Goal: Task Accomplishment & Management: Complete application form

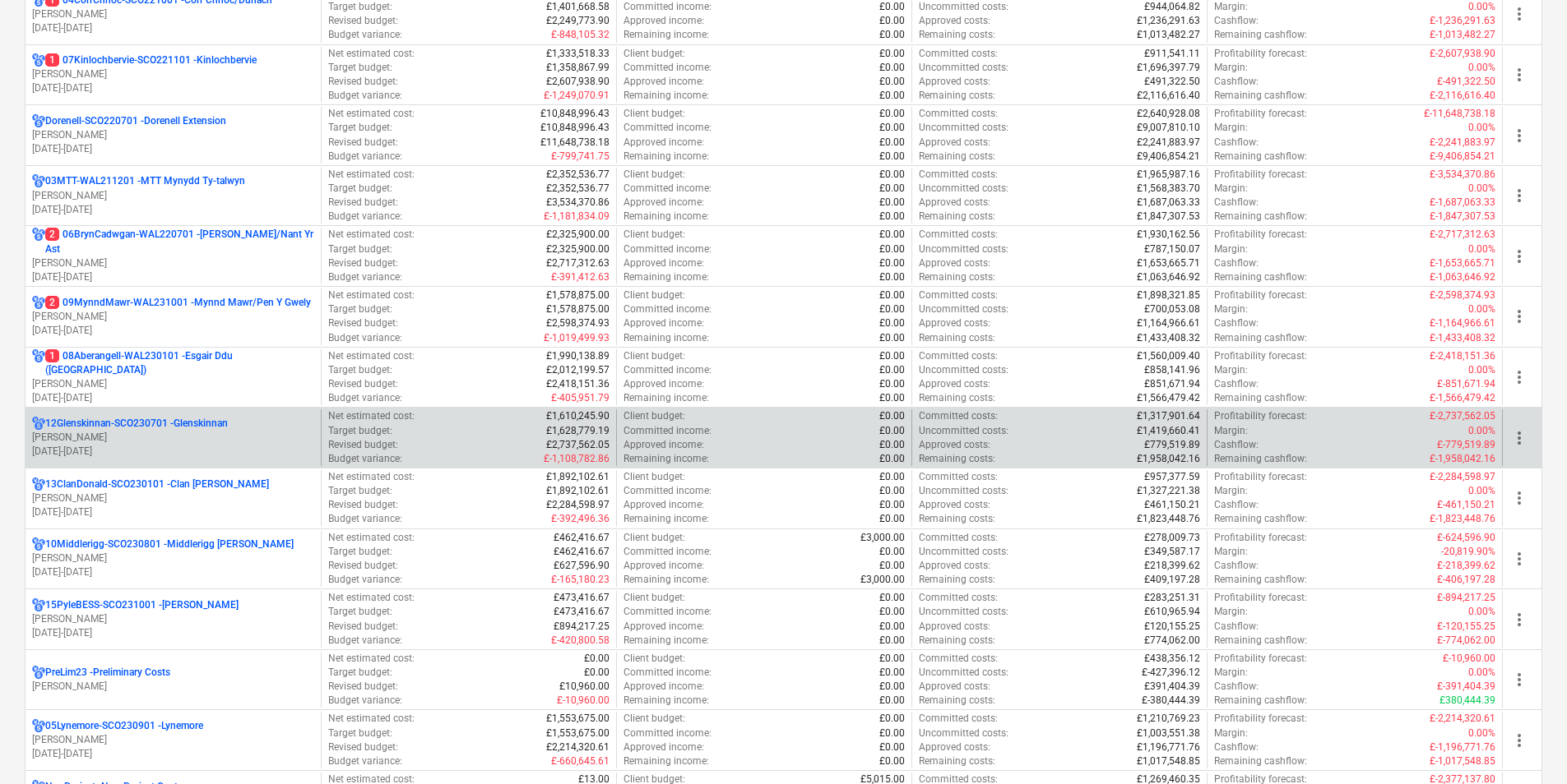
scroll to position [493, 0]
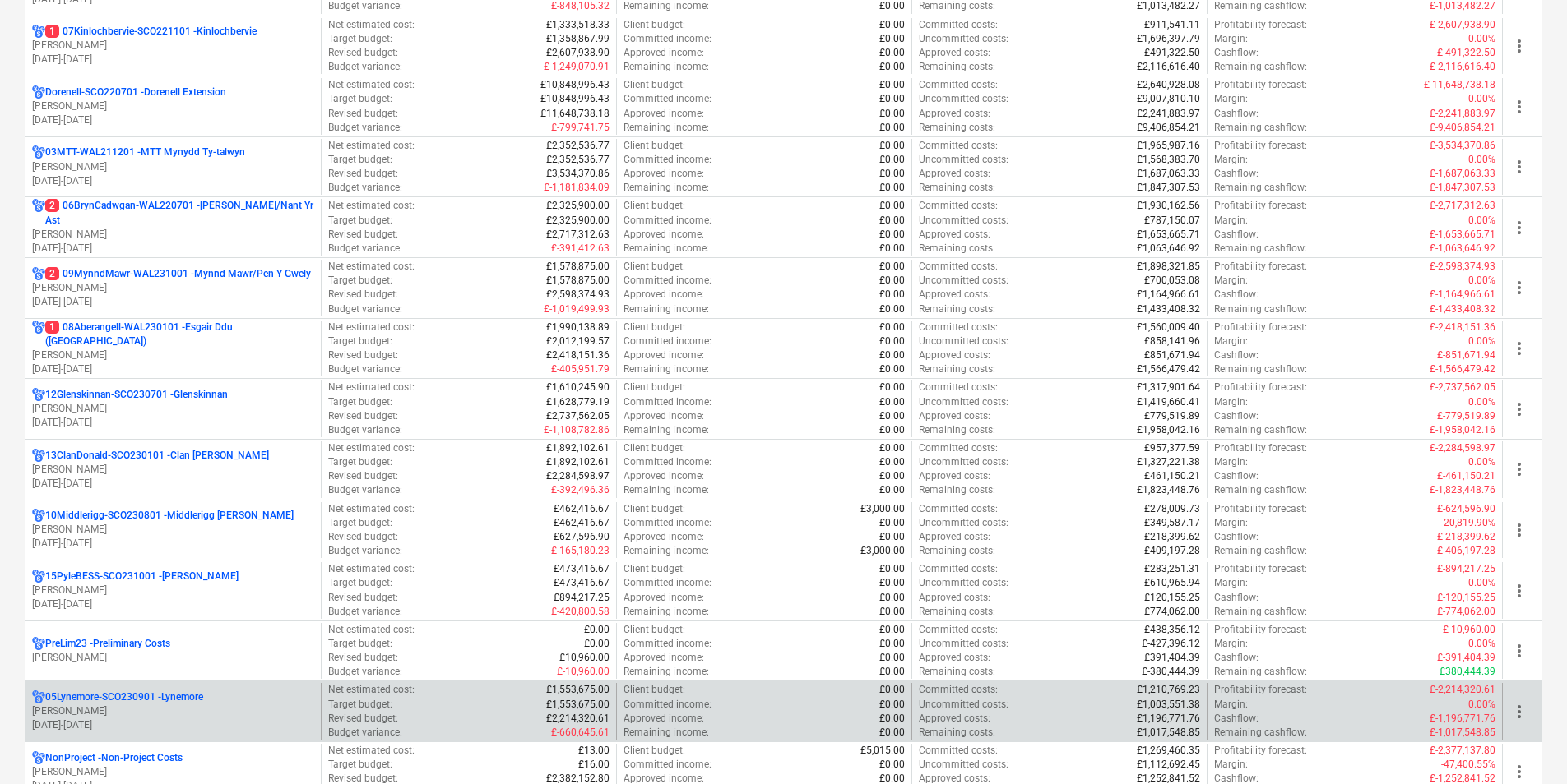
click at [163, 689] on div "05Lynemore-SCO230901 - [PERSON_NAME] [DATE] - [DATE]" at bounding box center [173, 712] width 295 height 57
click at [163, 693] on p "05Lynemore-SCO230901 - Lynemore" at bounding box center [124, 697] width 158 height 14
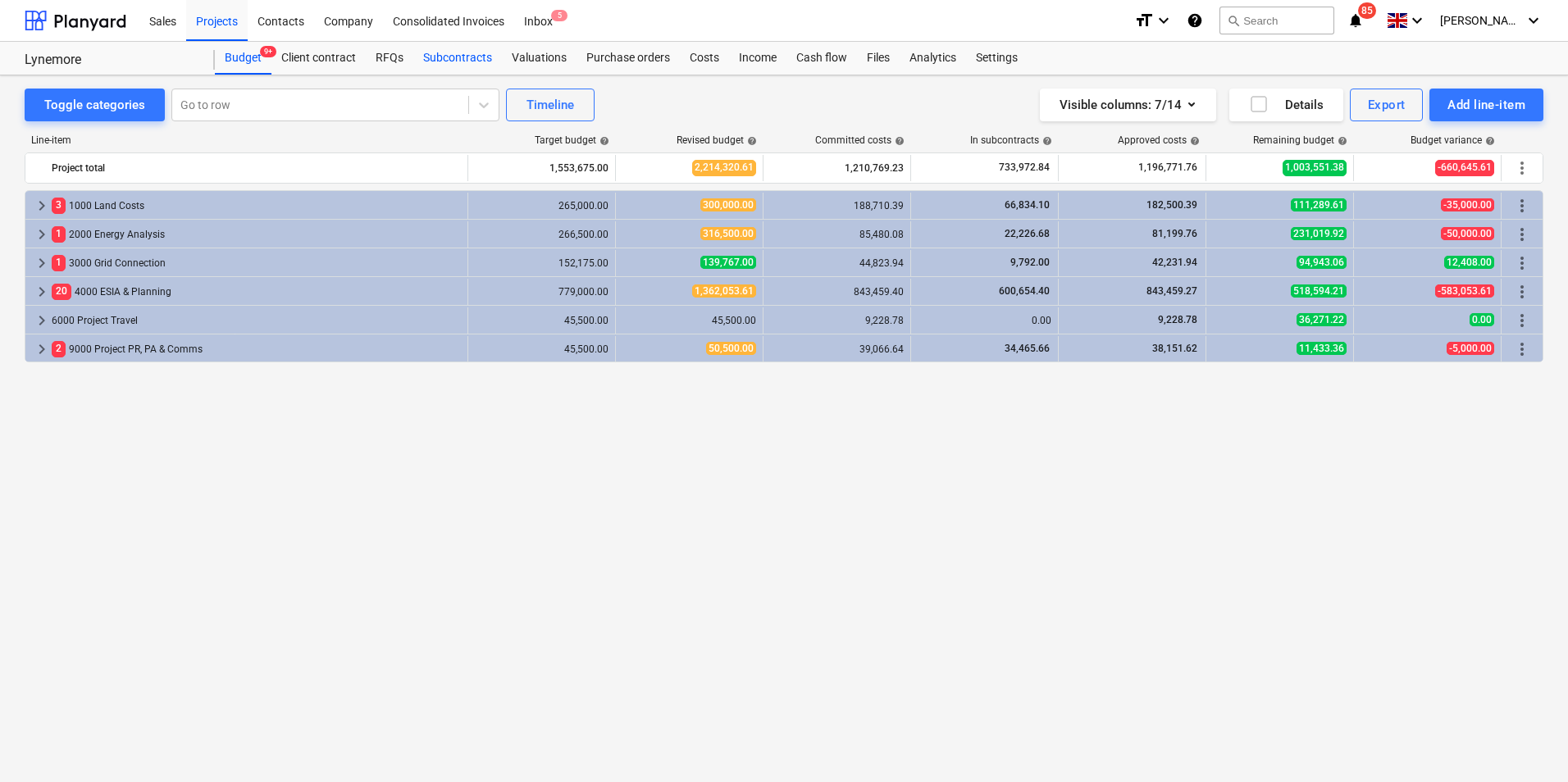
click at [462, 58] on div "Subcontracts" at bounding box center [458, 58] width 89 height 33
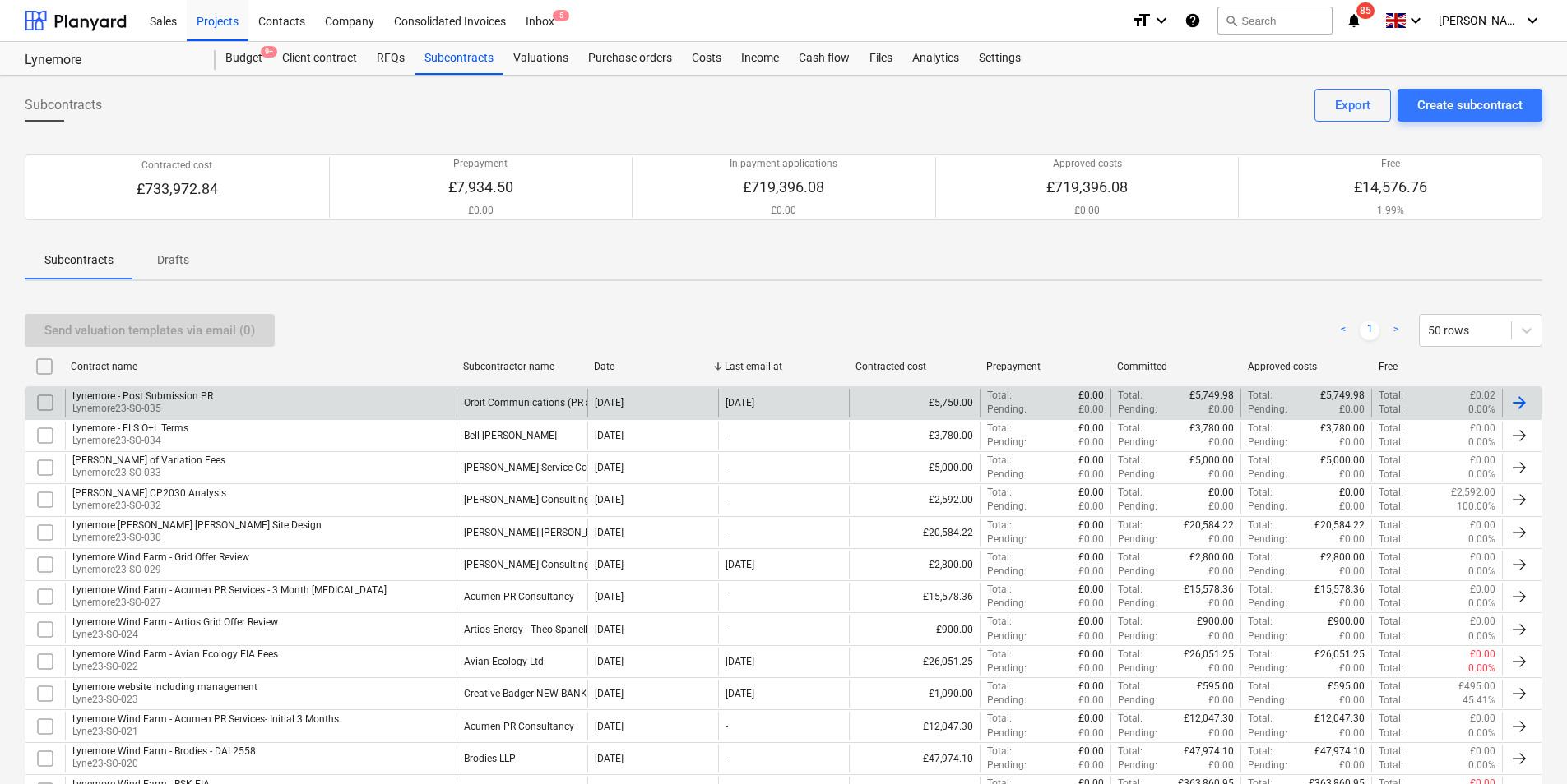
click at [37, 416] on input "checkbox" at bounding box center [45, 402] width 26 height 26
click at [43, 409] on input "checkbox" at bounding box center [45, 402] width 26 height 26
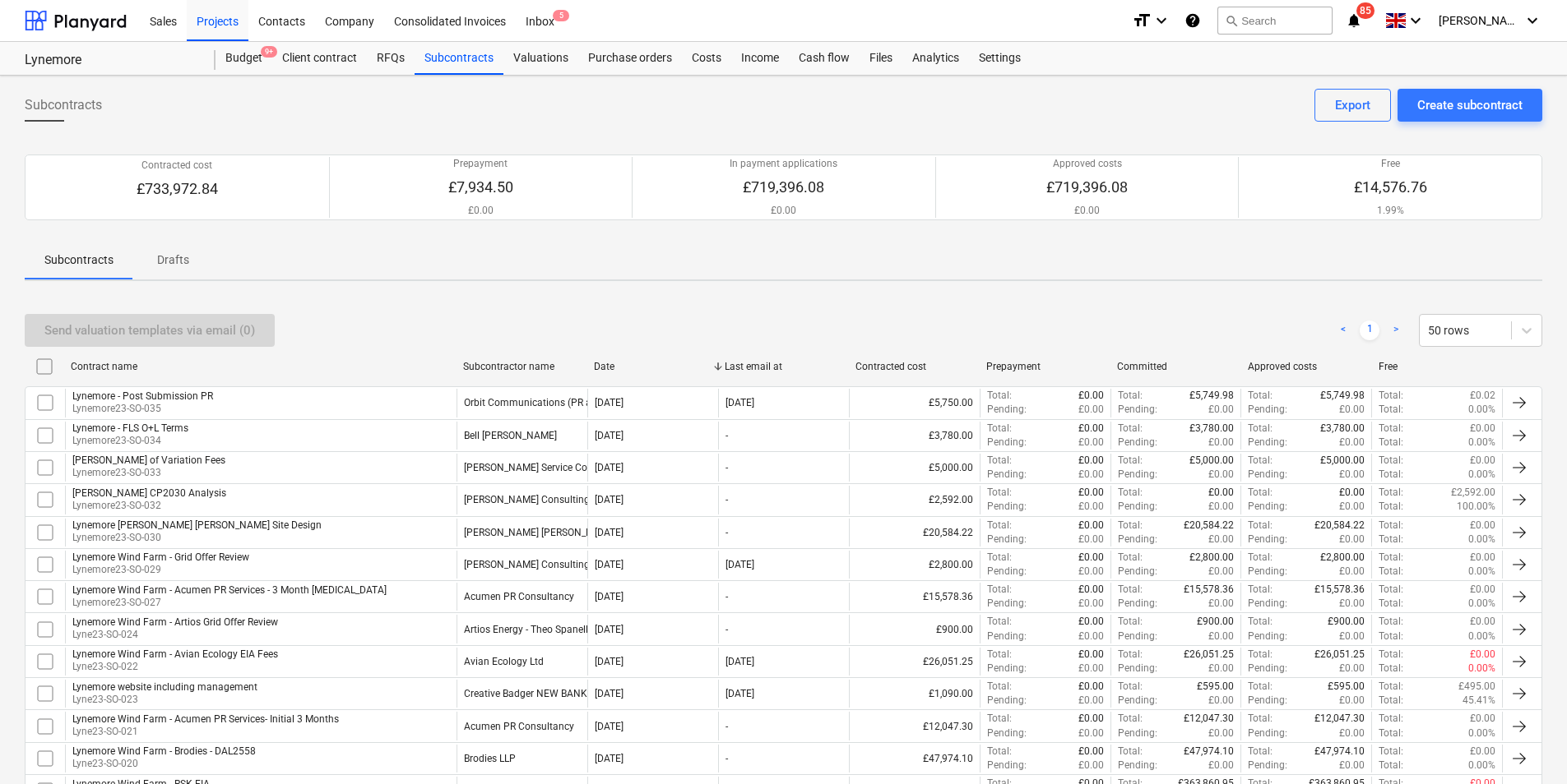
drag, startPoint x: 45, startPoint y: 407, endPoint x: 328, endPoint y: 405, distance: 283.0
click at [328, 405] on div "Lynemore - Post Submission PR Lynemore23-SO-035" at bounding box center [261, 402] width 392 height 28
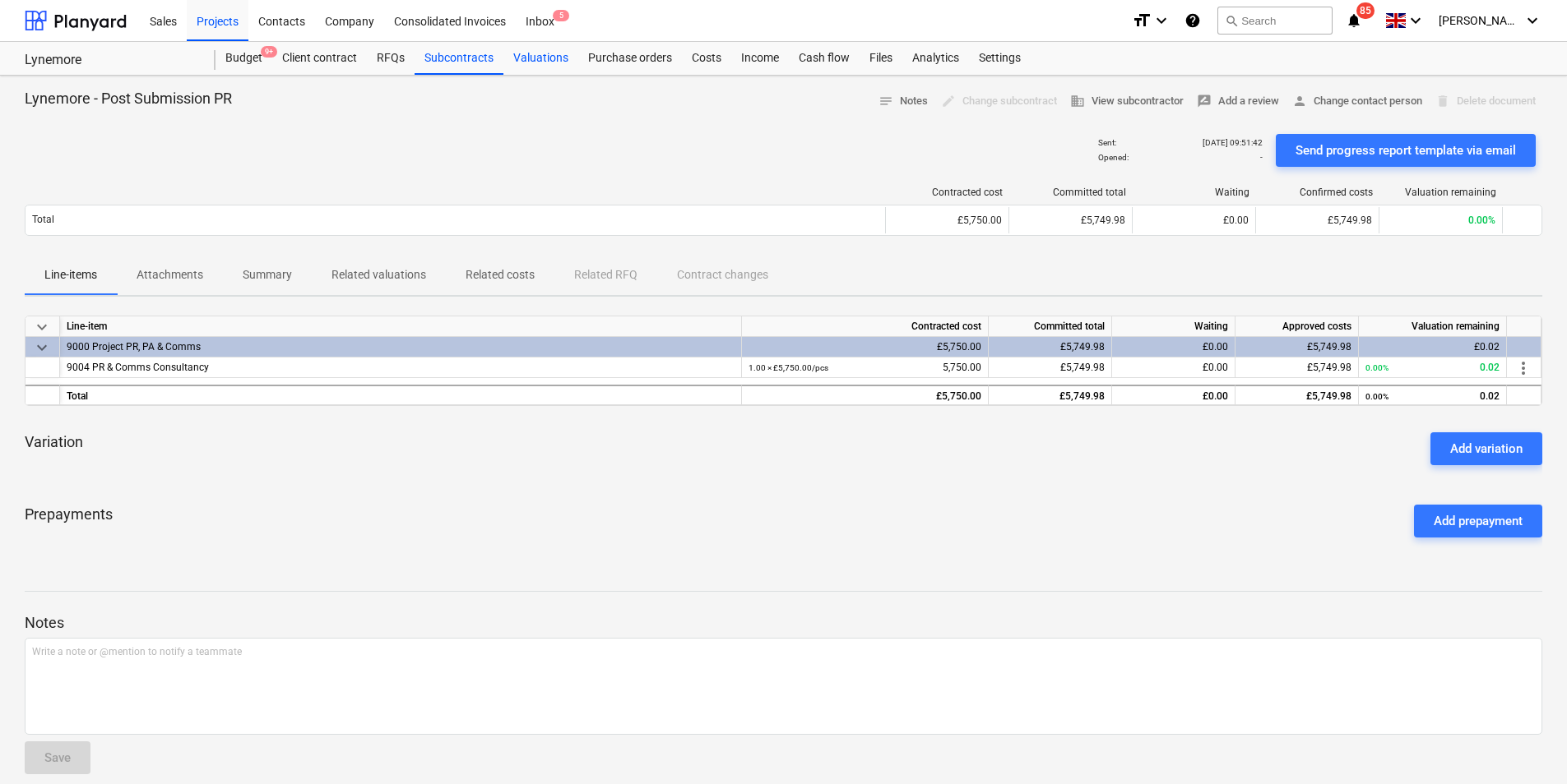
click at [529, 51] on div "Valuations" at bounding box center [541, 58] width 75 height 33
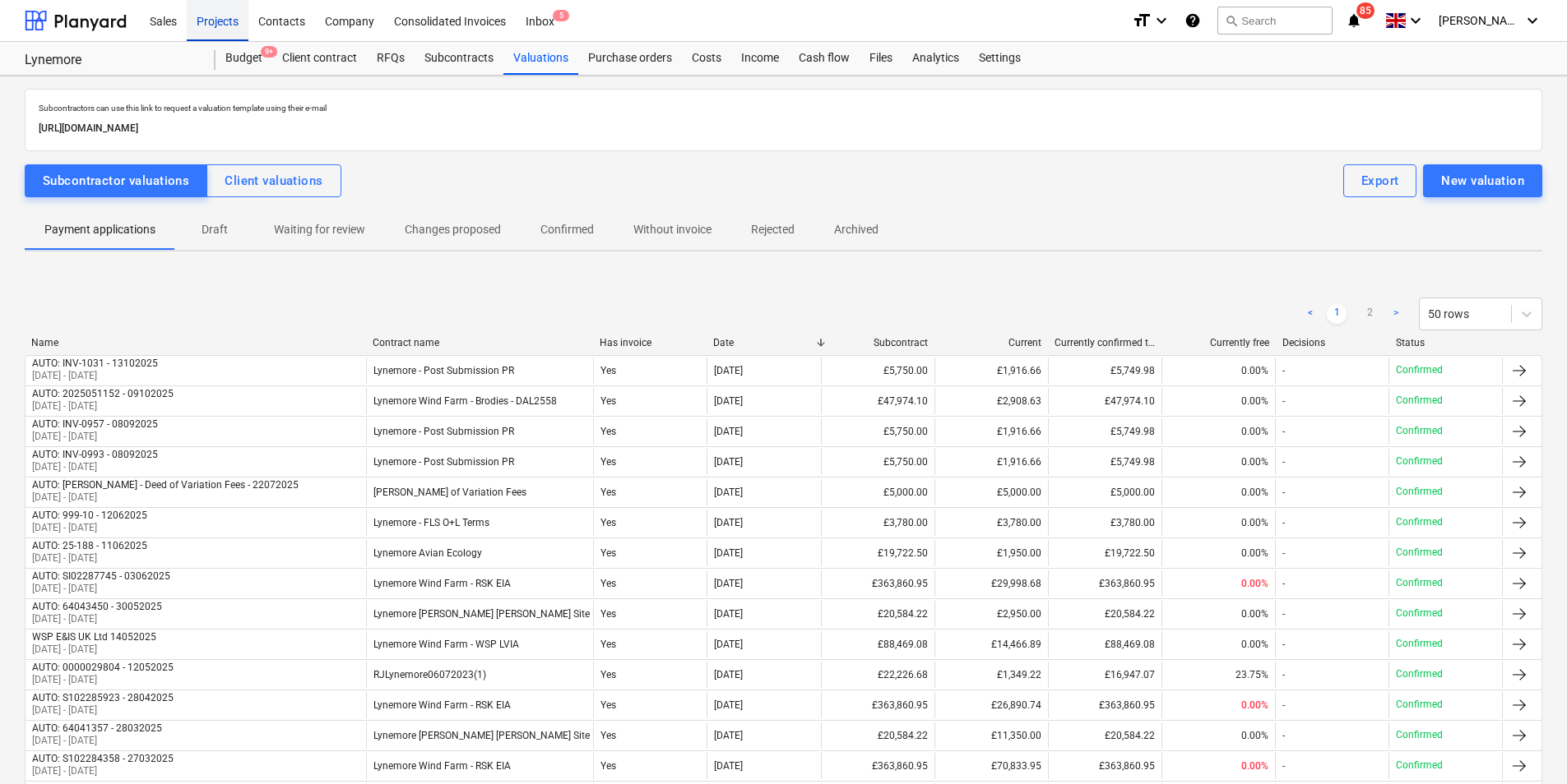
click at [220, 22] on div "Projects" at bounding box center [217, 20] width 62 height 42
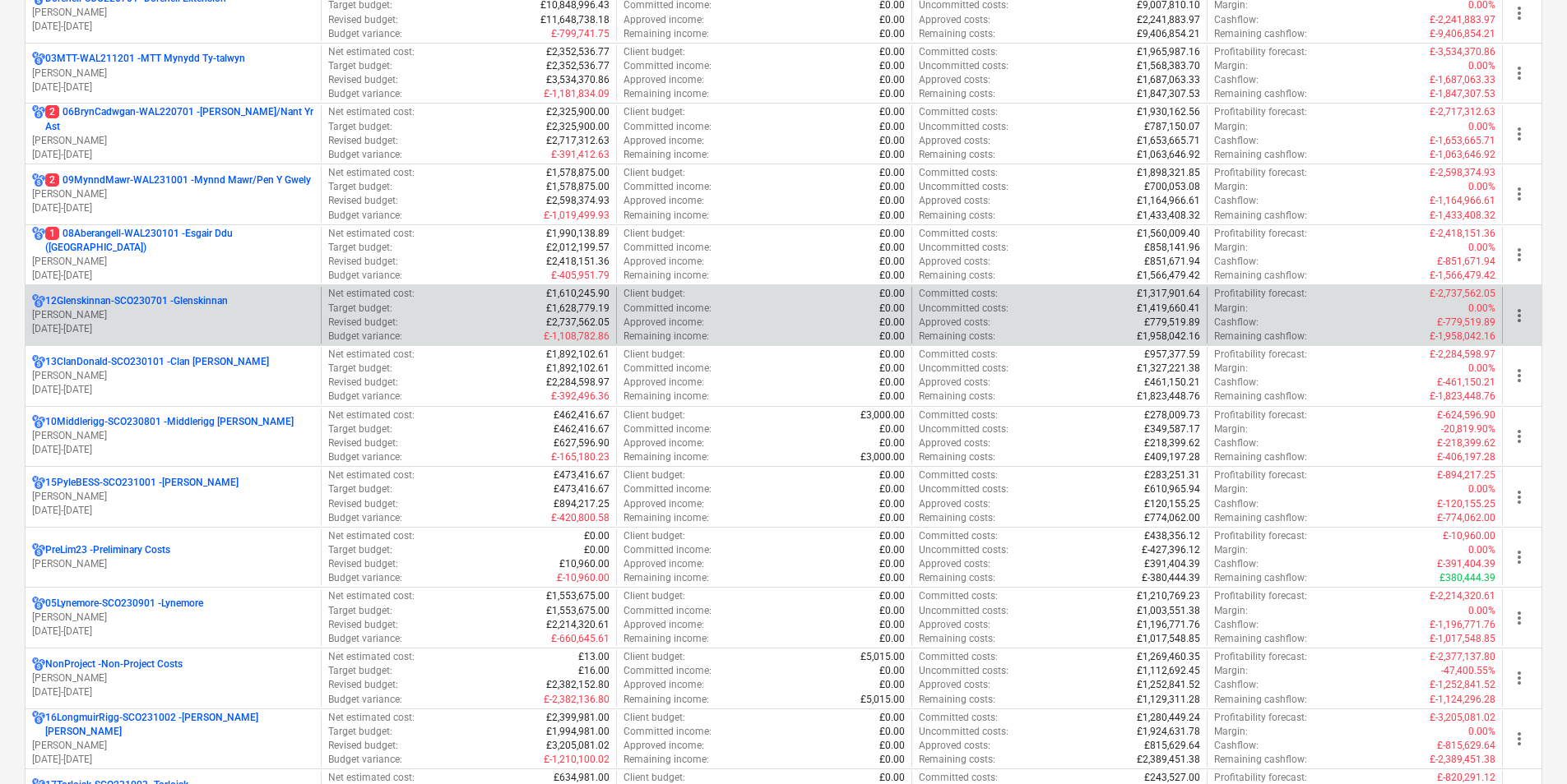
scroll to position [740, 0]
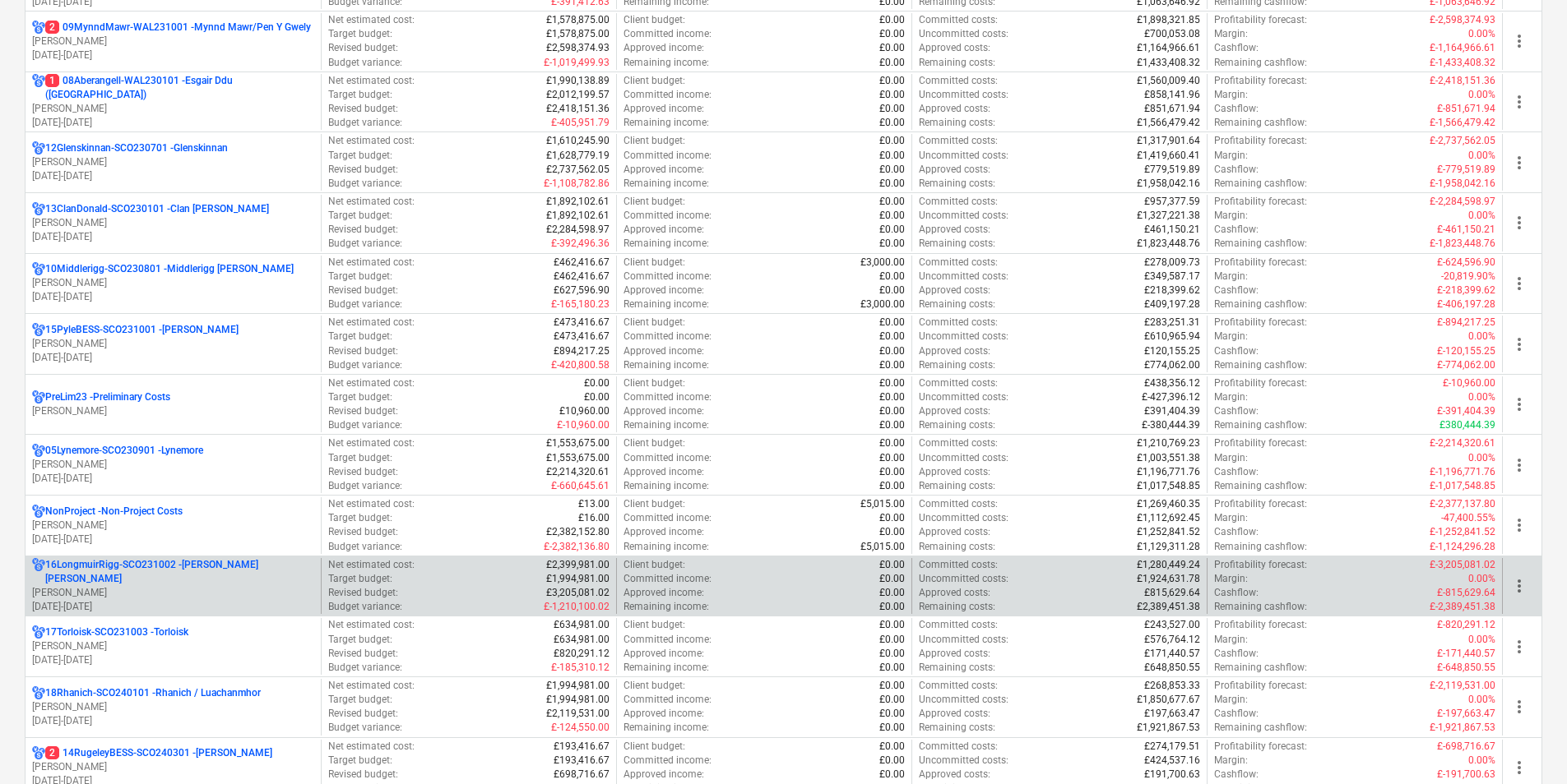
click at [196, 577] on p "16LongmuirRigg-SCO231002 - [PERSON_NAME] [PERSON_NAME]" at bounding box center [179, 572] width 269 height 28
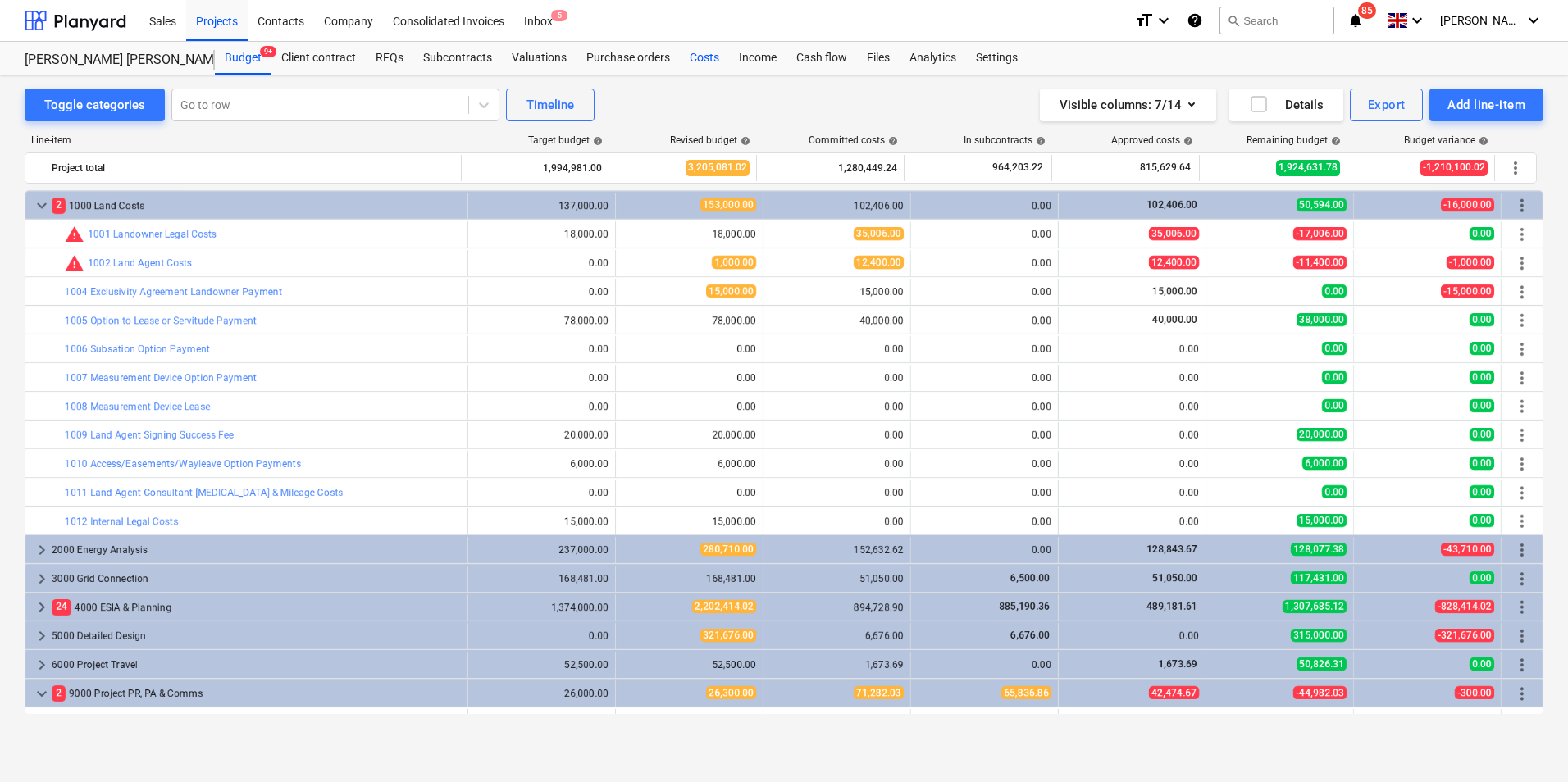
click at [719, 60] on div "Costs" at bounding box center [704, 58] width 49 height 33
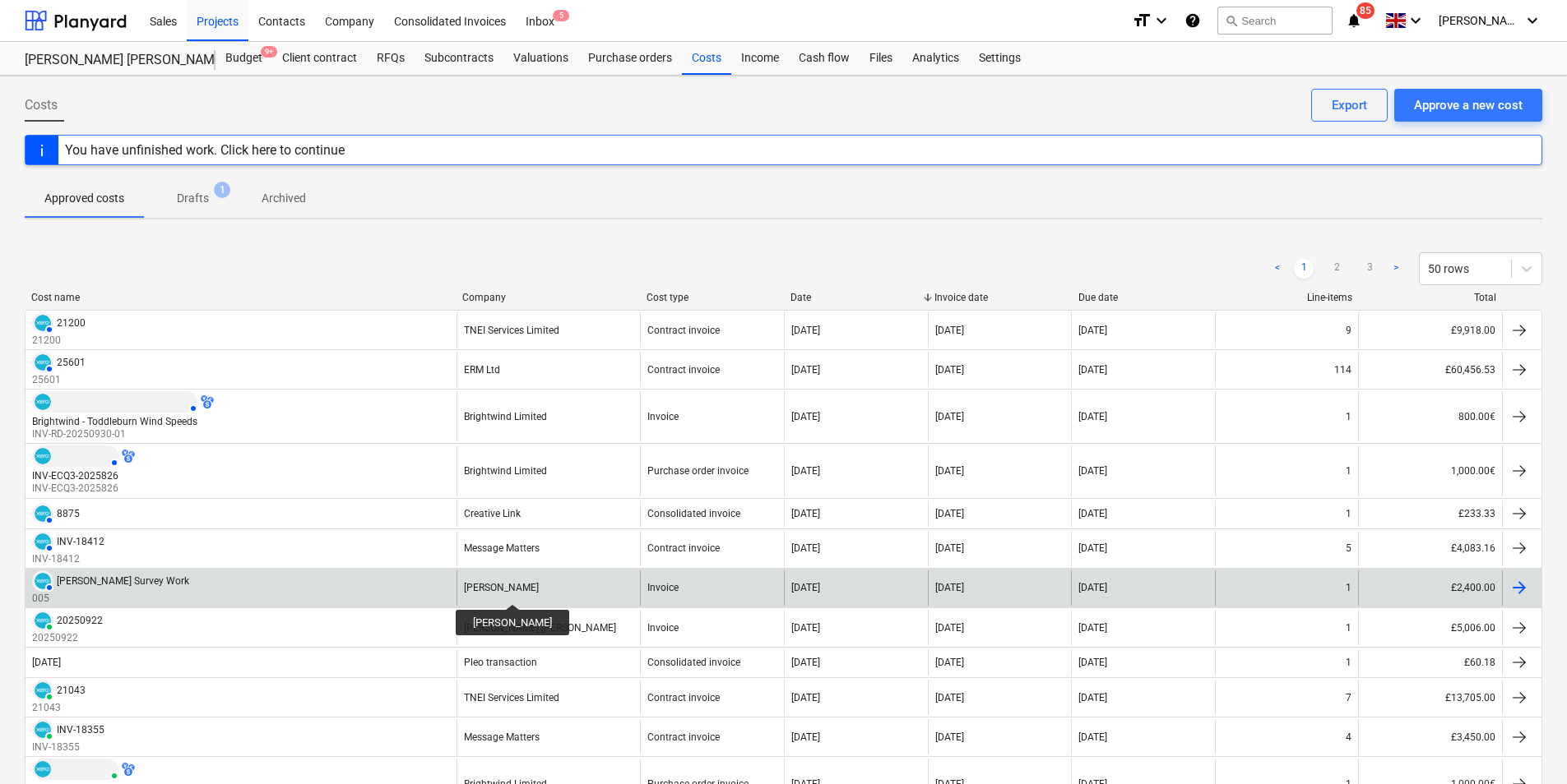
click at [502, 590] on div "[PERSON_NAME]" at bounding box center [502, 588] width 75 height 12
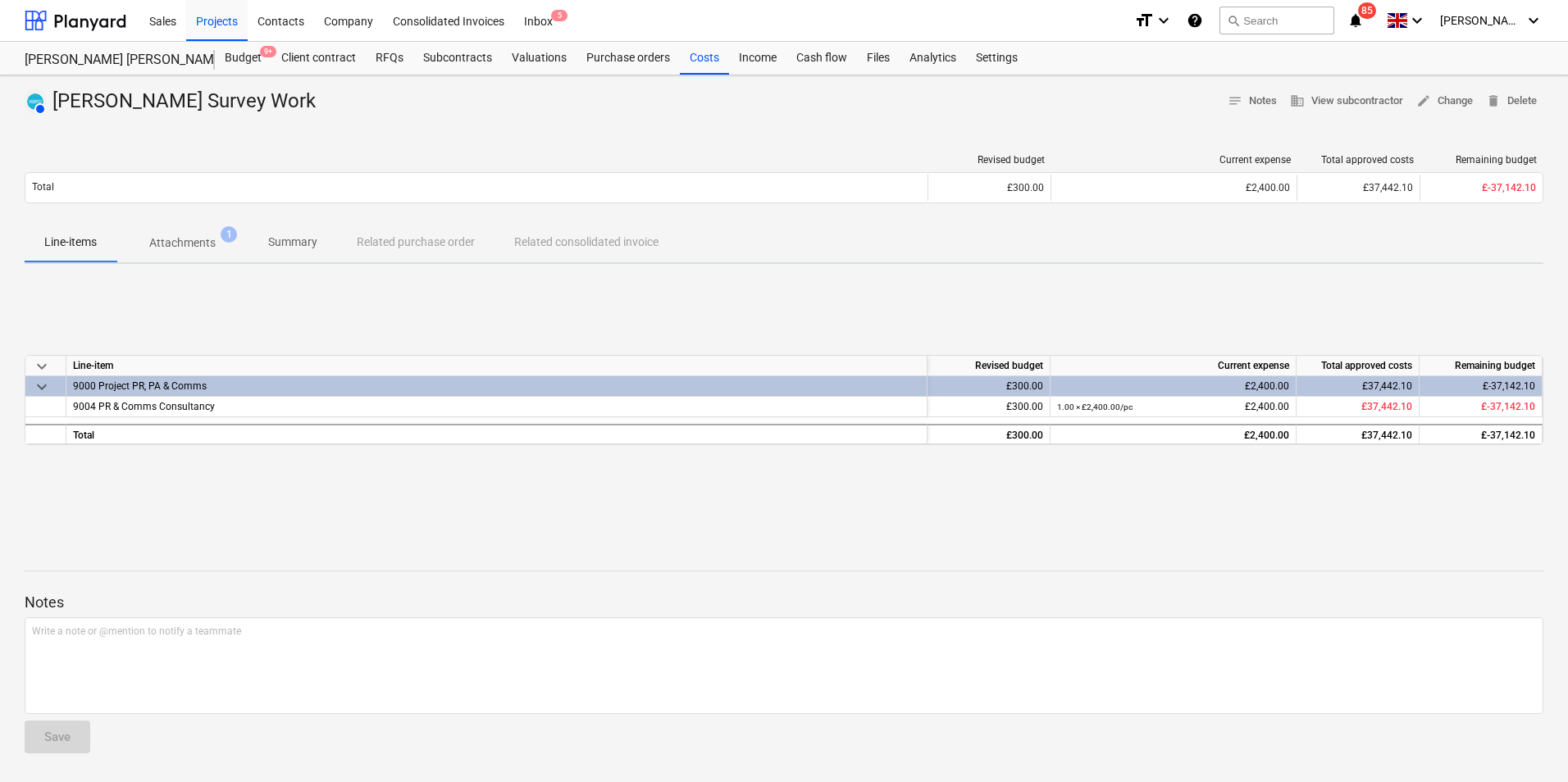
click at [200, 245] on p "Attachments" at bounding box center [182, 243] width 67 height 17
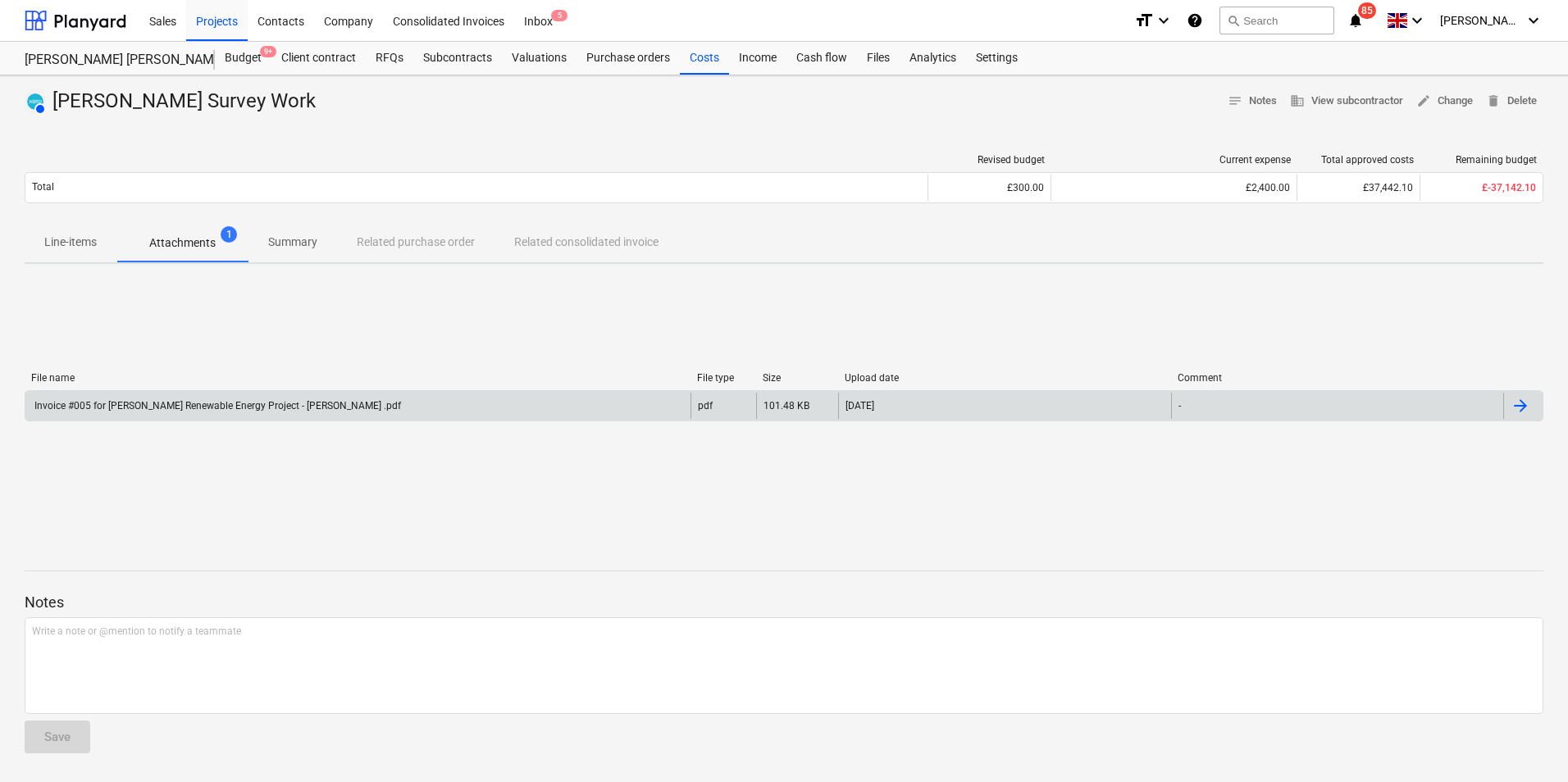
click at [284, 411] on div "Invoice #005 for [PERSON_NAME] Renewable Energy Project - [PERSON_NAME] .pdf" at bounding box center [216, 406] width 369 height 12
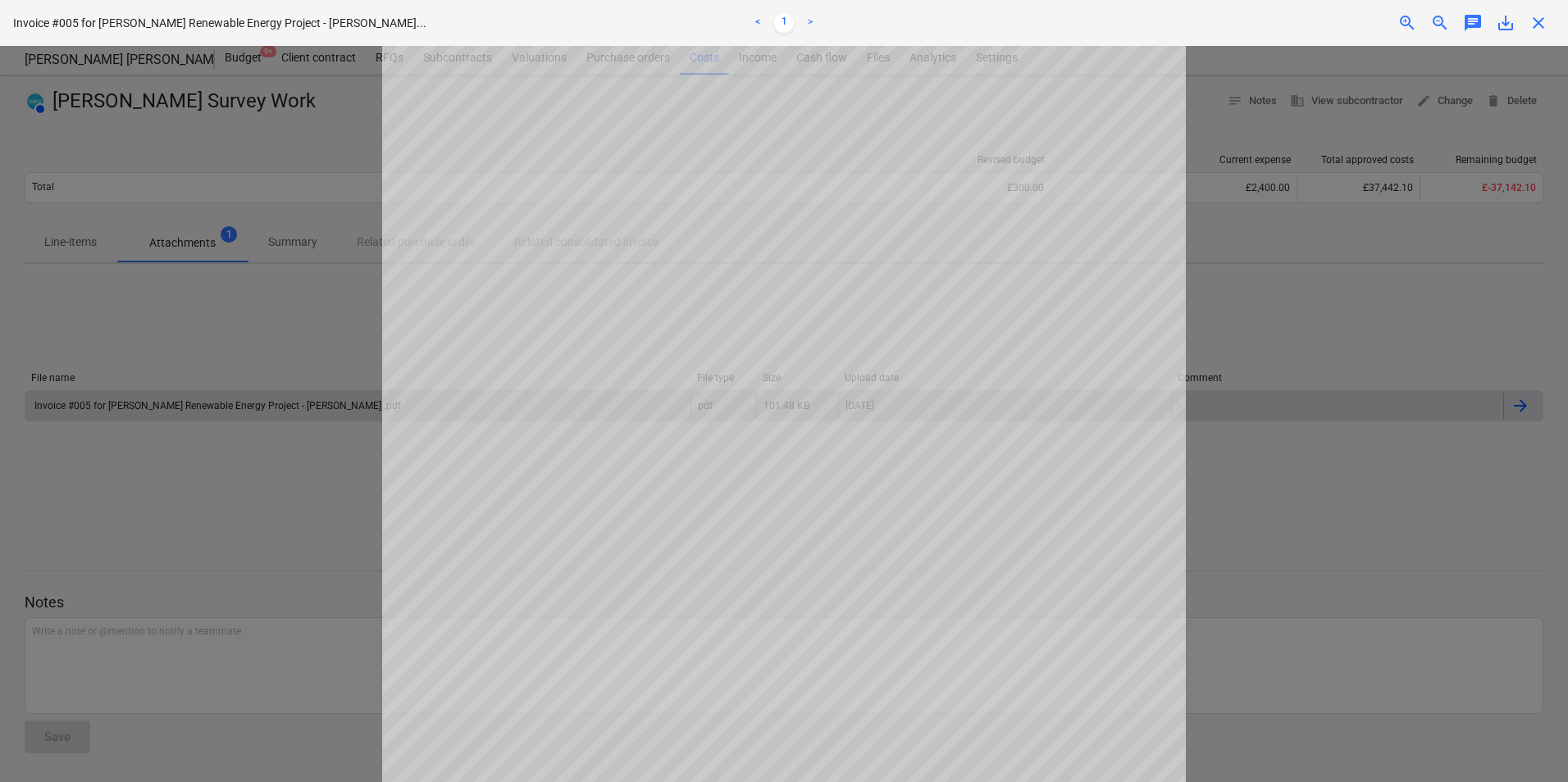
click at [1545, 15] on span "close" at bounding box center [1538, 23] width 20 height 20
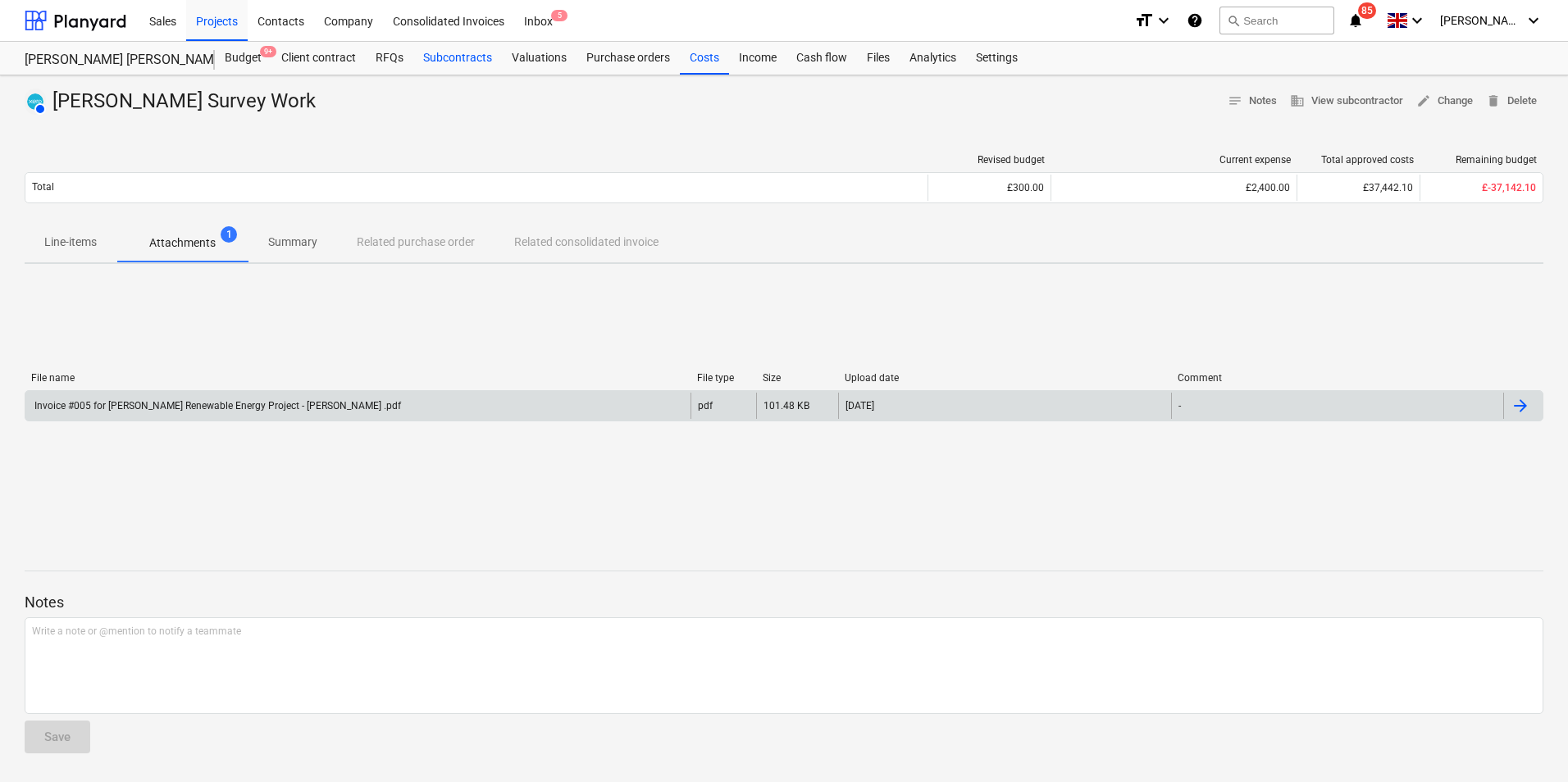
click at [456, 53] on div "Subcontracts" at bounding box center [458, 58] width 89 height 33
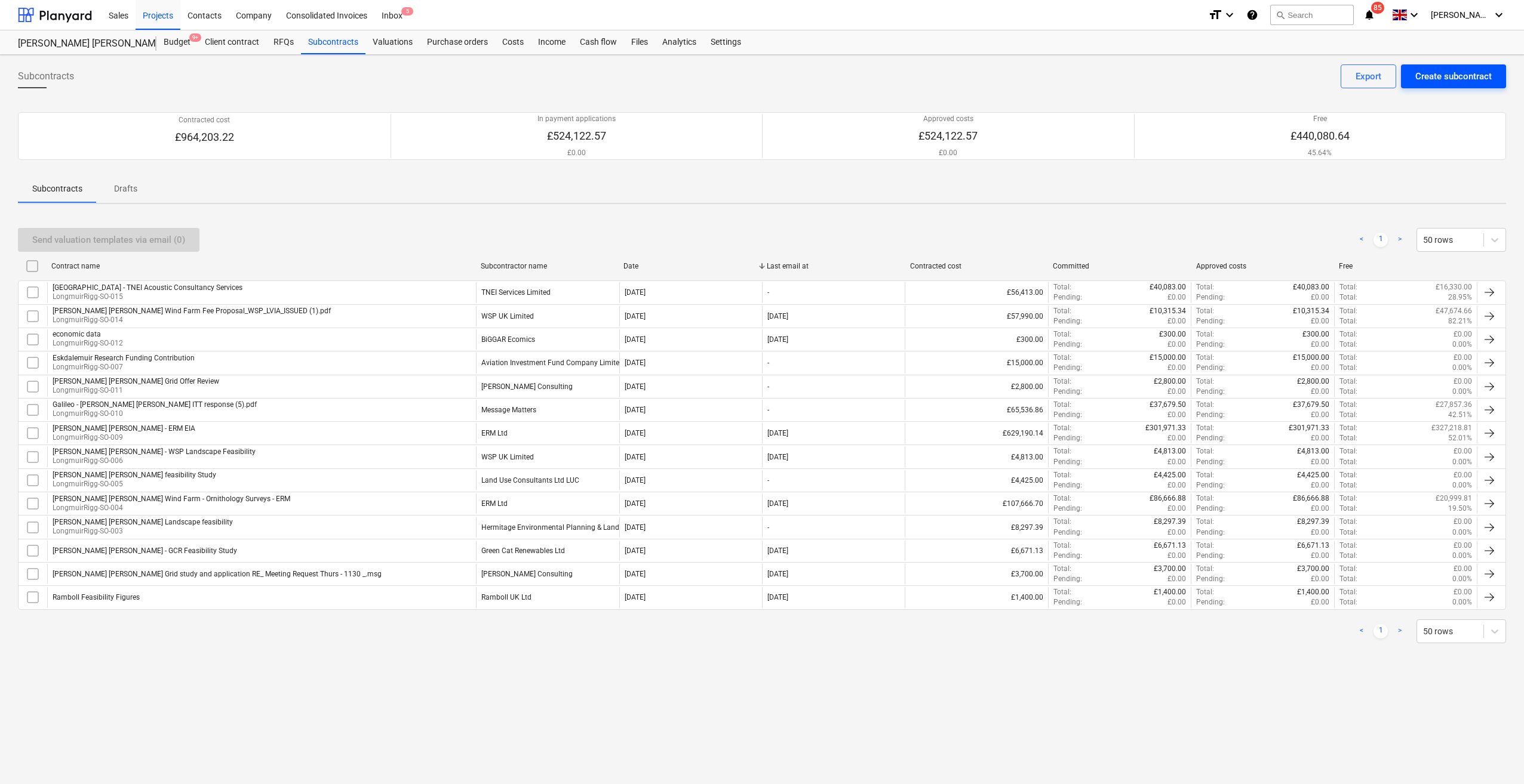
click at [1141, 75] on div "Create subcontract" at bounding box center [1453, 76] width 76 height 16
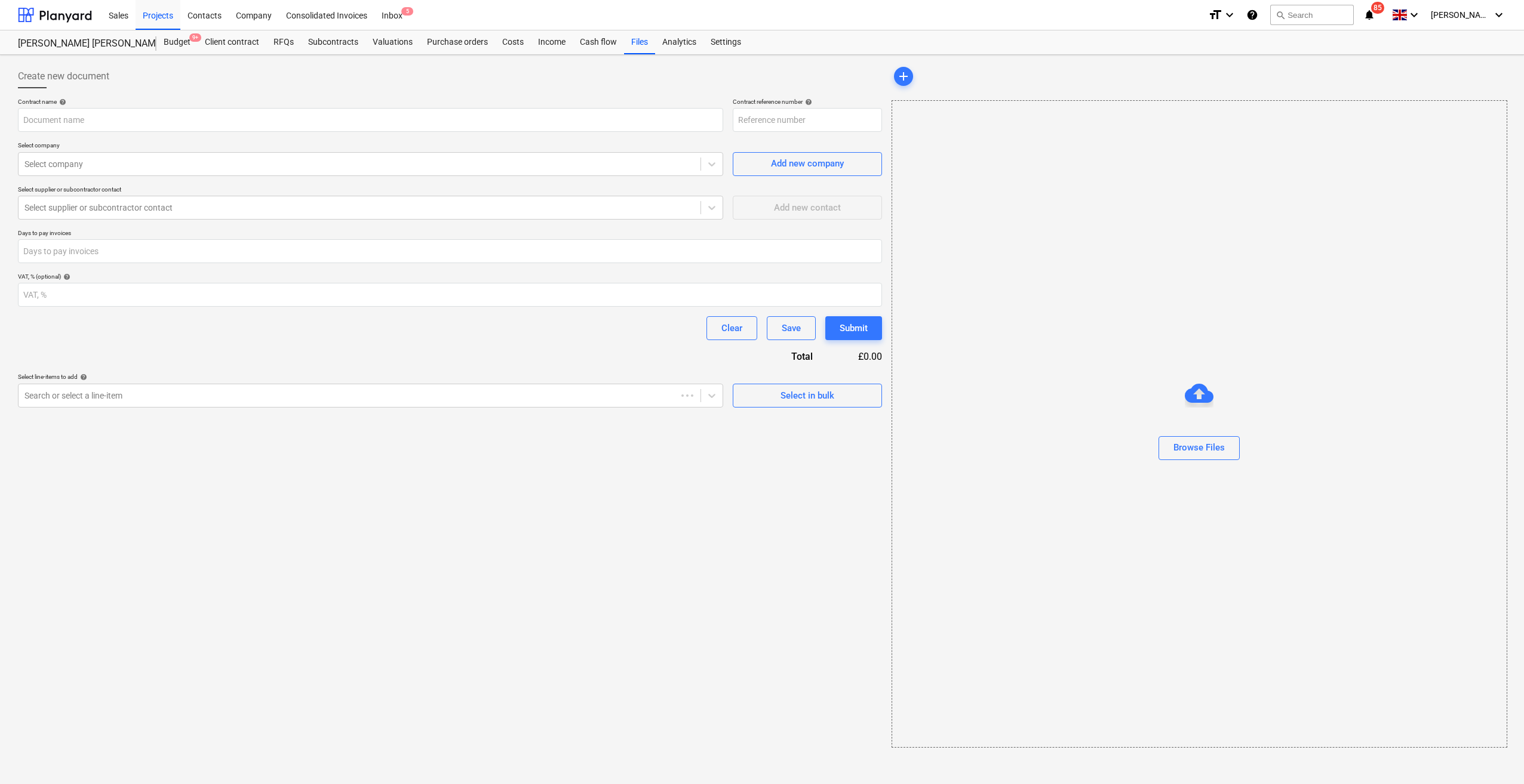
type input "16LongmuirRigg-SCO231002-SO-016"
click at [185, 131] on input "text" at bounding box center [370, 120] width 705 height 24
click at [810, 126] on input "16LongmuirRigg-SCO231002-SO-016" at bounding box center [807, 120] width 149 height 24
click at [334, 112] on input "text" at bounding box center [370, 120] width 705 height 24
click at [835, 117] on input "16LongmuirRigg-SCO231002-SO-016" at bounding box center [807, 120] width 149 height 24
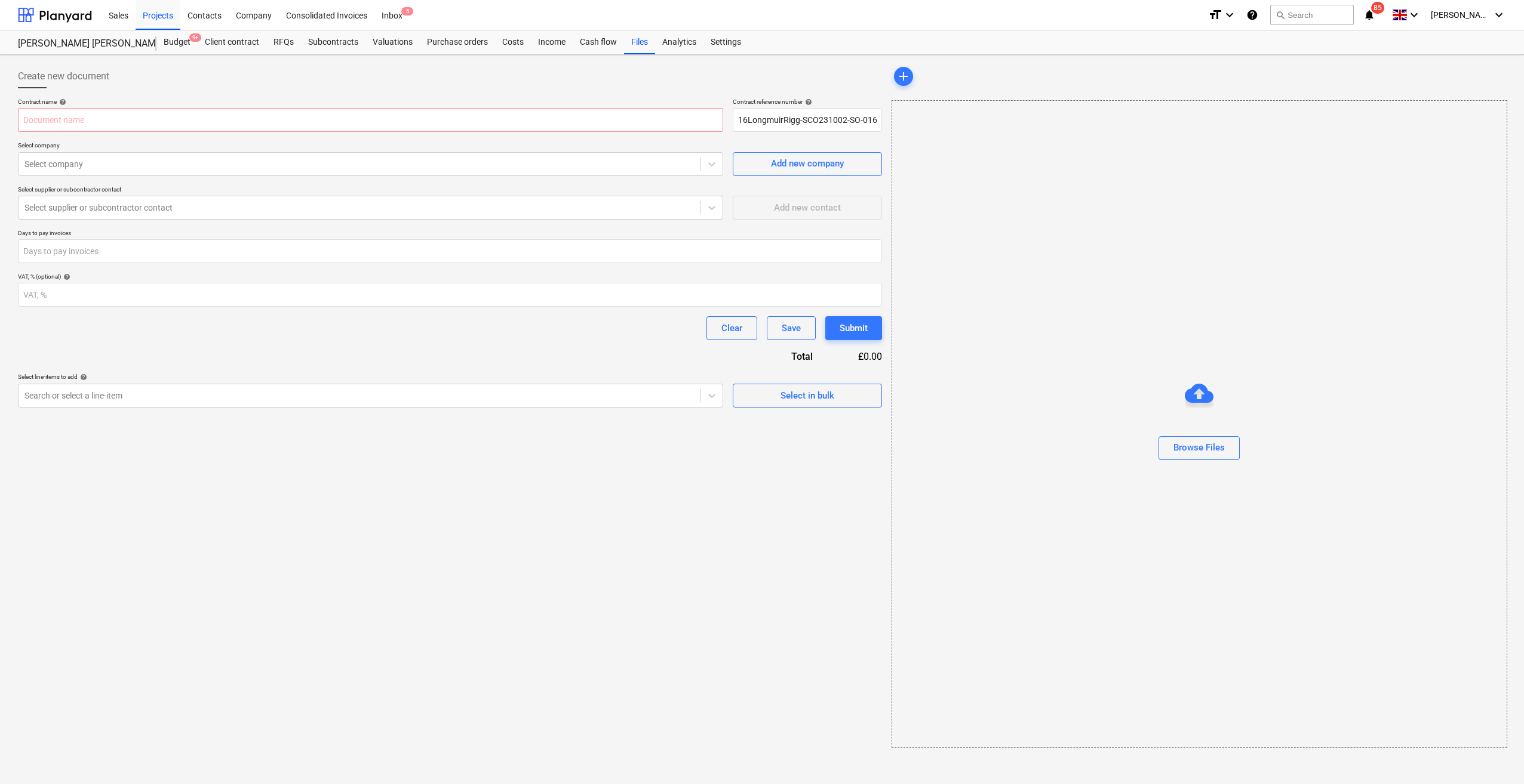
click at [220, 177] on div "Contract name help Contract reference number help 16LongmuirRigg-SCO231002-SO-0…" at bounding box center [450, 252] width 864 height 309
click at [204, 161] on div at bounding box center [359, 164] width 670 height 12
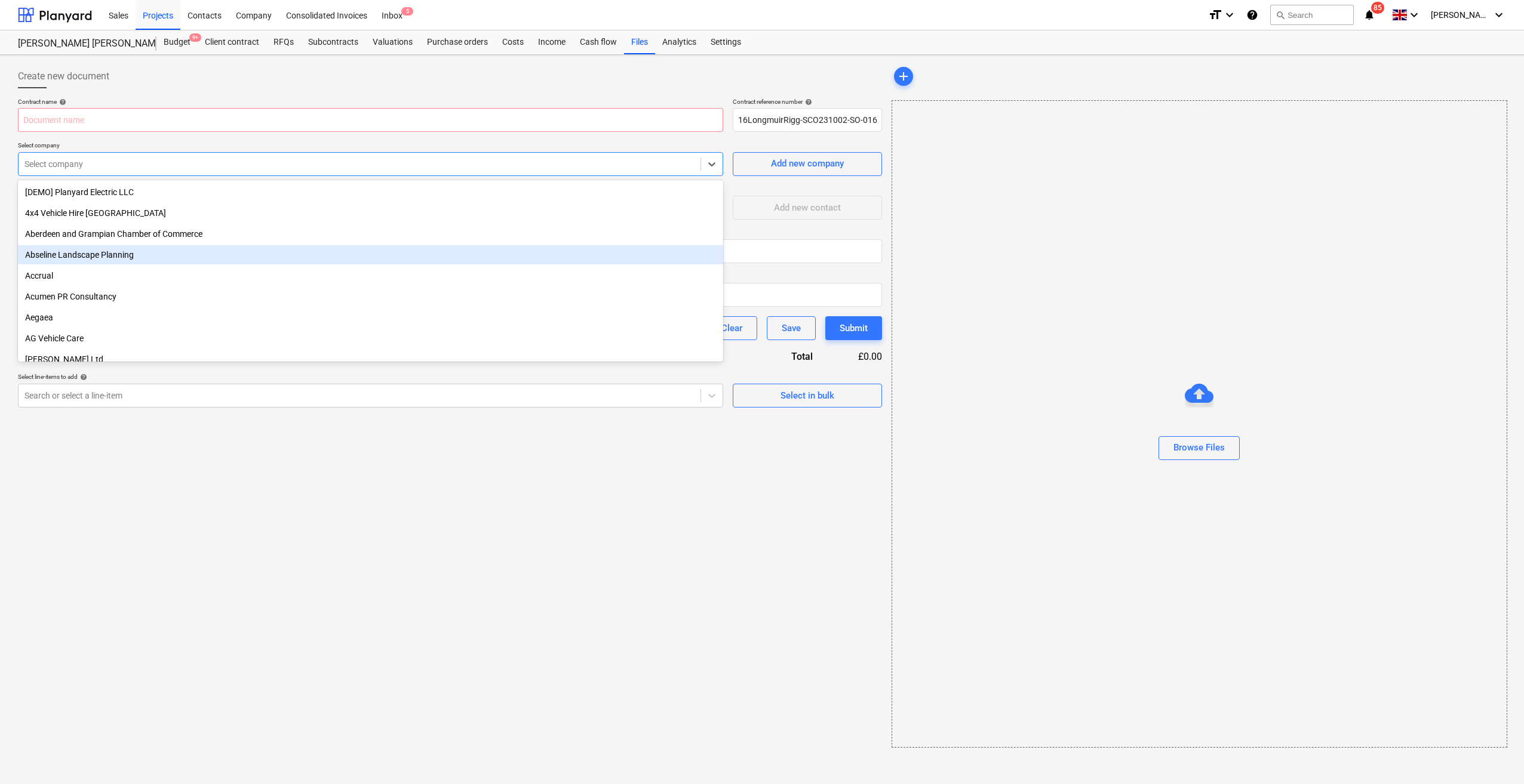
scroll to position [119, 0]
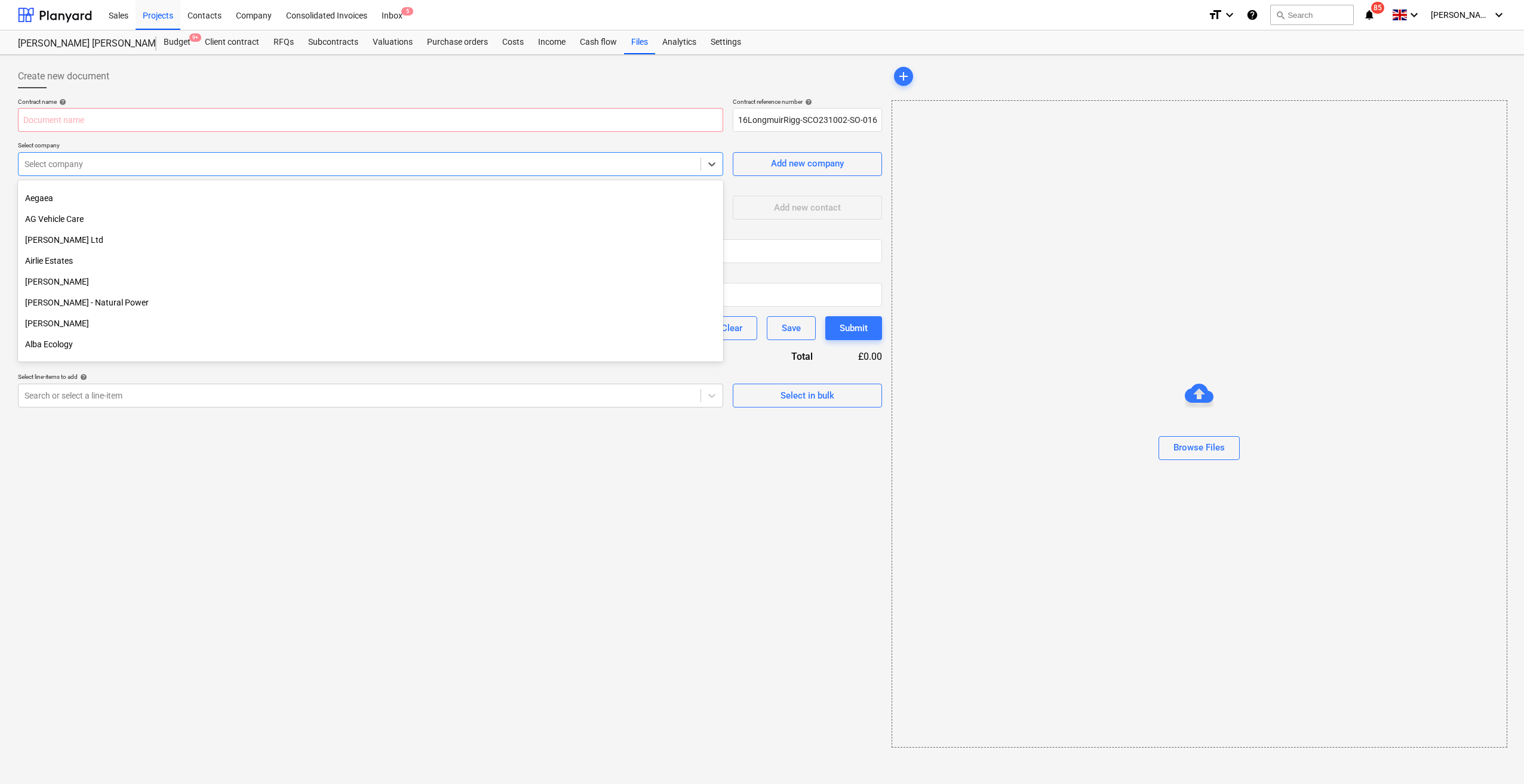
click at [112, 168] on div at bounding box center [359, 164] width 670 height 12
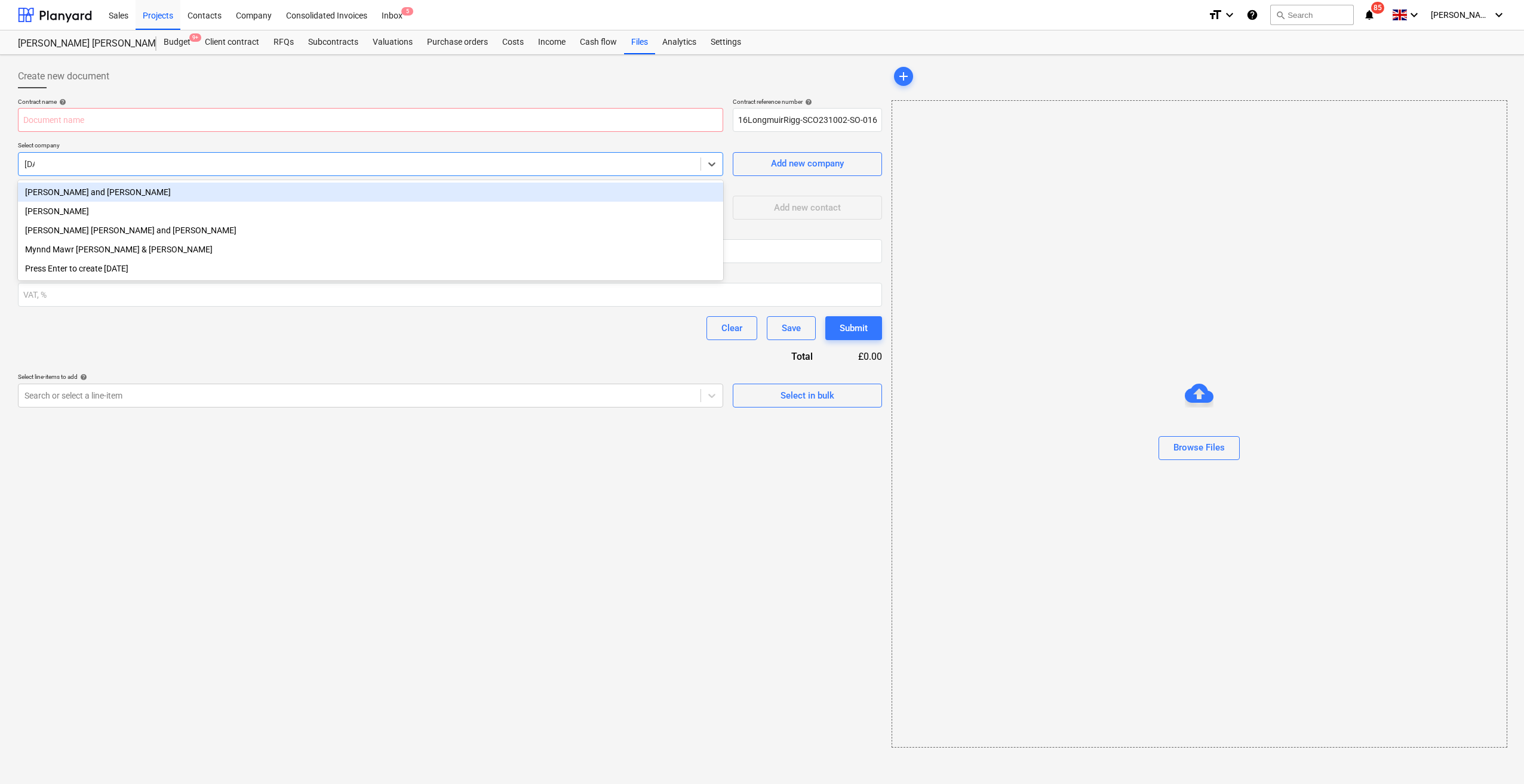
type input "juli"
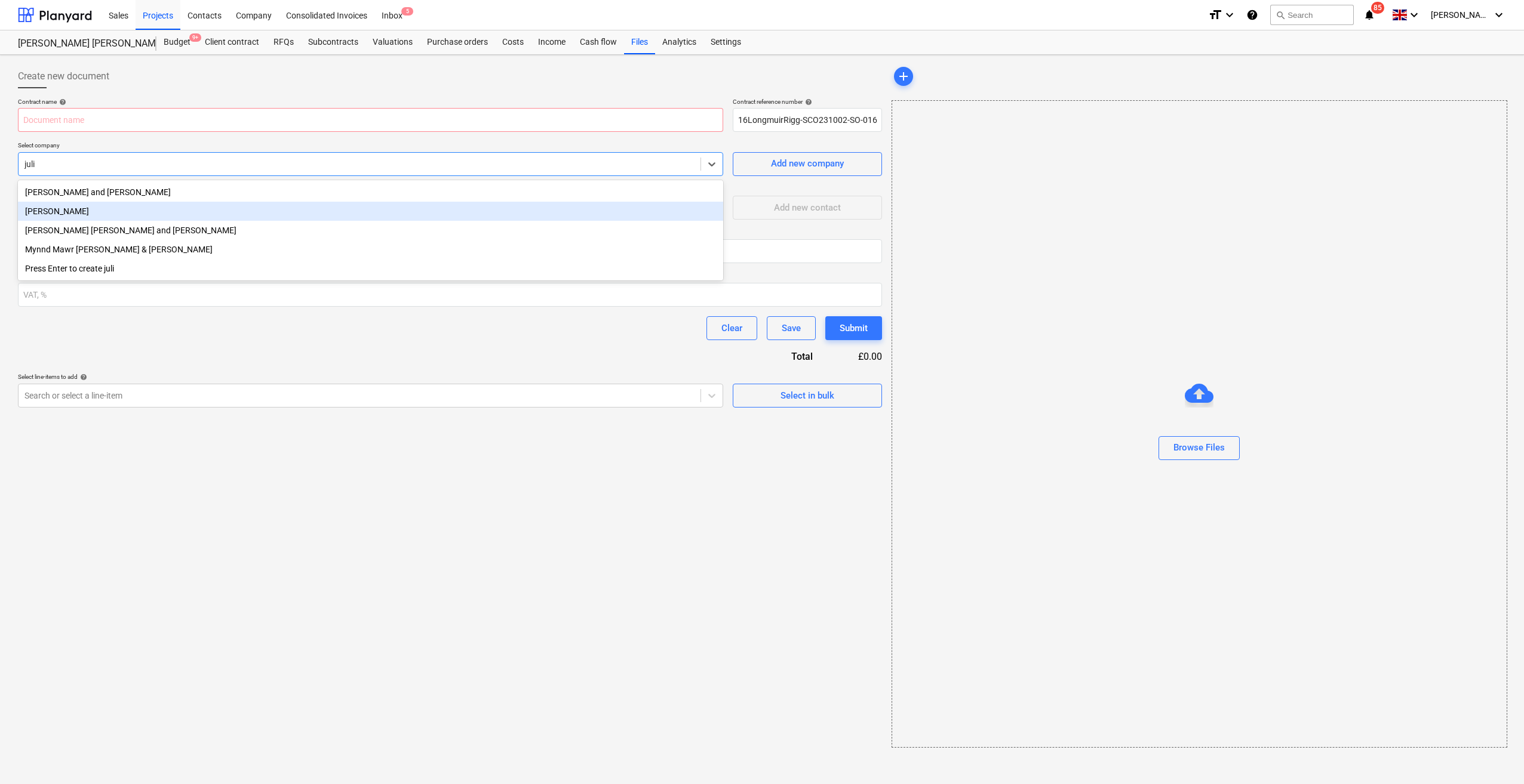
click at [108, 210] on div "[PERSON_NAME]" at bounding box center [370, 211] width 705 height 19
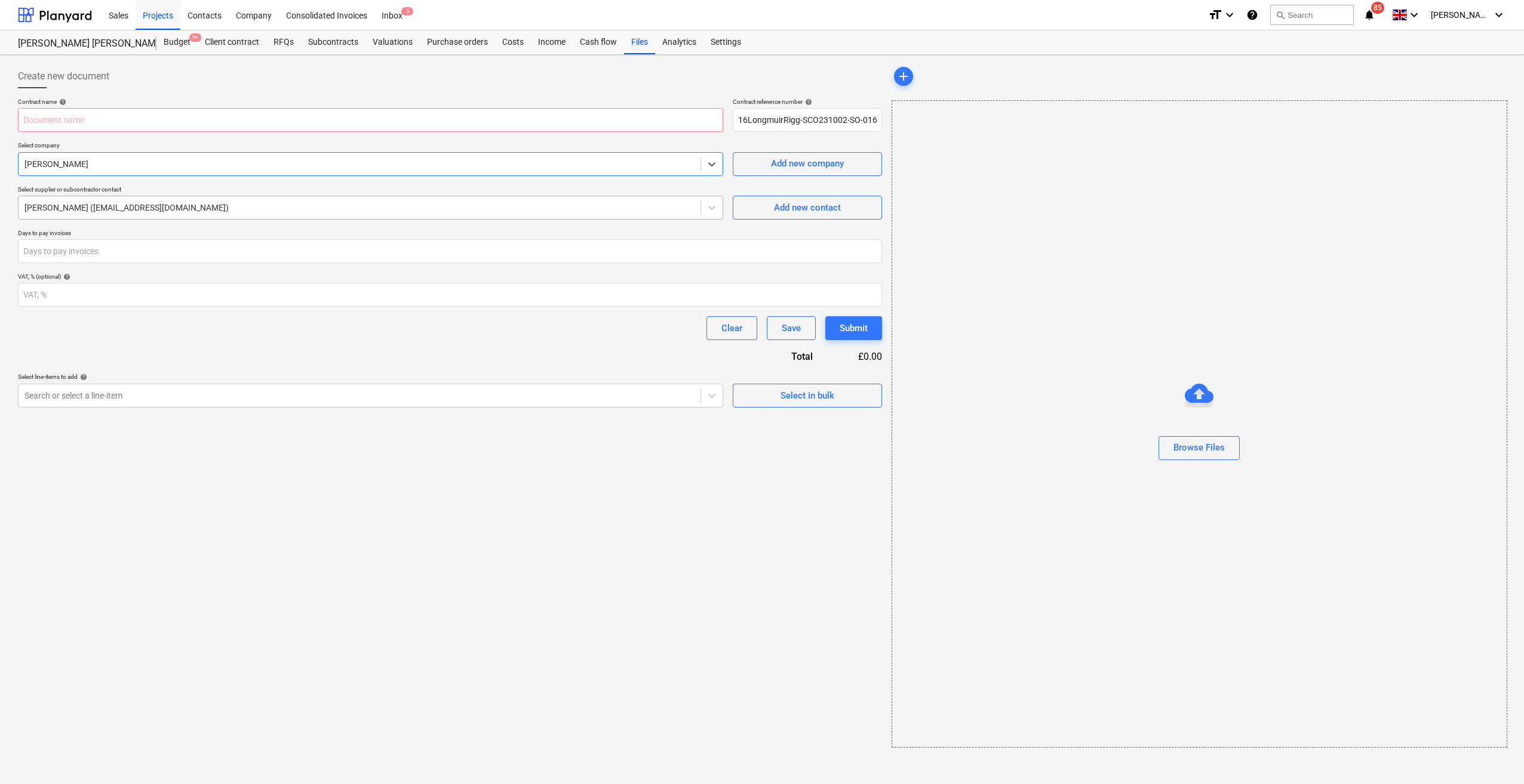
click at [199, 202] on div at bounding box center [359, 208] width 670 height 12
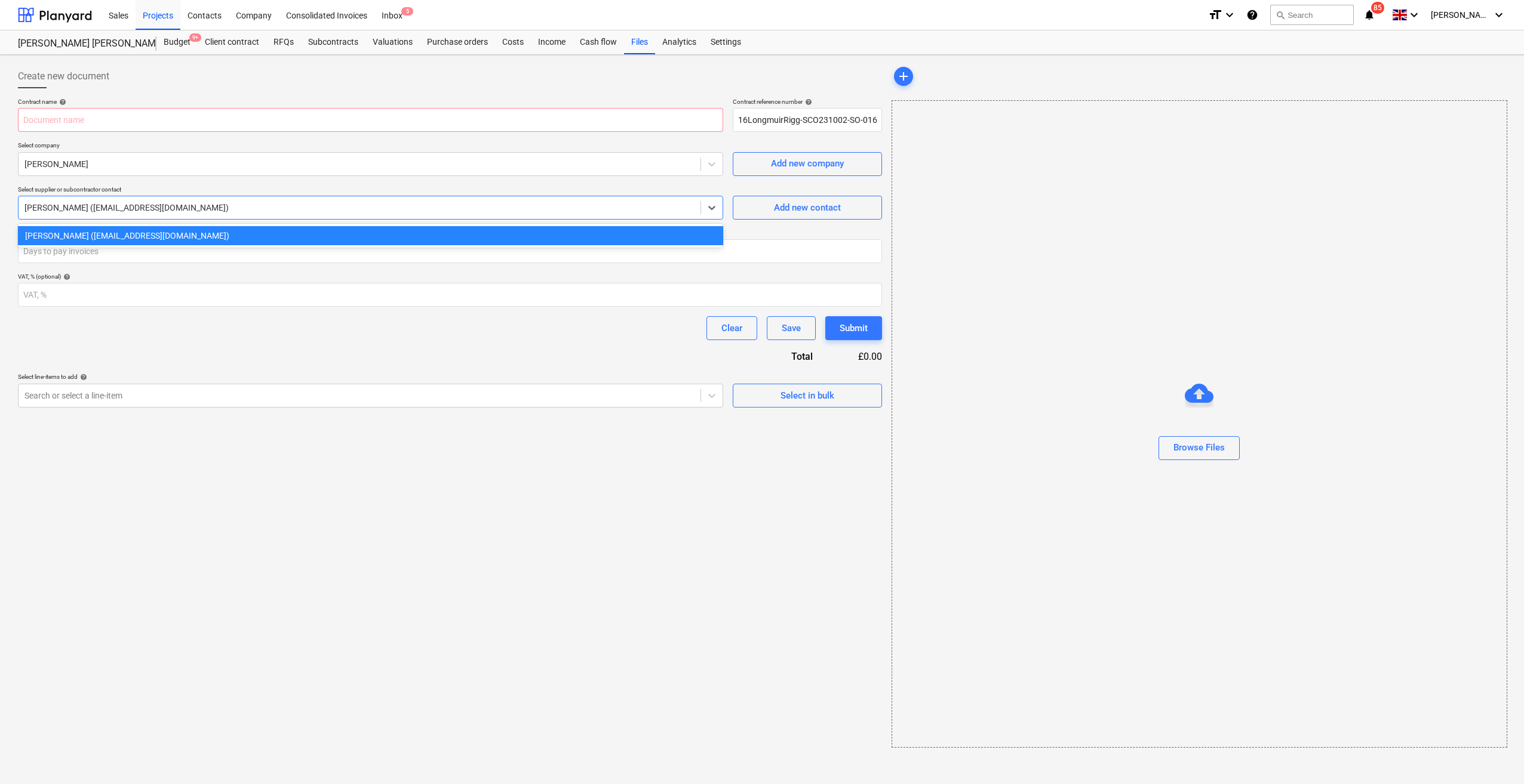
click at [204, 209] on div at bounding box center [359, 208] width 670 height 12
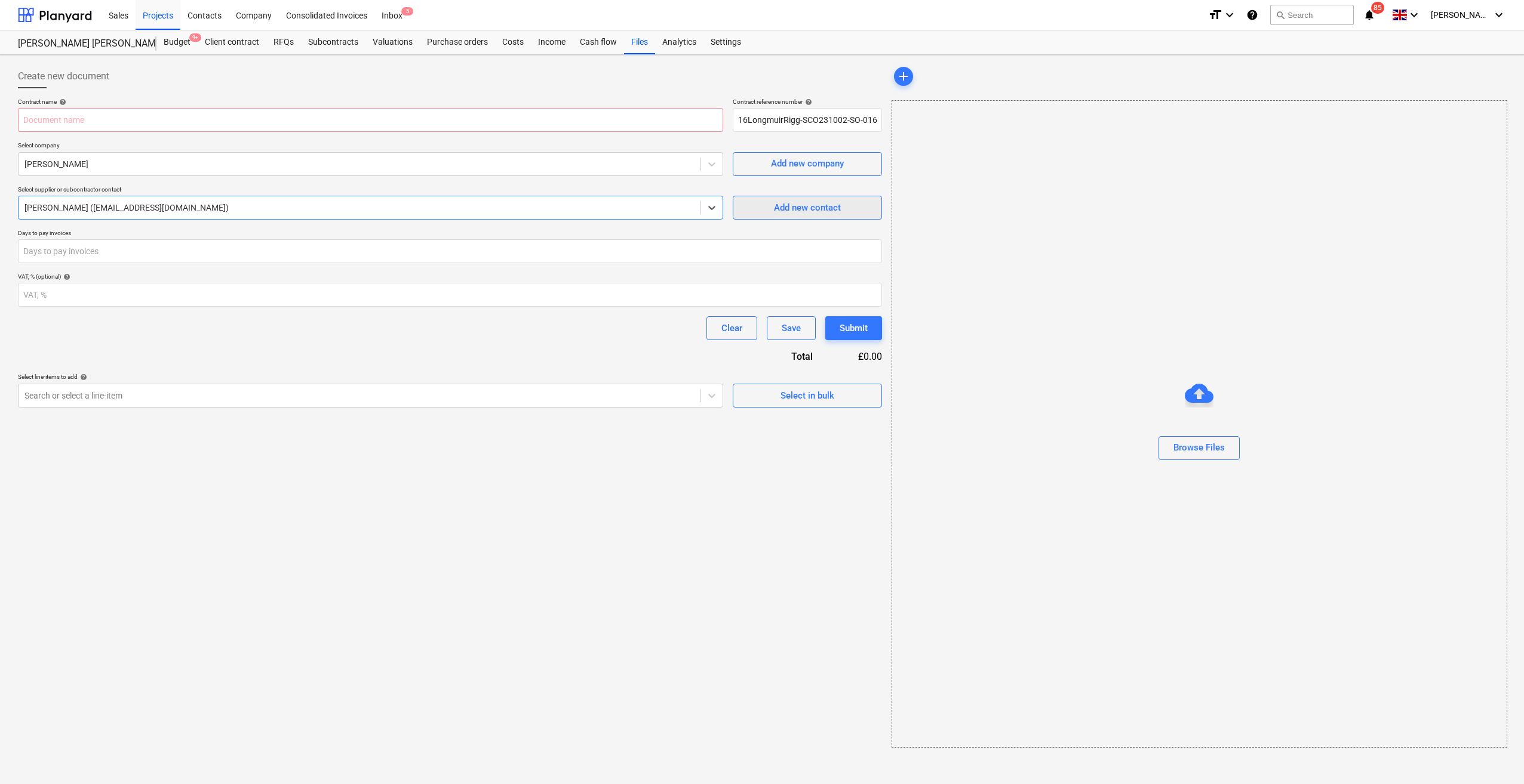
click at [807, 200] on div "Add new contact" at bounding box center [807, 208] width 67 height 16
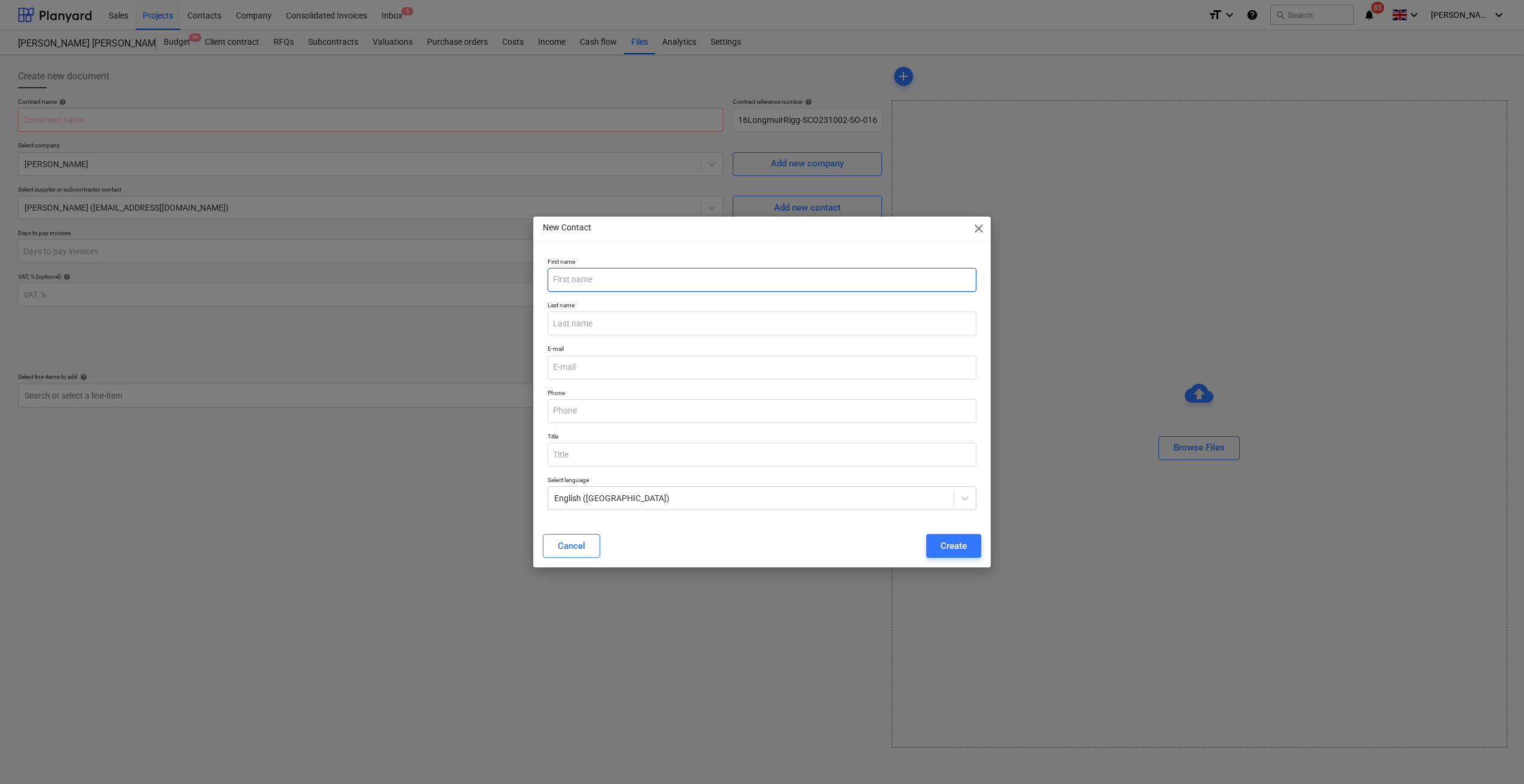
click at [641, 282] on input "text" at bounding box center [762, 280] width 429 height 24
type input "[PERSON_NAME]"
click at [798, 314] on input "text" at bounding box center [762, 323] width 429 height 24
click at [556, 322] on input "grant" at bounding box center [762, 323] width 429 height 24
type input "Grant"
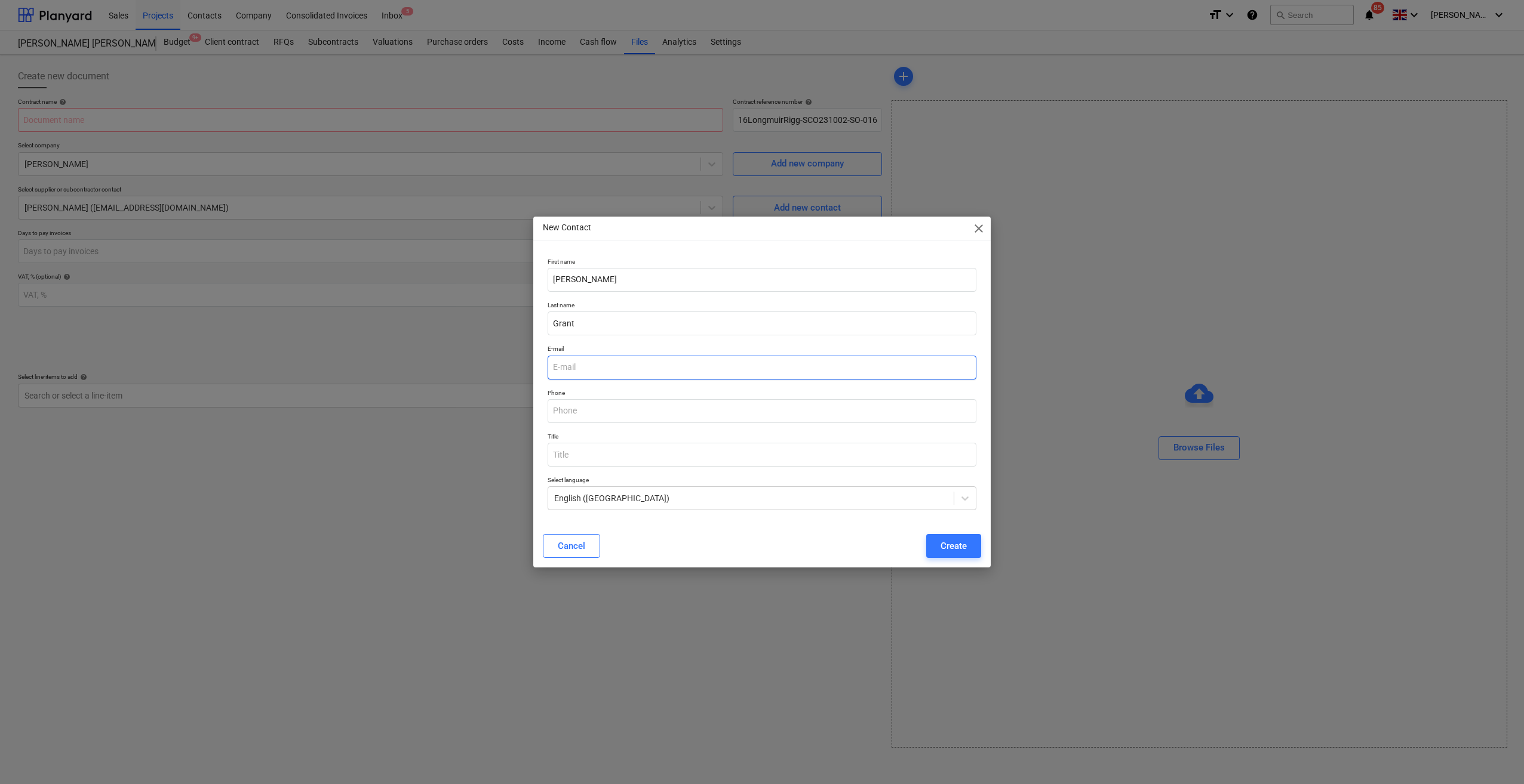
click at [574, 376] on input "email" at bounding box center [762, 367] width 429 height 24
click at [792, 382] on div "E-mail" at bounding box center [762, 361] width 438 height 43
click at [793, 375] on input "email" at bounding box center [762, 367] width 429 height 24
paste input "[EMAIL_ADDRESS][DOMAIN_NAME]"
type input "[EMAIL_ADDRESS][DOMAIN_NAME]"
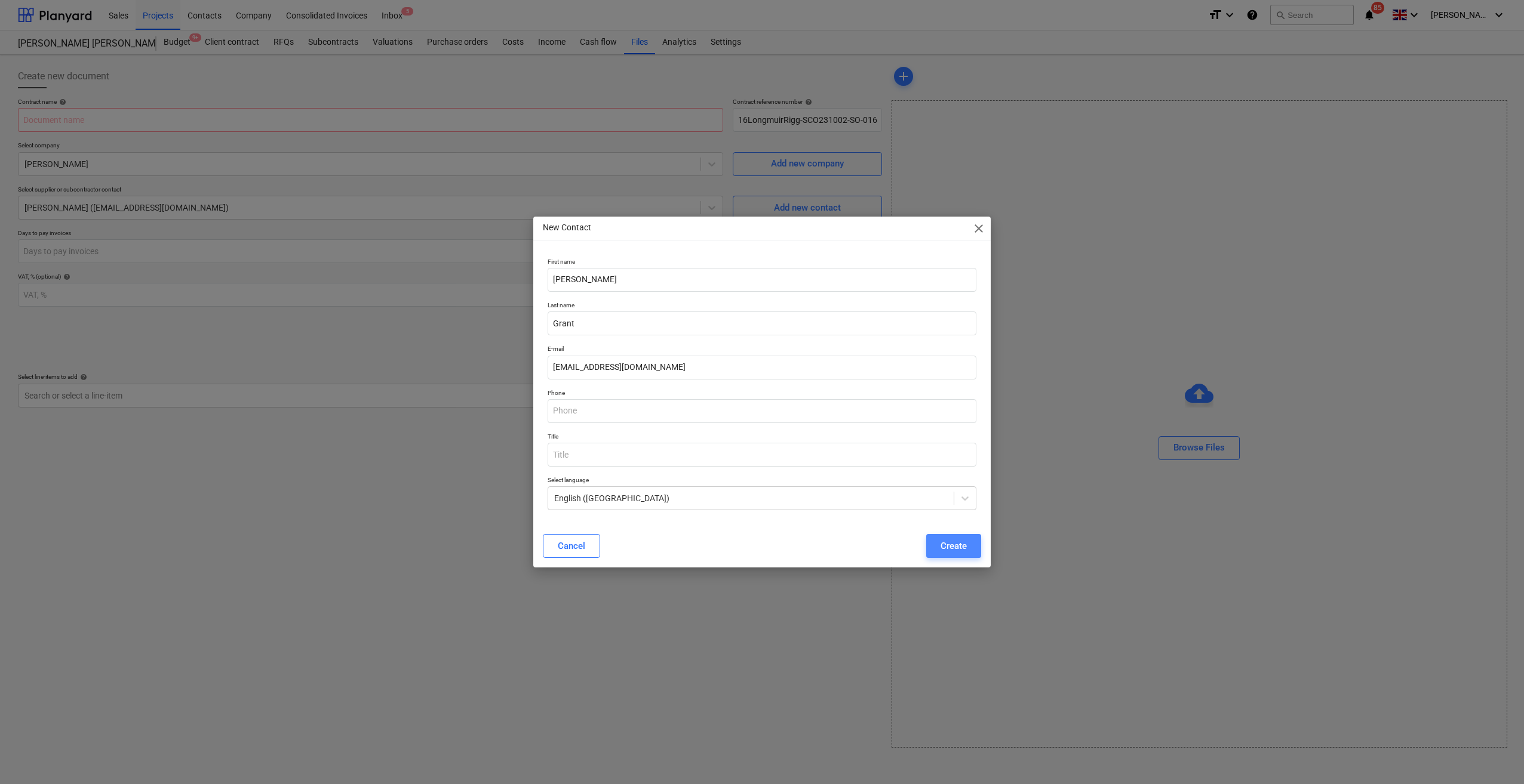
click at [960, 542] on div "Create" at bounding box center [953, 546] width 27 height 16
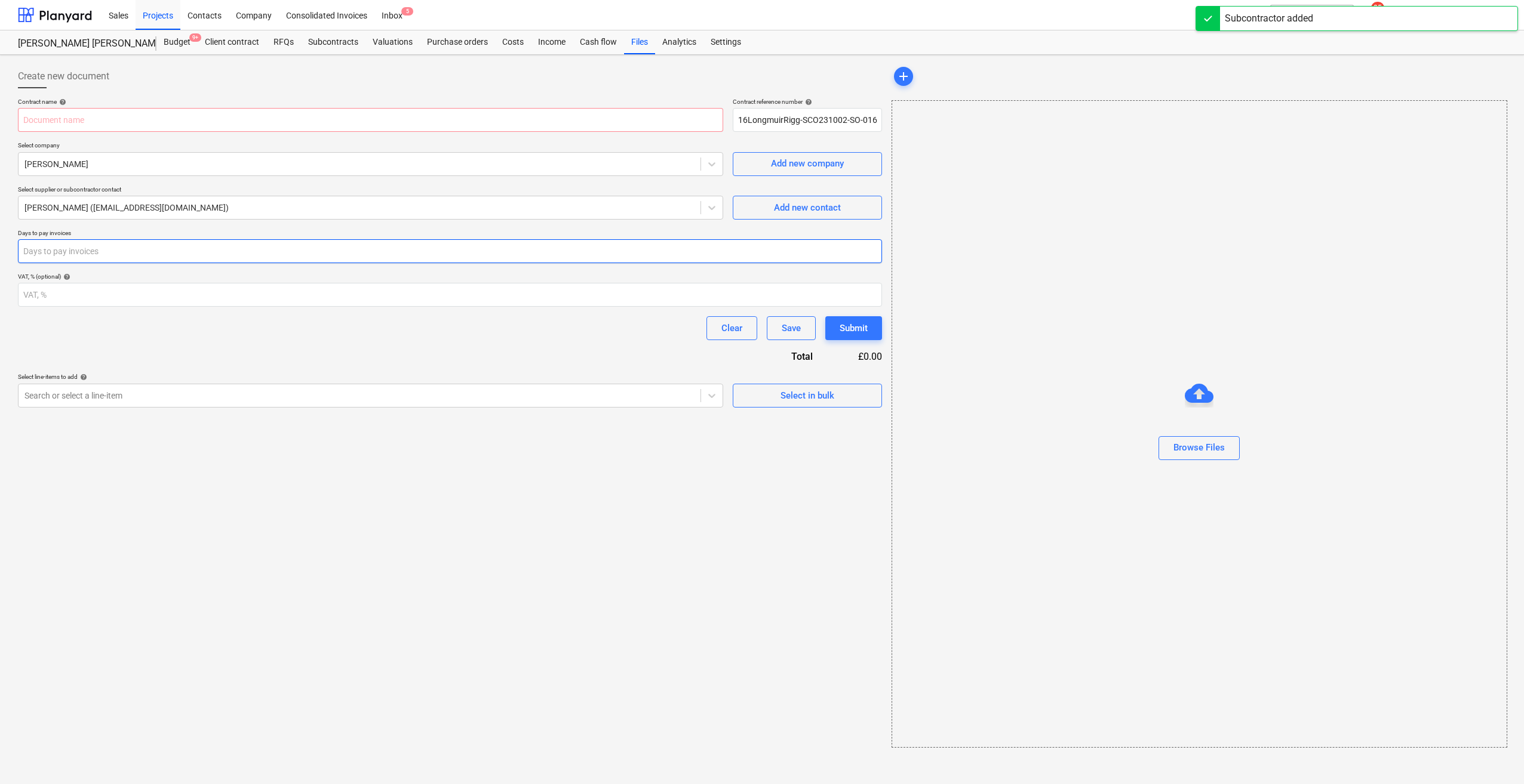
click at [152, 259] on input "number" at bounding box center [450, 251] width 864 height 24
type input "30"
click at [198, 487] on div "Create new document Contract name help Contract reference number help 16Longmui…" at bounding box center [449, 406] width 874 height 693
click at [177, 118] on input "text" at bounding box center [370, 120] width 705 height 24
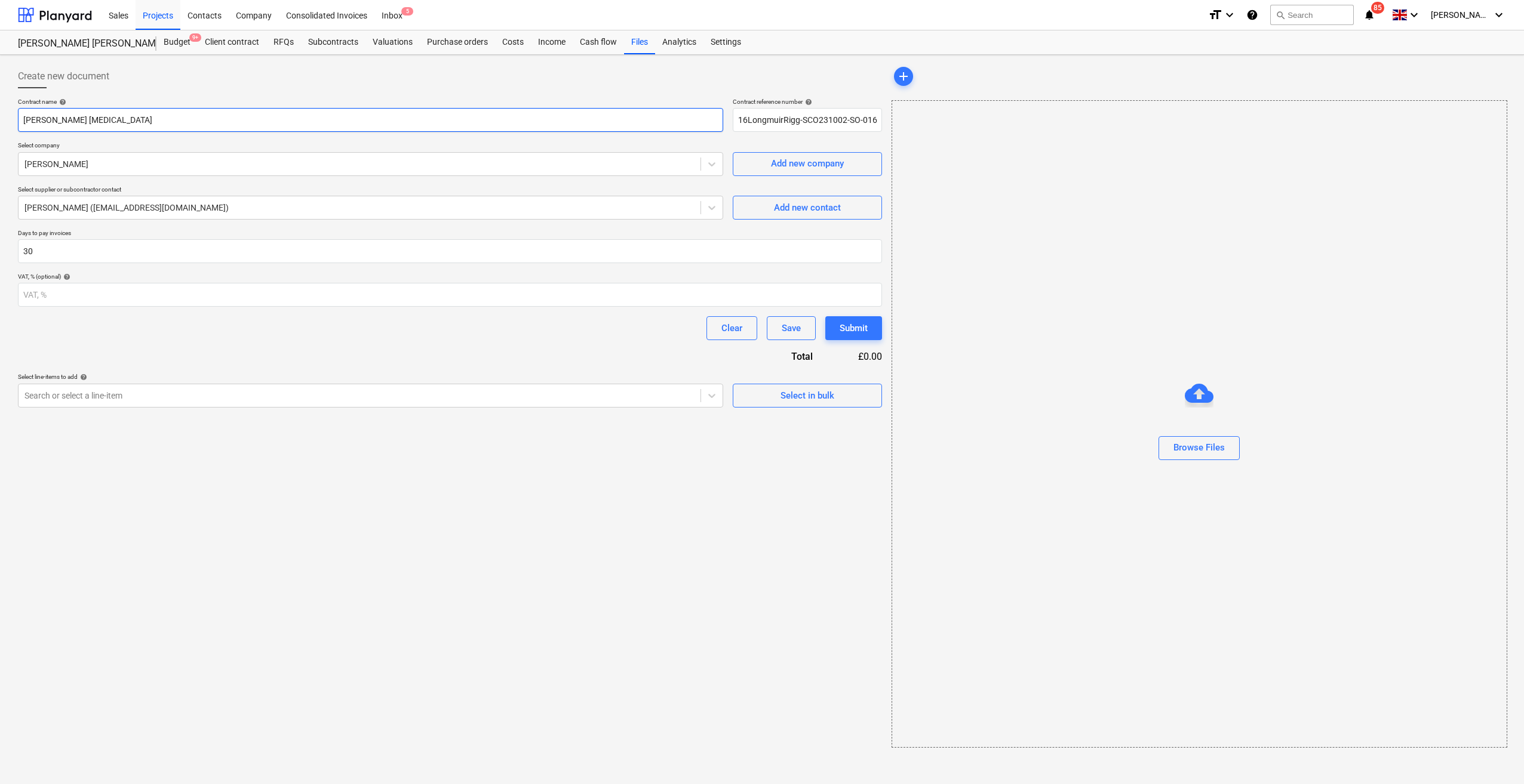
click at [72, 116] on input "[PERSON_NAME] [MEDICAL_DATA]" at bounding box center [370, 120] width 705 height 24
click at [147, 117] on input "[PERSON_NAME] - [MEDICAL_DATA]" at bounding box center [370, 120] width 705 height 24
type input "[PERSON_NAME] - [MEDICAL_DATA]"
click at [190, 402] on div "Search or select a line-item" at bounding box center [359, 396] width 682 height 17
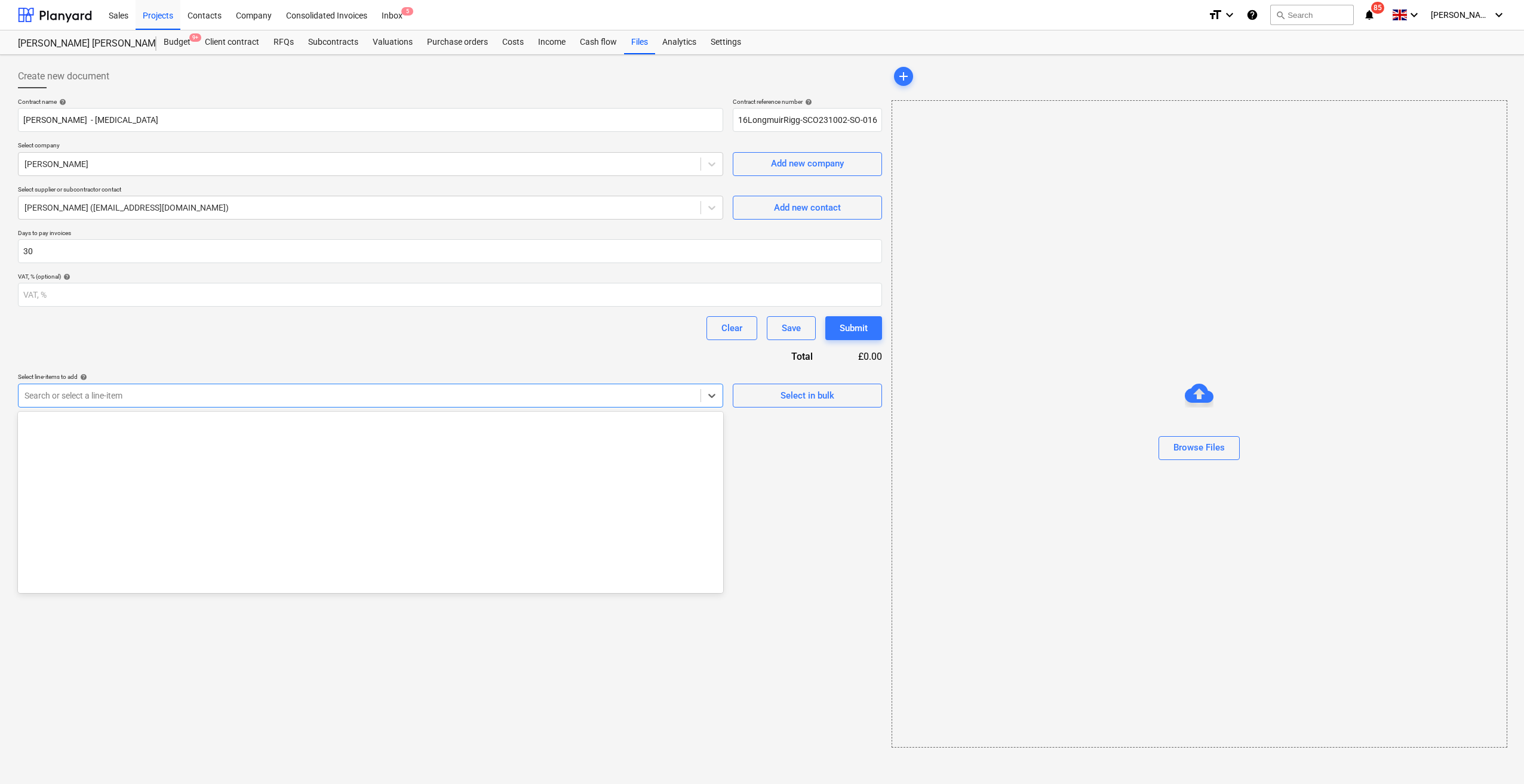
scroll to position [1611, 0]
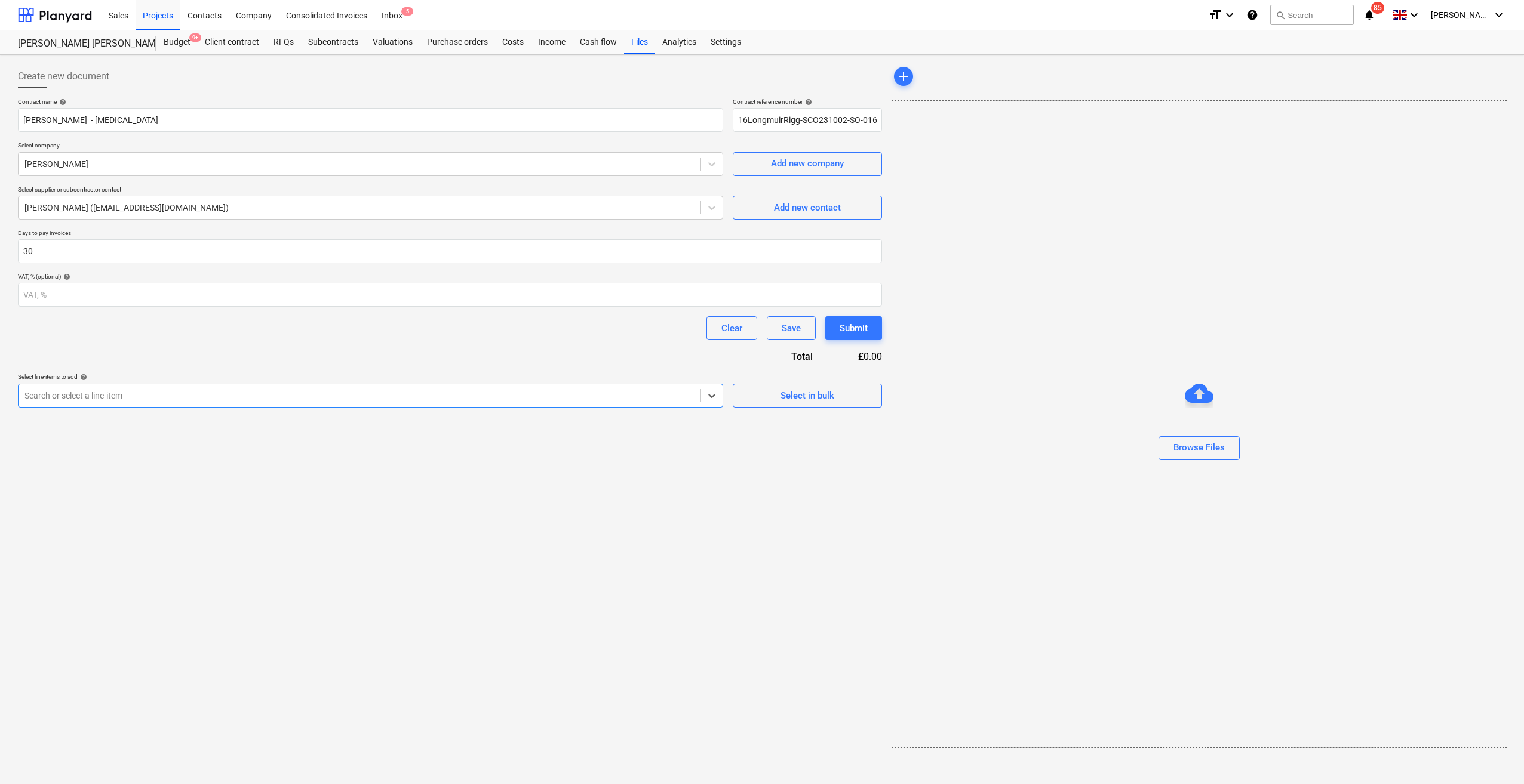
click at [167, 395] on div at bounding box center [359, 396] width 670 height 12
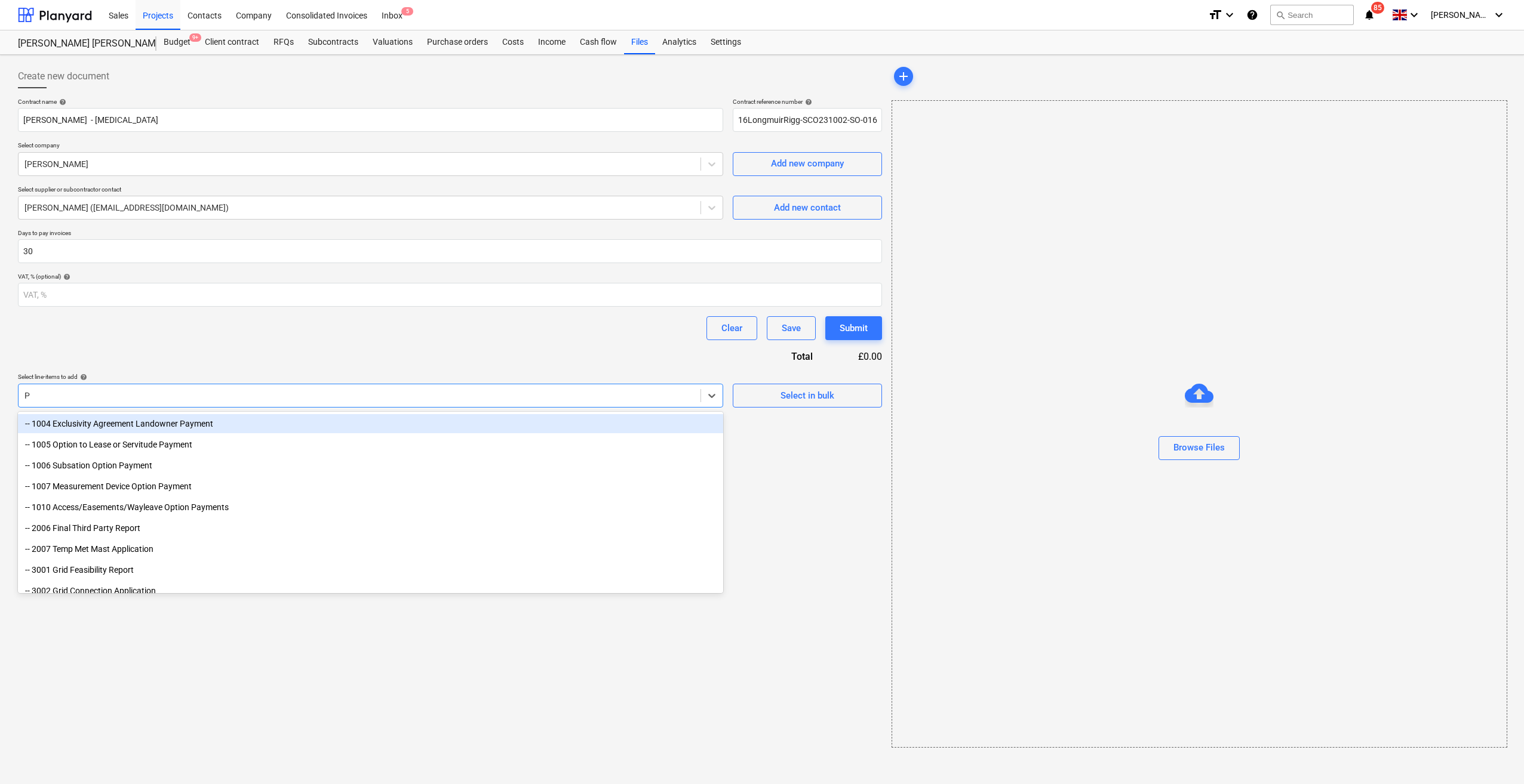
type input "PR"
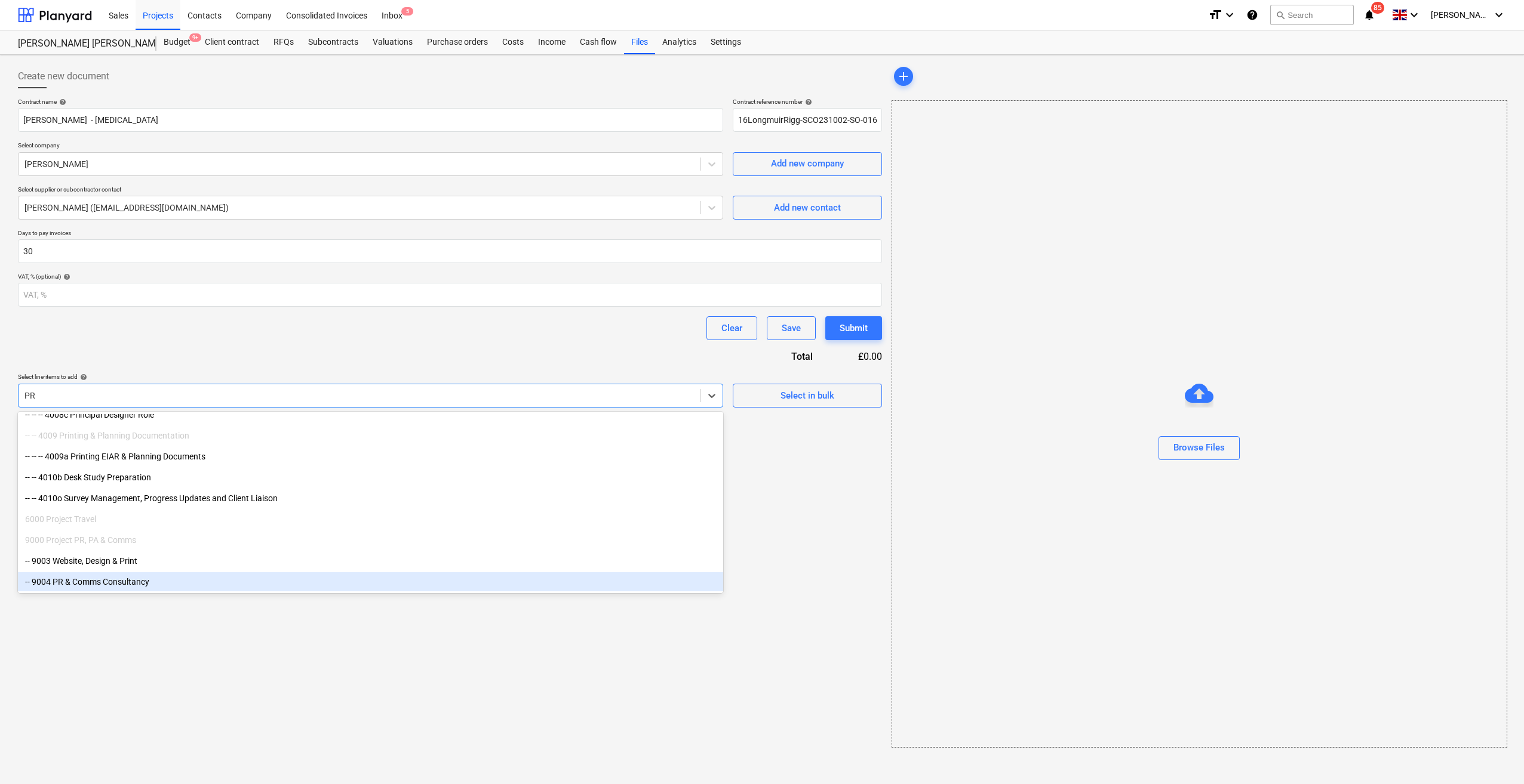
click at [161, 569] on div "-- 9004 PR & Comms Consultancy" at bounding box center [370, 581] width 705 height 19
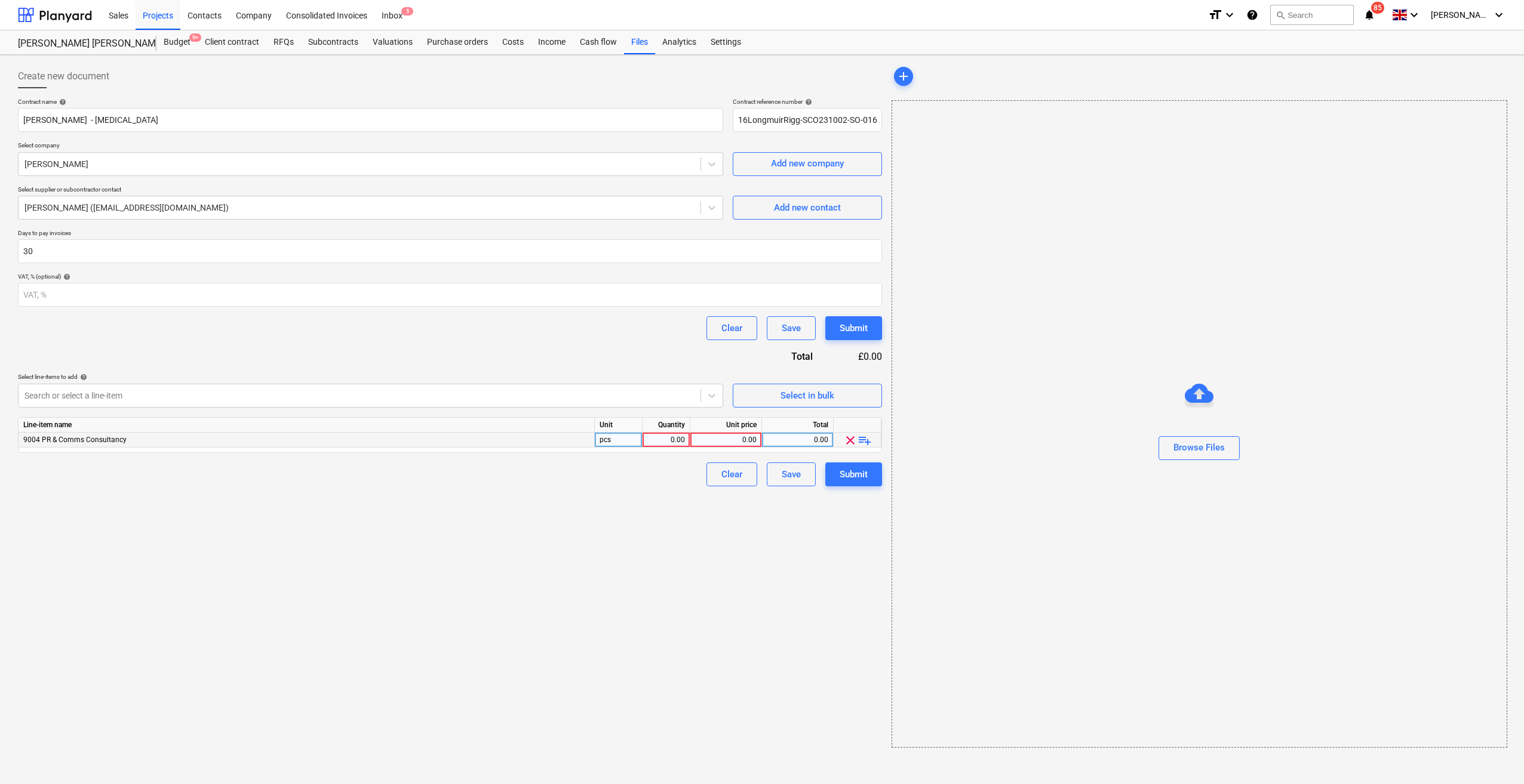
click at [682, 443] on div "0.00" at bounding box center [666, 440] width 38 height 15
click at [750, 437] on div "0.00" at bounding box center [725, 440] width 62 height 15
type input "500"
drag, startPoint x: 448, startPoint y: 553, endPoint x: 554, endPoint y: 474, distance: 132.2
click at [448, 553] on div "Create new document Contract name help [PERSON_NAME] - [MEDICAL_DATA] Contract …" at bounding box center [449, 406] width 874 height 693
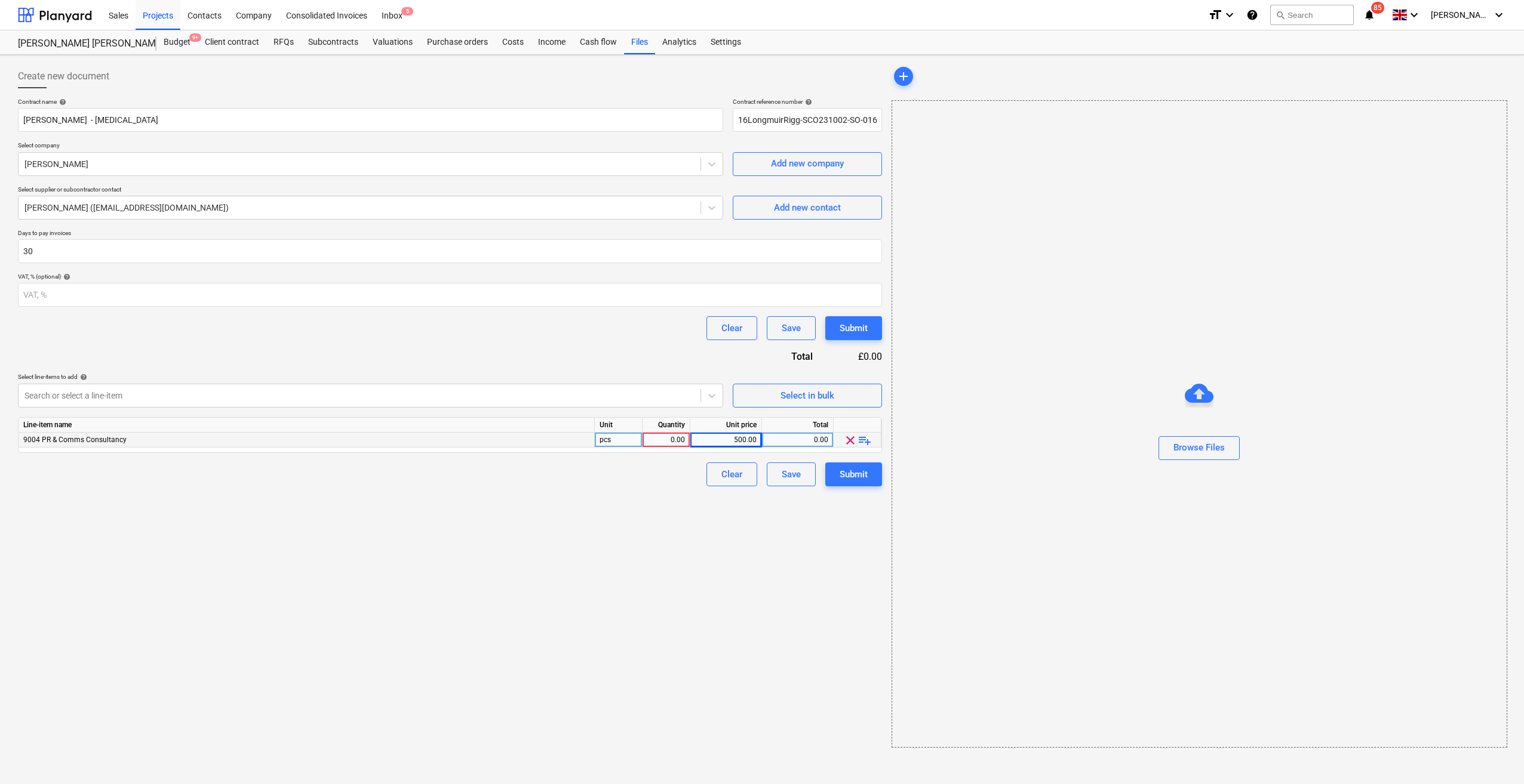
click at [668, 438] on div "0.00" at bounding box center [666, 440] width 38 height 15
type input "24"
click at [628, 524] on div "Create new document Contract name help [PERSON_NAME] - [MEDICAL_DATA] Contract …" at bounding box center [449, 406] width 874 height 693
click at [714, 569] on div "Create new document Contract name help [PERSON_NAME] - [MEDICAL_DATA] Contract …" at bounding box center [449, 406] width 874 height 693
click at [674, 475] on div "Clear Save Submit" at bounding box center [450, 474] width 864 height 24
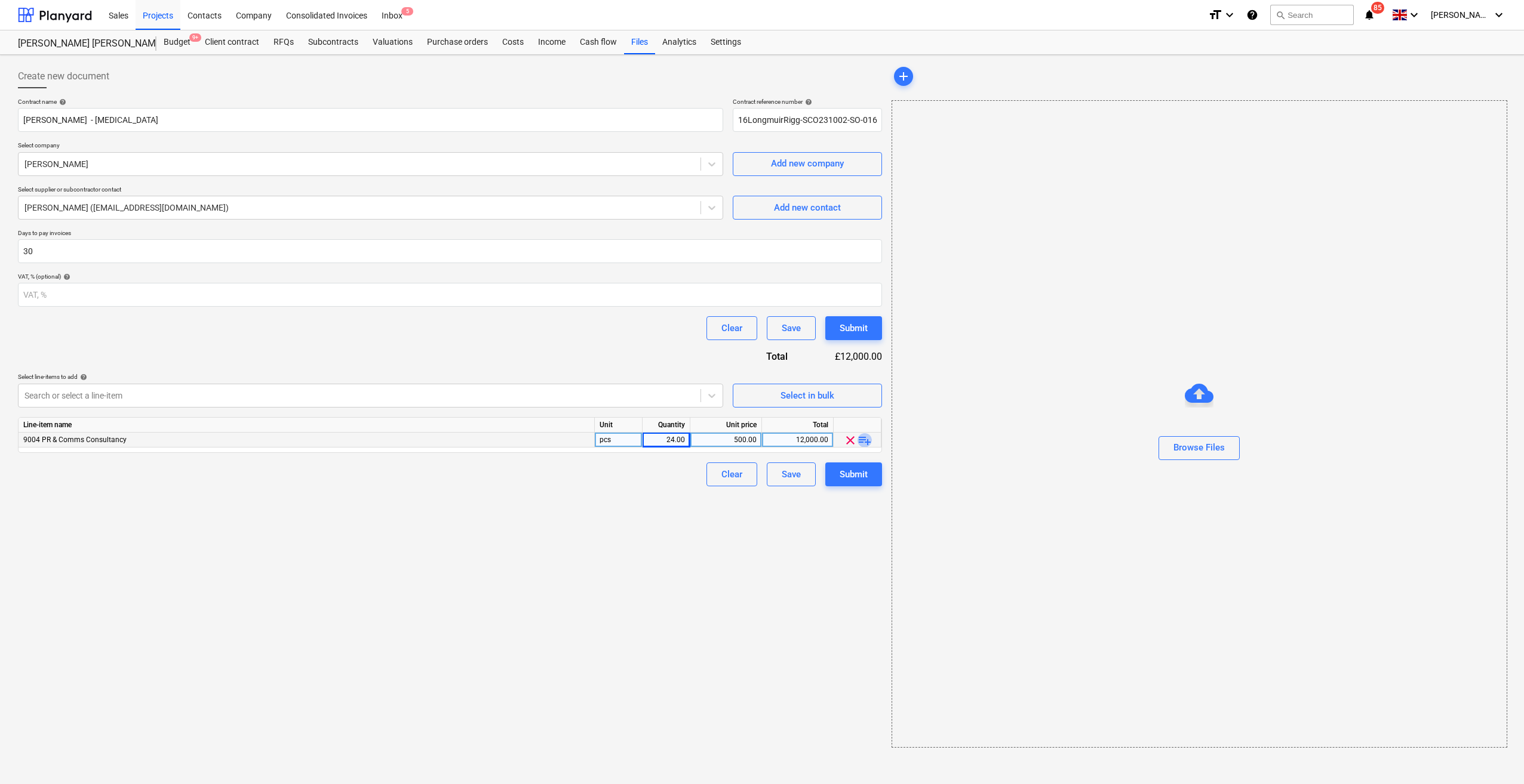
click at [865, 440] on span "playlist_add" at bounding box center [865, 440] width 14 height 14
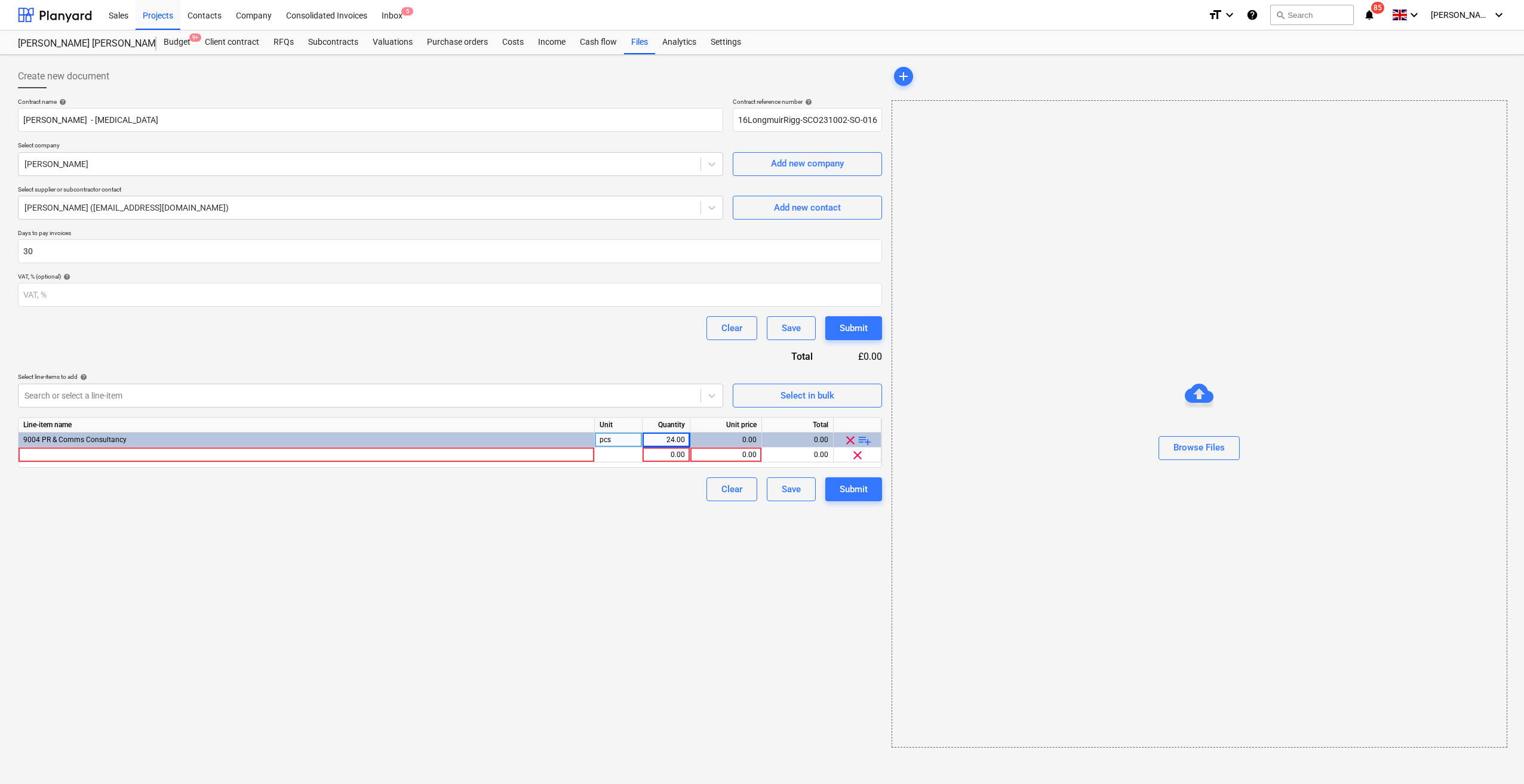
click at [438, 444] on div "9004 PR & Comms Consultancy" at bounding box center [307, 440] width 576 height 15
click at [442, 456] on div at bounding box center [307, 454] width 576 height 15
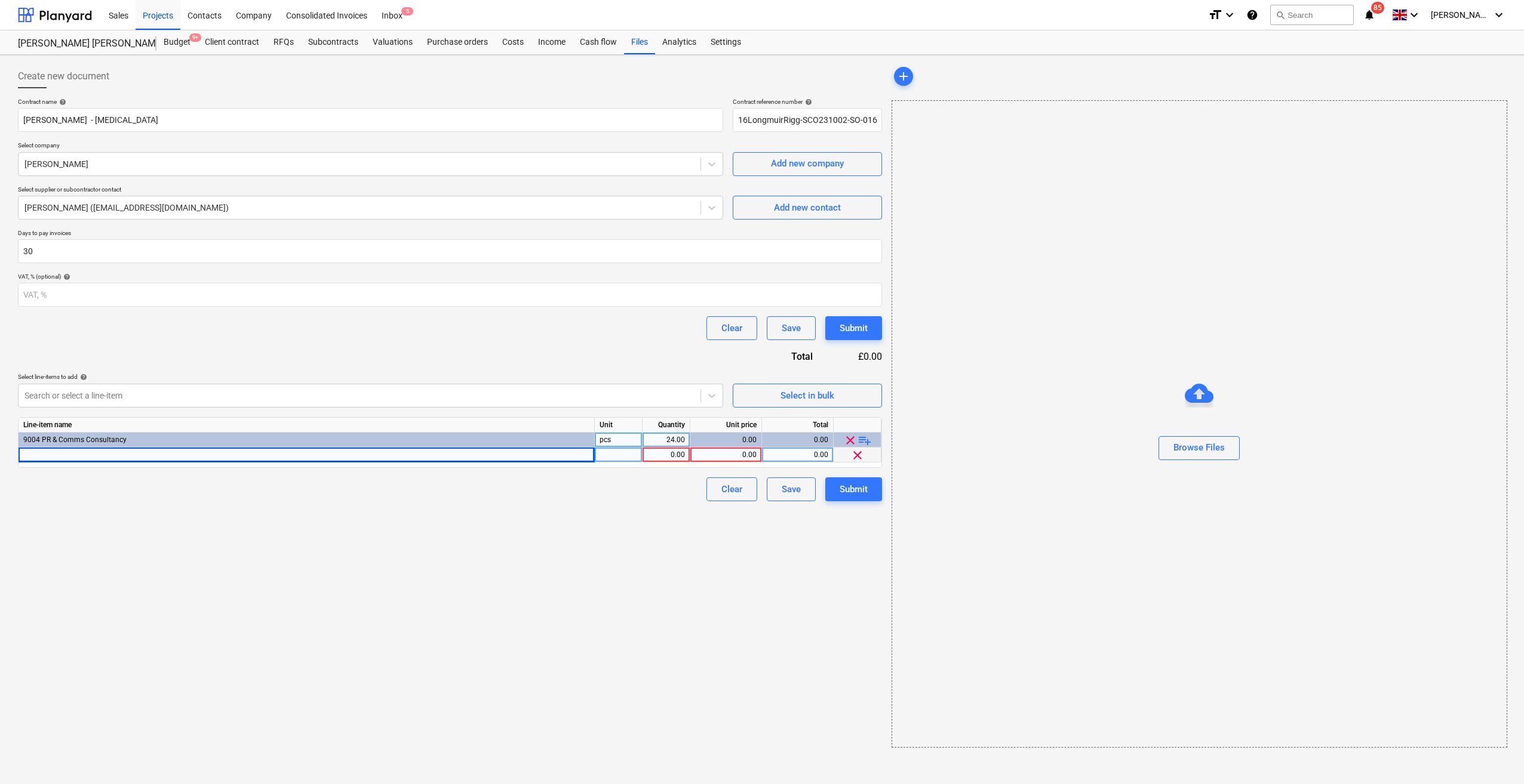
click at [722, 439] on div "0.00" at bounding box center [725, 440] width 62 height 15
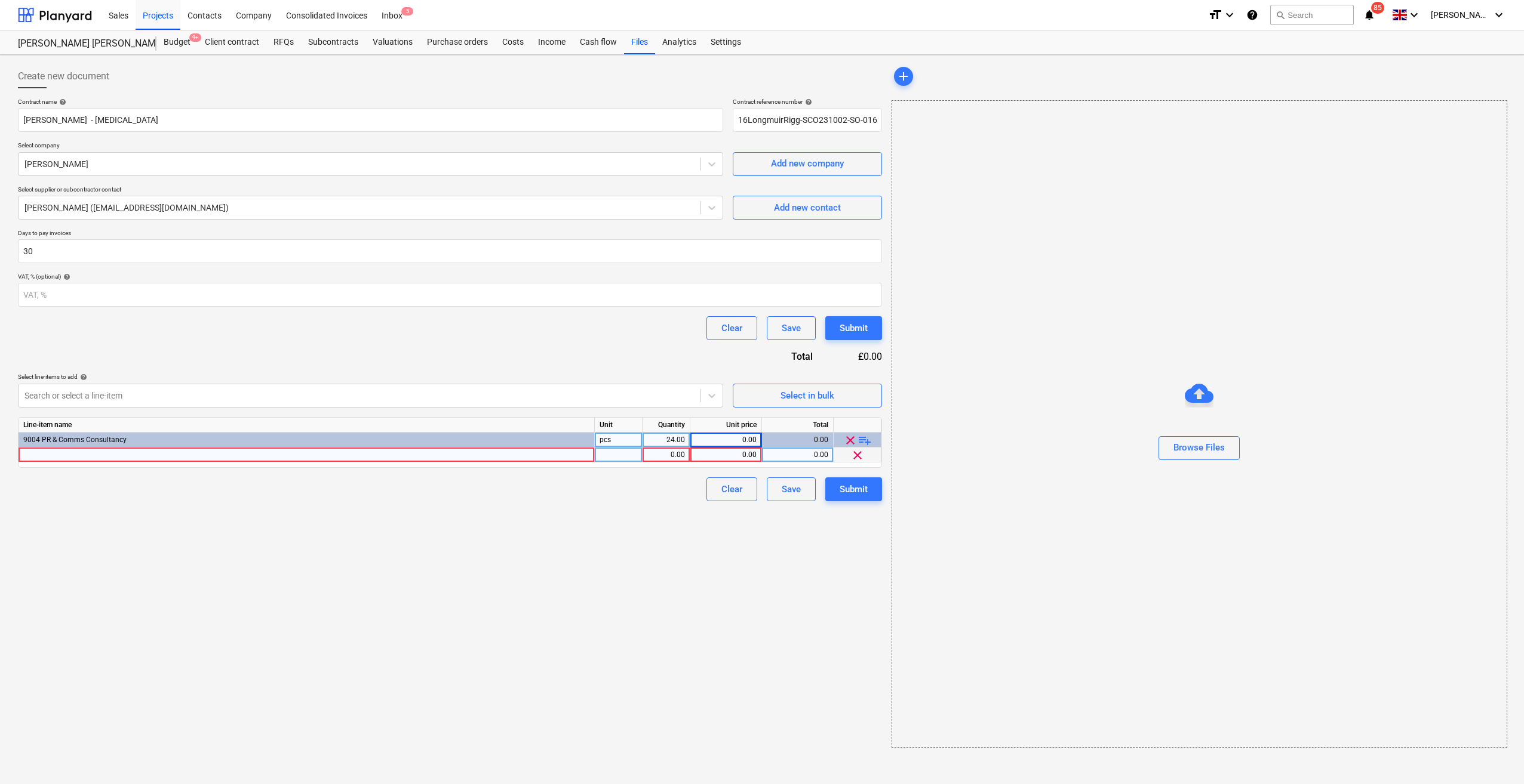
click at [725, 439] on div "0.00" at bounding box center [725, 440] width 62 height 15
drag, startPoint x: 725, startPoint y: 439, endPoint x: 750, endPoint y: 554, distance: 117.7
click at [750, 554] on div "Create new document Contract name help [PERSON_NAME] - [MEDICAL_DATA] Contract …" at bounding box center [449, 406] width 874 height 693
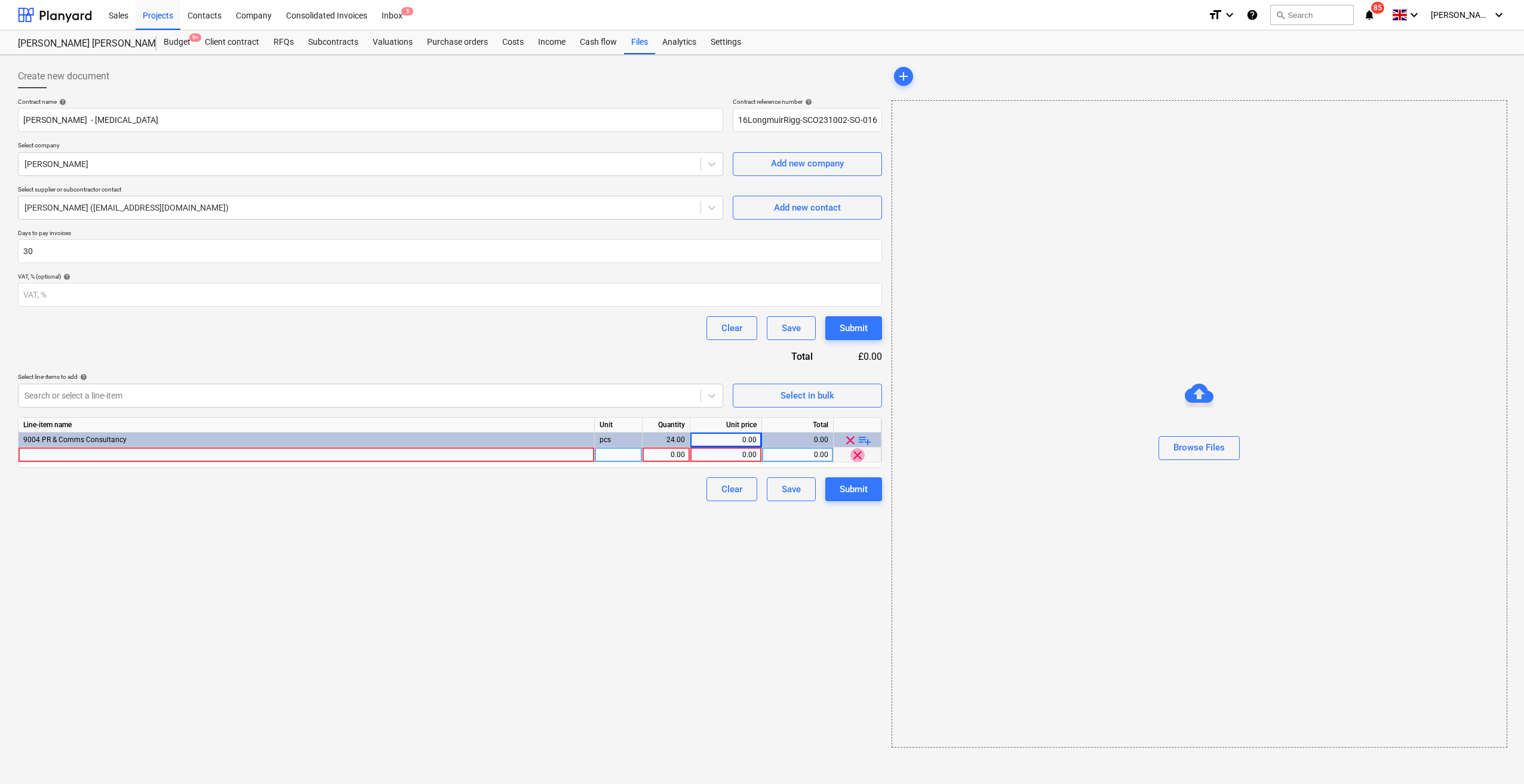
click at [858, 457] on span "clear" at bounding box center [858, 455] width 14 height 14
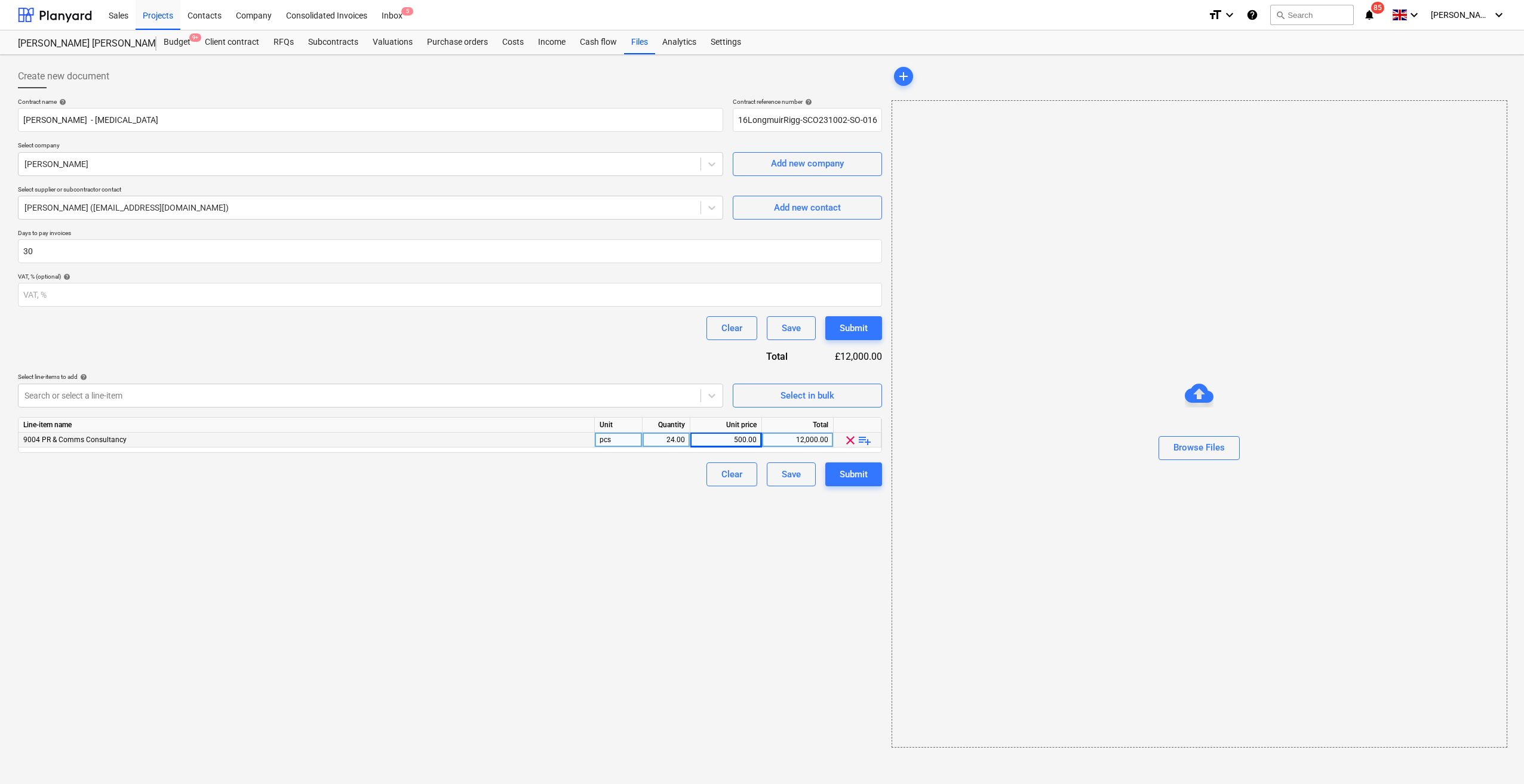
click at [731, 436] on div "500.00" at bounding box center [725, 440] width 62 height 15
click at [644, 499] on div "Create new document Contract name help [PERSON_NAME] - [MEDICAL_DATA] Contract …" at bounding box center [449, 406] width 874 height 693
drag, startPoint x: 497, startPoint y: 551, endPoint x: 505, endPoint y: 546, distance: 9.4
click at [498, 550] on div "Create new document Contract name help [PERSON_NAME] - [MEDICAL_DATA] Contract …" at bounding box center [449, 406] width 874 height 693
click at [524, 468] on div "Clear Save Submit" at bounding box center [450, 474] width 864 height 24
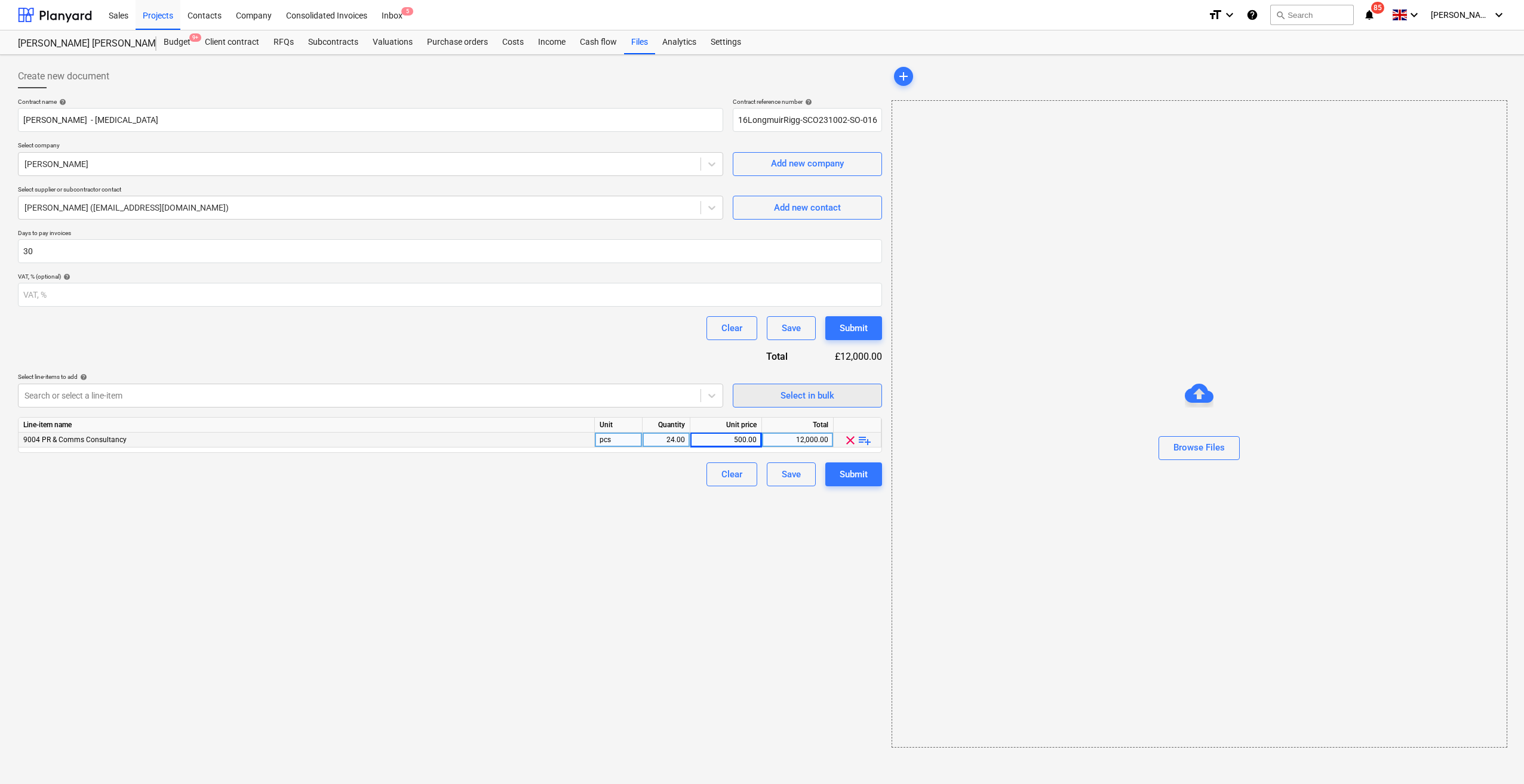
click at [818, 393] on div "Select in bulk" at bounding box center [807, 396] width 54 height 16
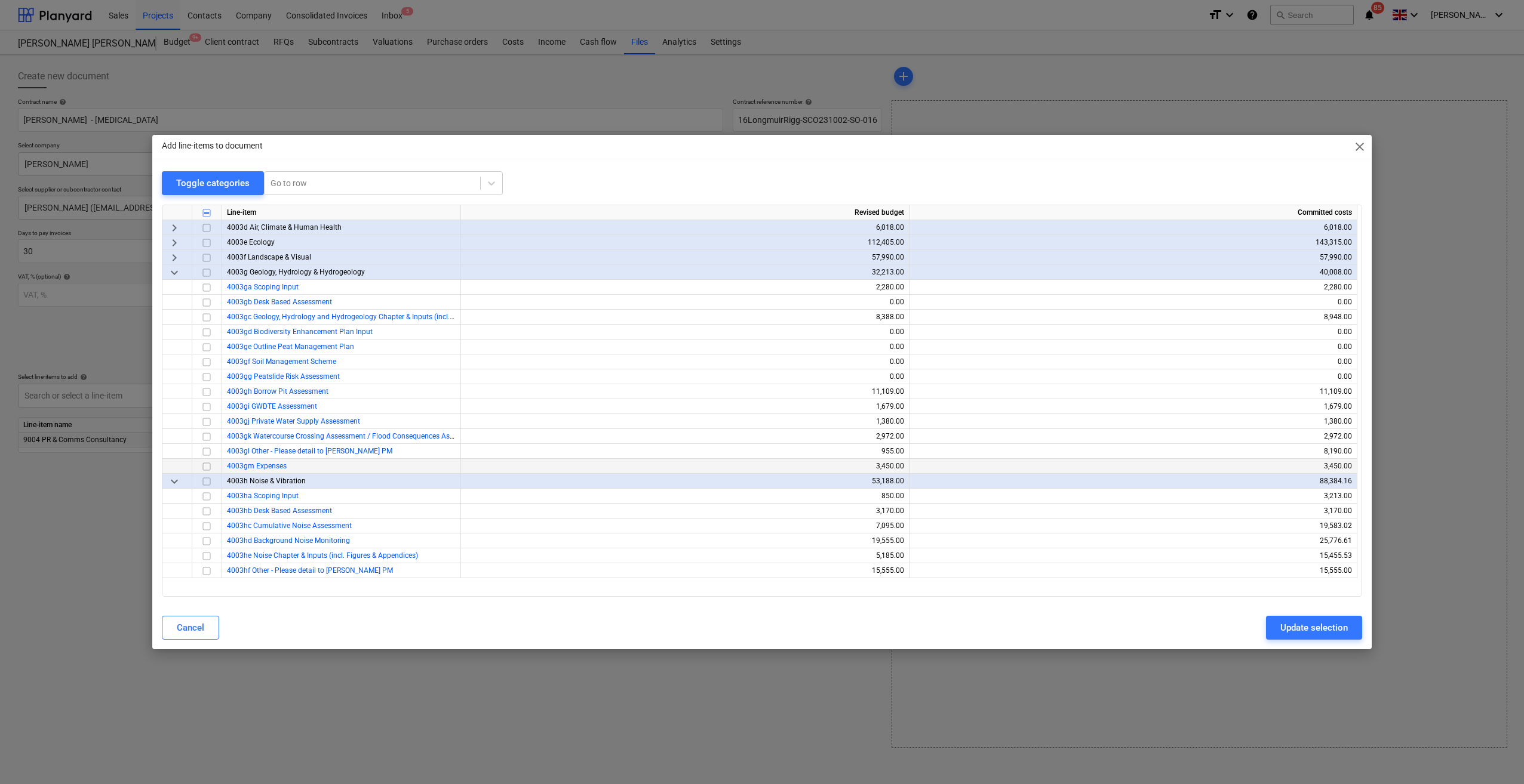
scroll to position [60, 0]
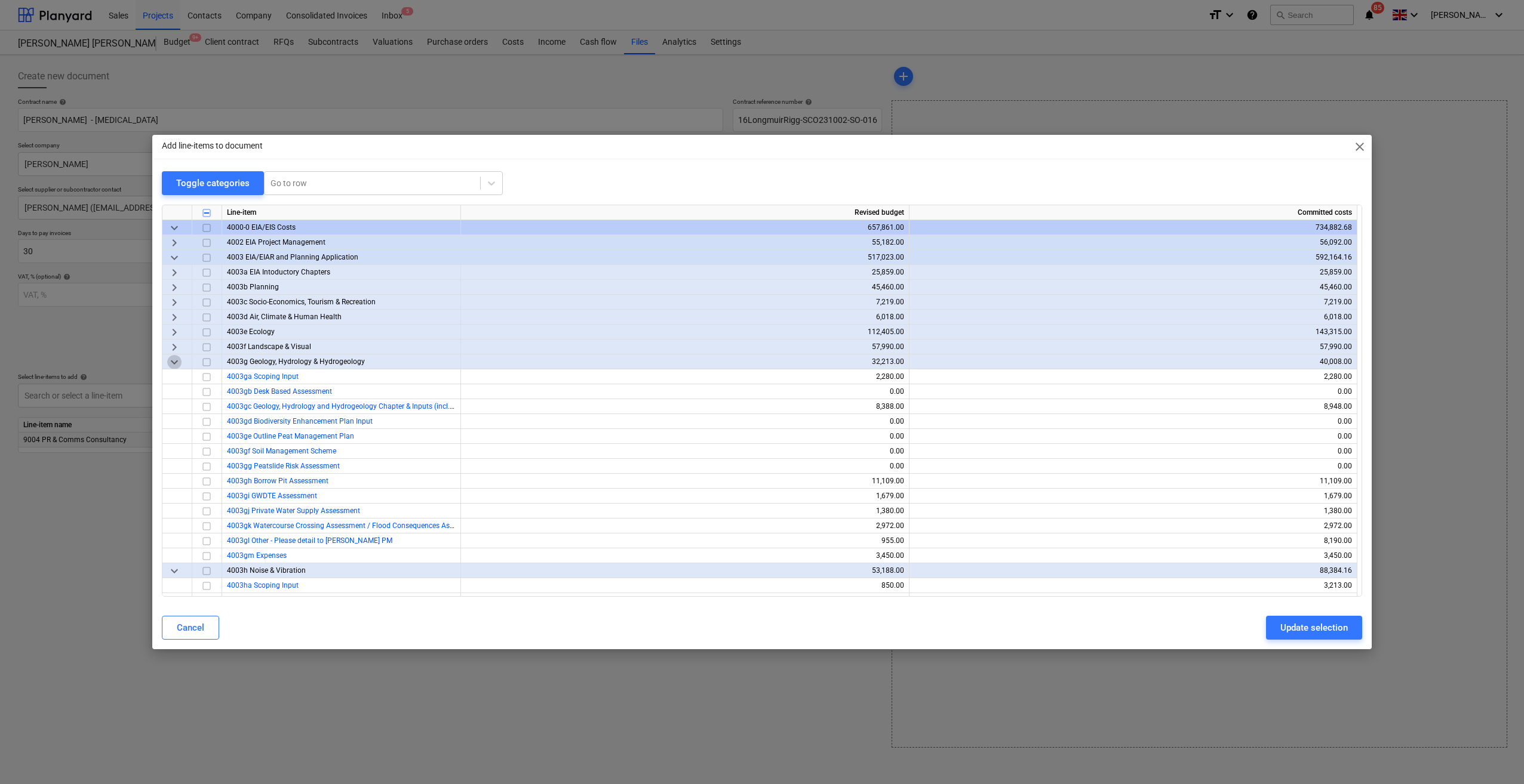
click at [177, 356] on span "keyboard_arrow_down" at bounding box center [174, 362] width 14 height 14
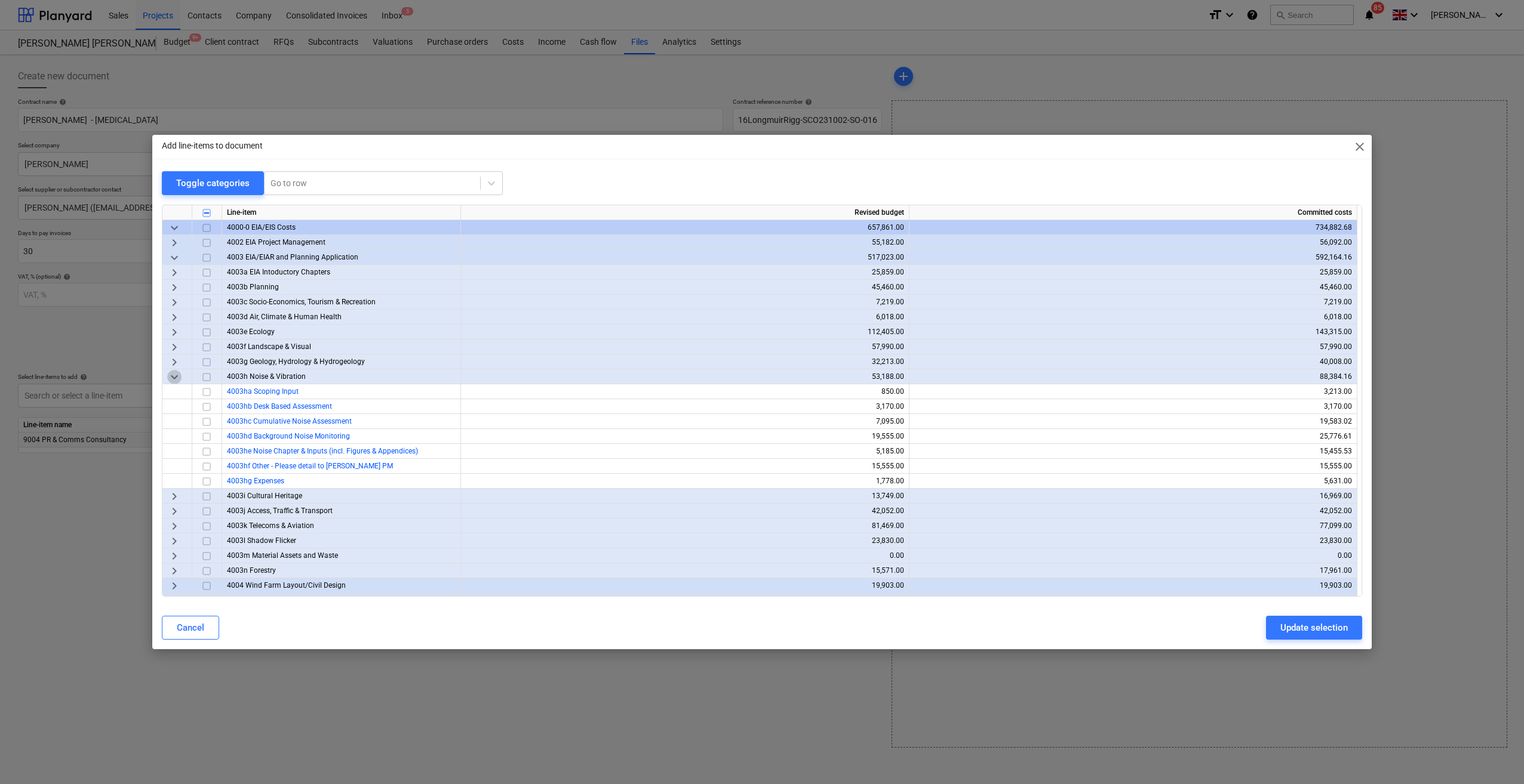
click at [177, 374] on span "keyboard_arrow_down" at bounding box center [174, 377] width 14 height 14
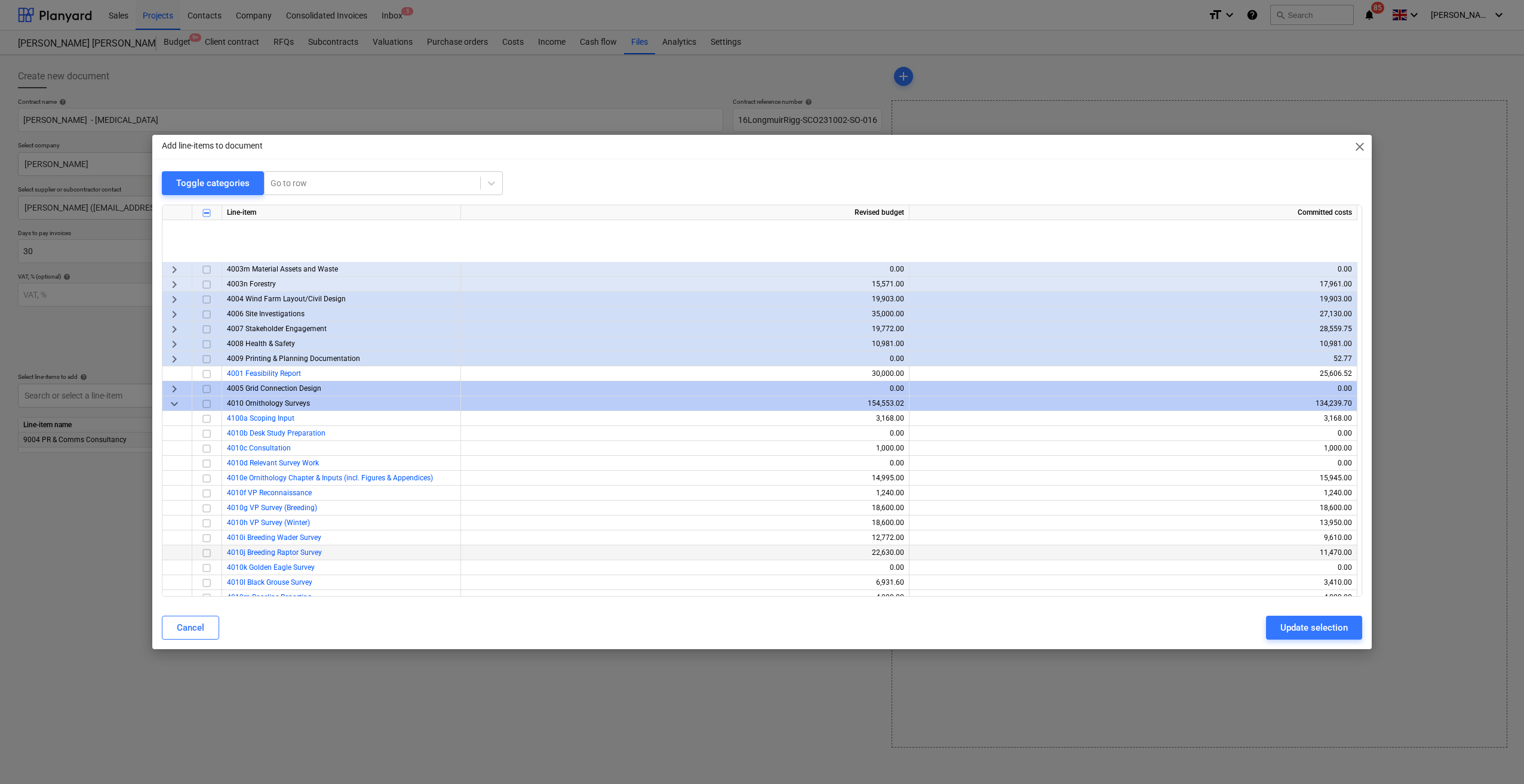
scroll to position [358, 0]
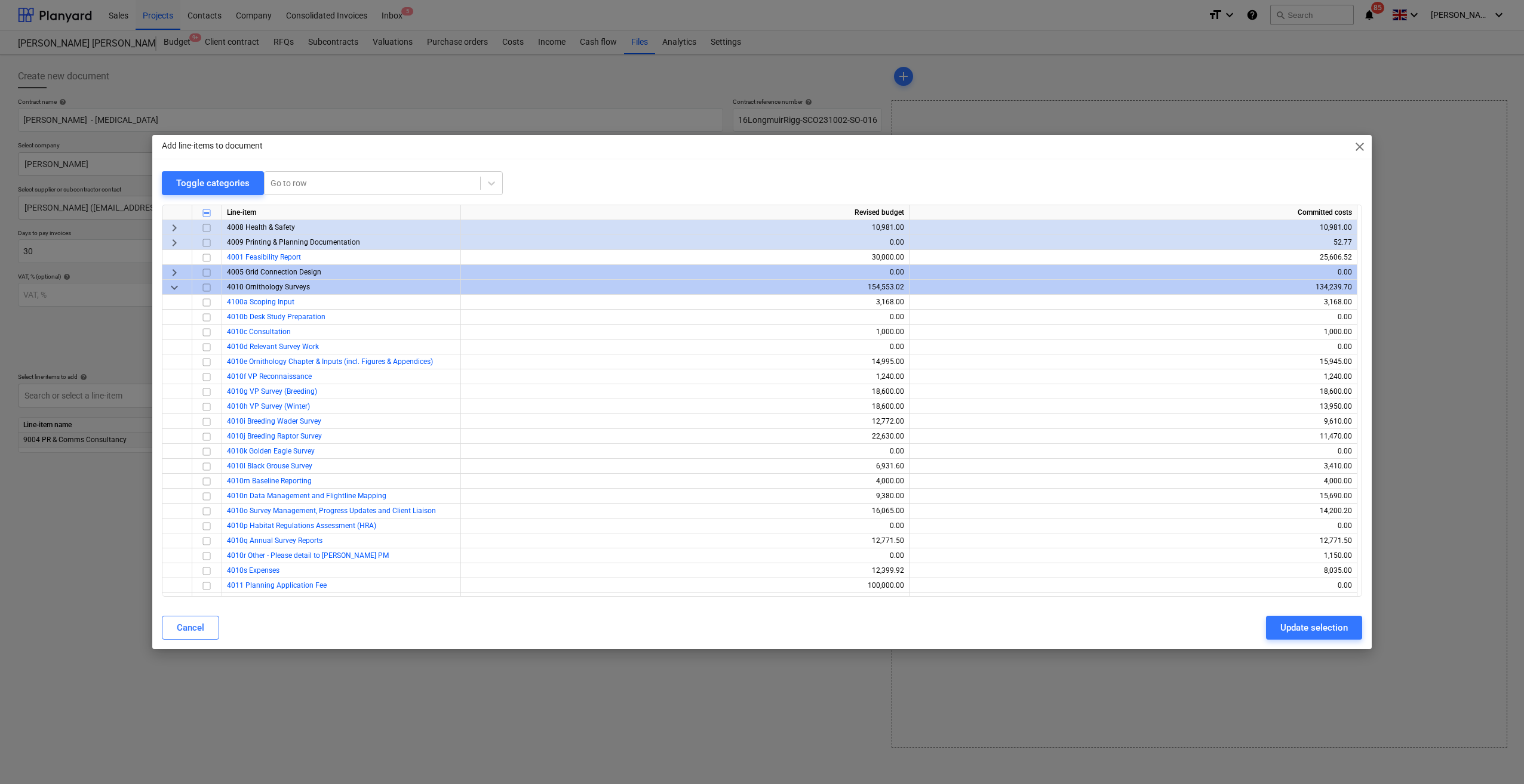
click at [178, 287] on span "keyboard_arrow_down" at bounding box center [174, 287] width 14 height 14
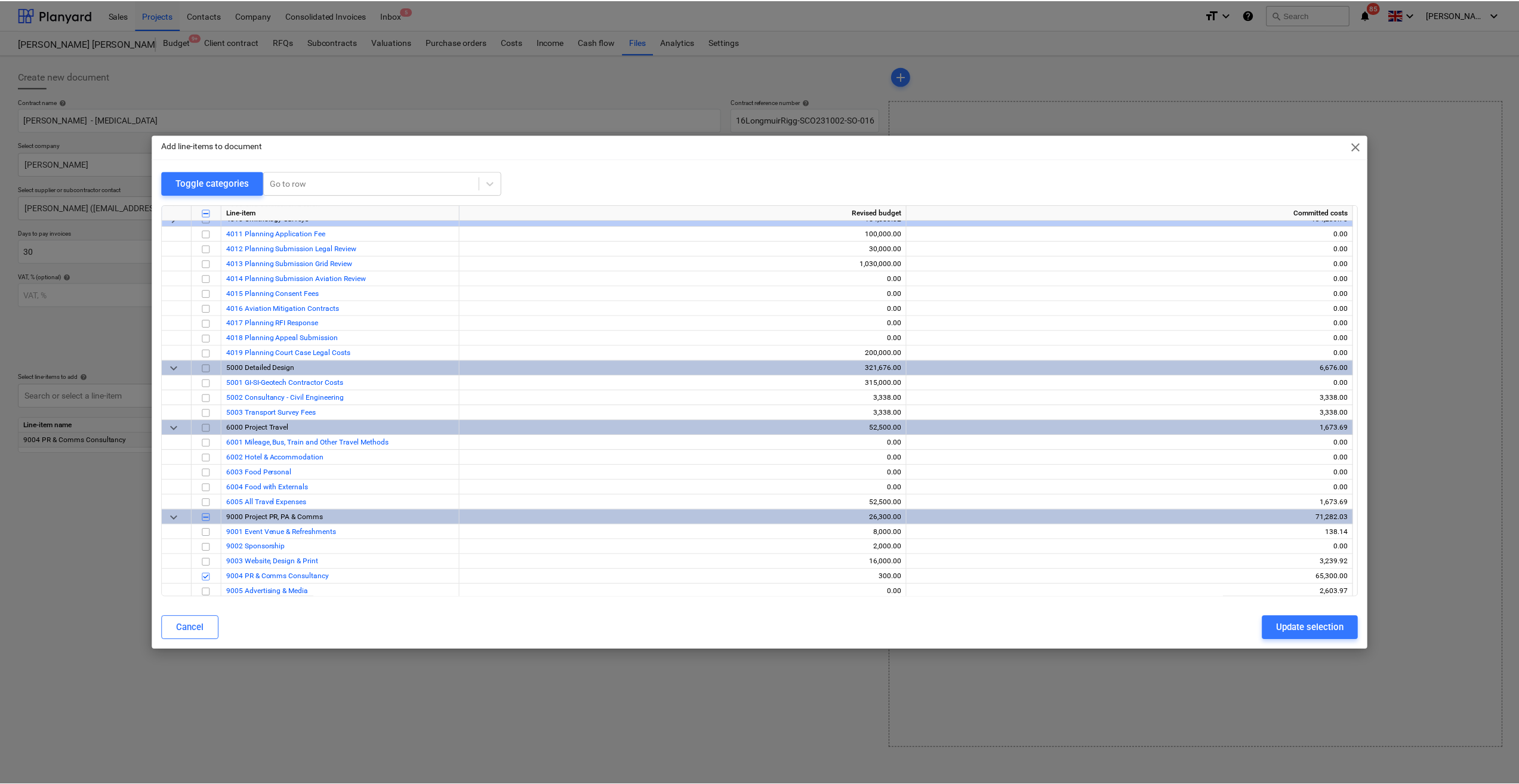
scroll to position [429, 0]
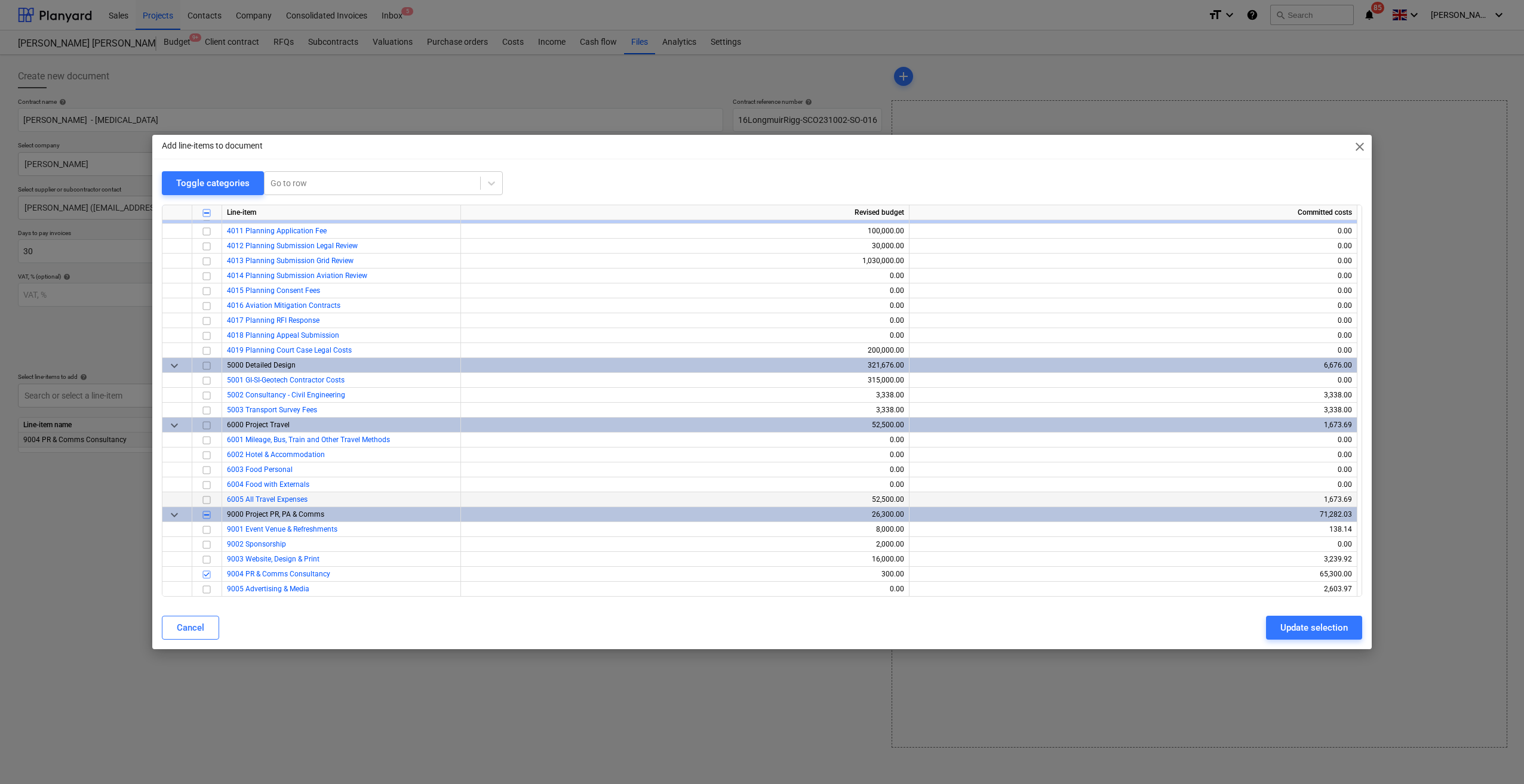
click at [207, 501] on input "checkbox" at bounding box center [207, 500] width 14 height 14
click at [1141, 569] on button "Update selection" at bounding box center [1314, 627] width 96 height 24
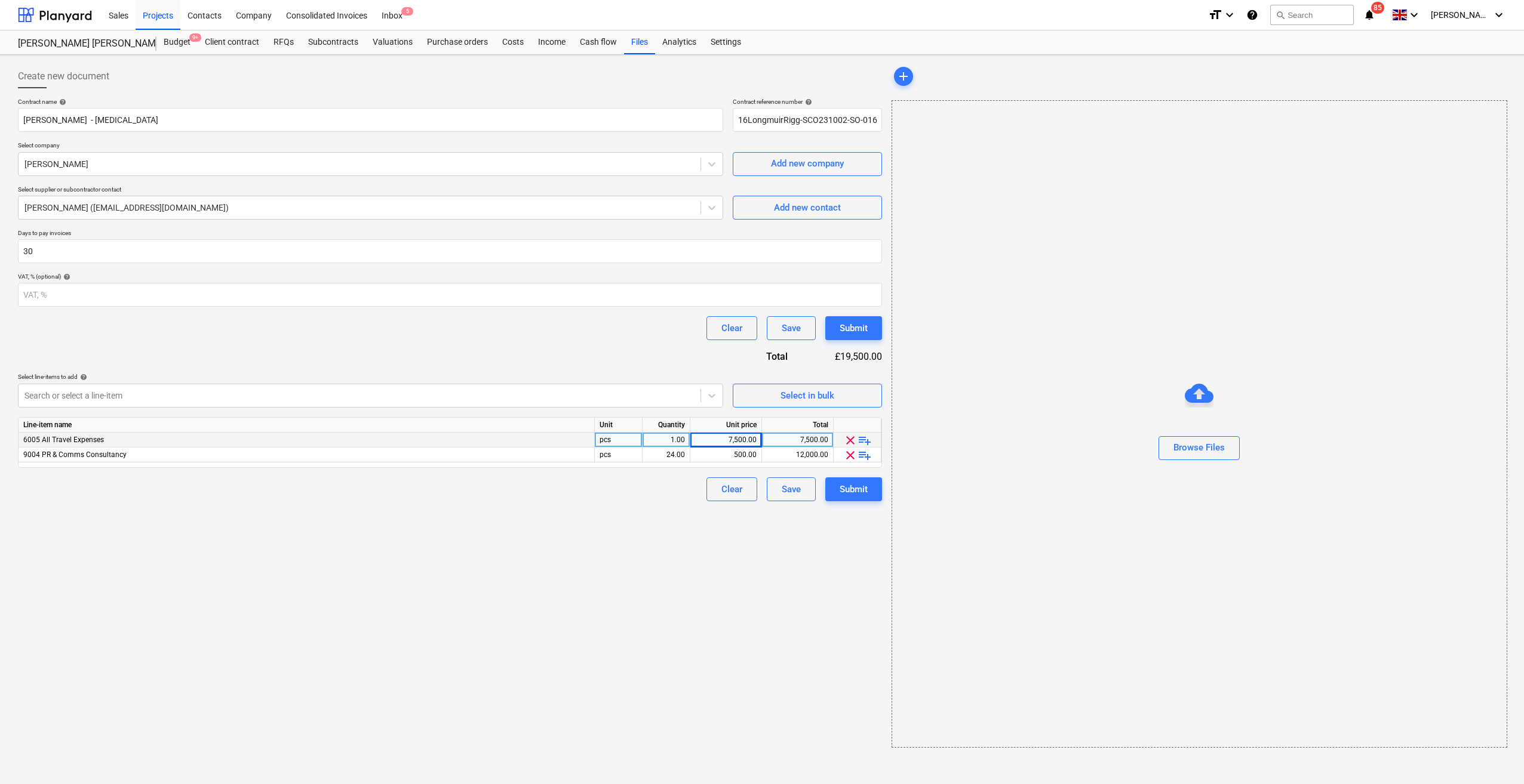
click at [635, 513] on div "Create new document Contract name help [PERSON_NAME] - [MEDICAL_DATA] Contract …" at bounding box center [449, 406] width 874 height 693
click at [683, 434] on div "1.00" at bounding box center [666, 440] width 38 height 15
click at [750, 440] on div "7,500.00" at bounding box center [725, 440] width 62 height 15
type input "1000"
click at [648, 569] on div "Create new document Contract name help [PERSON_NAME] - [MEDICAL_DATA] Contract …" at bounding box center [449, 406] width 874 height 693
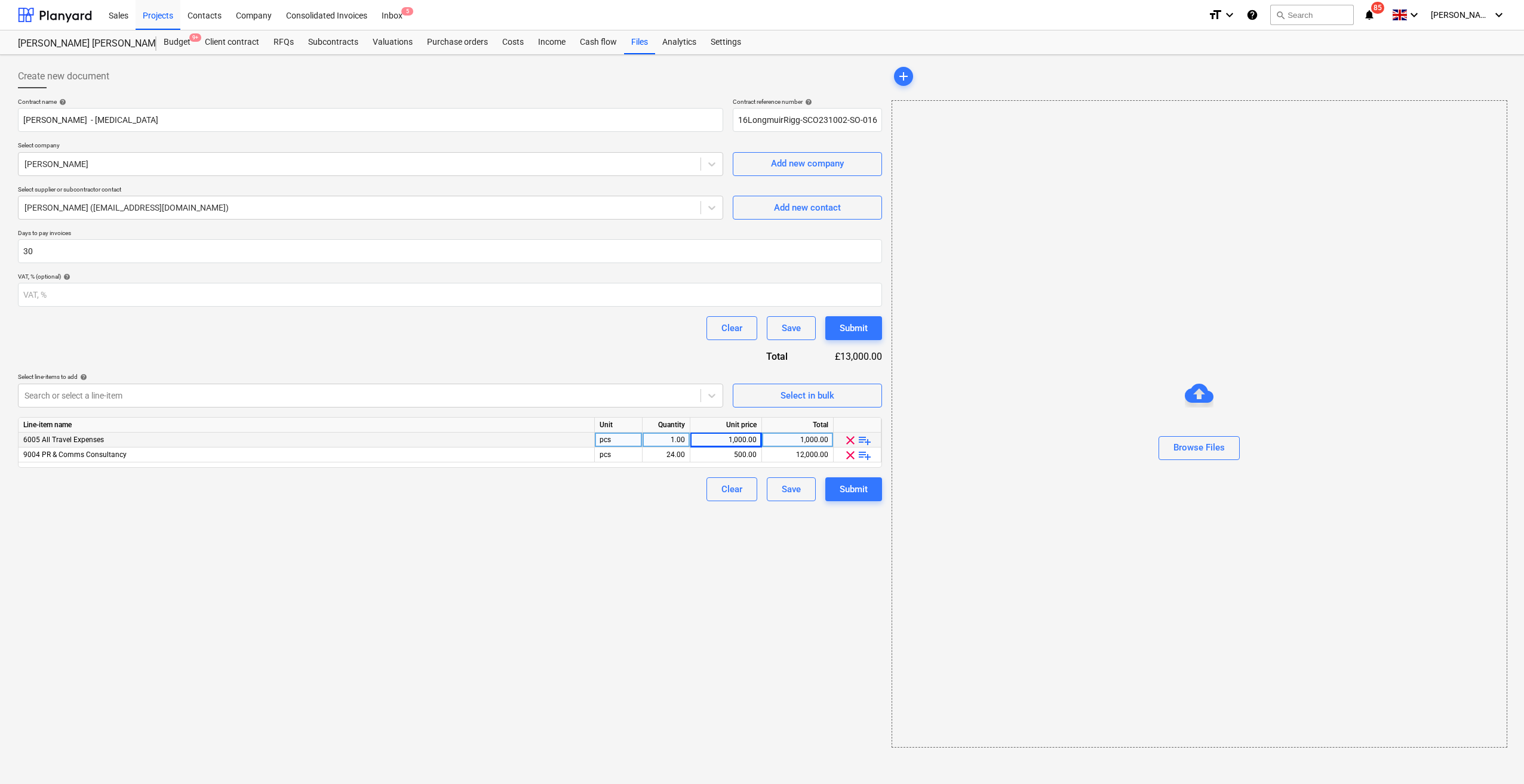
click at [683, 363] on div "Contract name help [PERSON_NAME] - [MEDICAL_DATA] Contract reference number hel…" at bounding box center [450, 299] width 864 height 403
click at [619, 513] on div "Create new document Contract name help [PERSON_NAME] - [MEDICAL_DATA] Contract …" at bounding box center [449, 406] width 874 height 693
click at [336, 362] on div "Contract name help [PERSON_NAME] - [MEDICAL_DATA] Contract reference number hel…" at bounding box center [450, 299] width 864 height 403
click at [467, 301] on input "number" at bounding box center [450, 295] width 864 height 24
click at [853, 492] on div "Submit" at bounding box center [853, 489] width 28 height 16
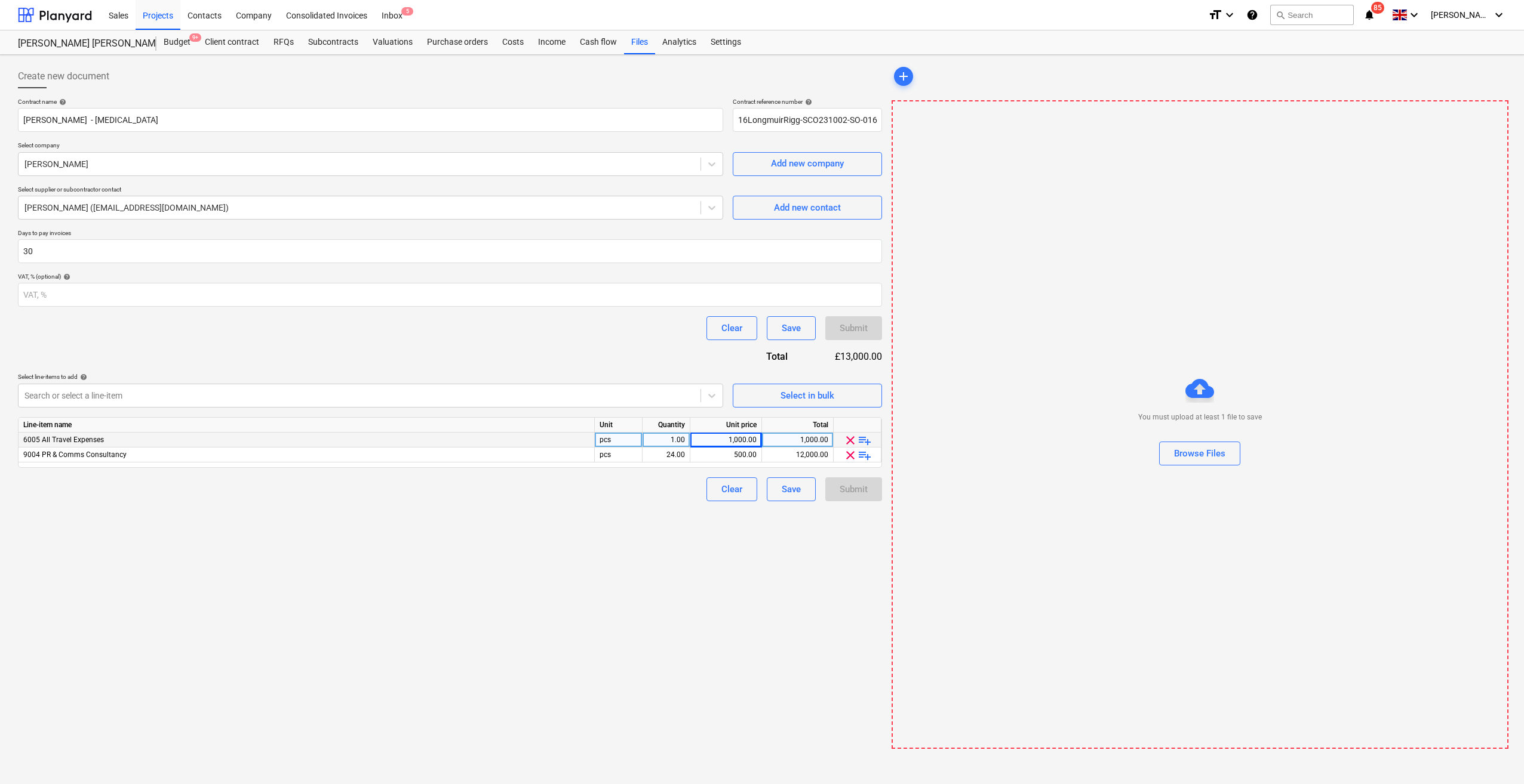
click at [776, 569] on div "Create new document Contract name help [PERSON_NAME] - [MEDICAL_DATA] Contract …" at bounding box center [449, 407] width 874 height 694
click at [801, 569] on div "Create new document Contract name help [PERSON_NAME] - [MEDICAL_DATA] Contract …" at bounding box center [449, 407] width 874 height 694
click at [854, 488] on div "Submit" at bounding box center [853, 489] width 28 height 16
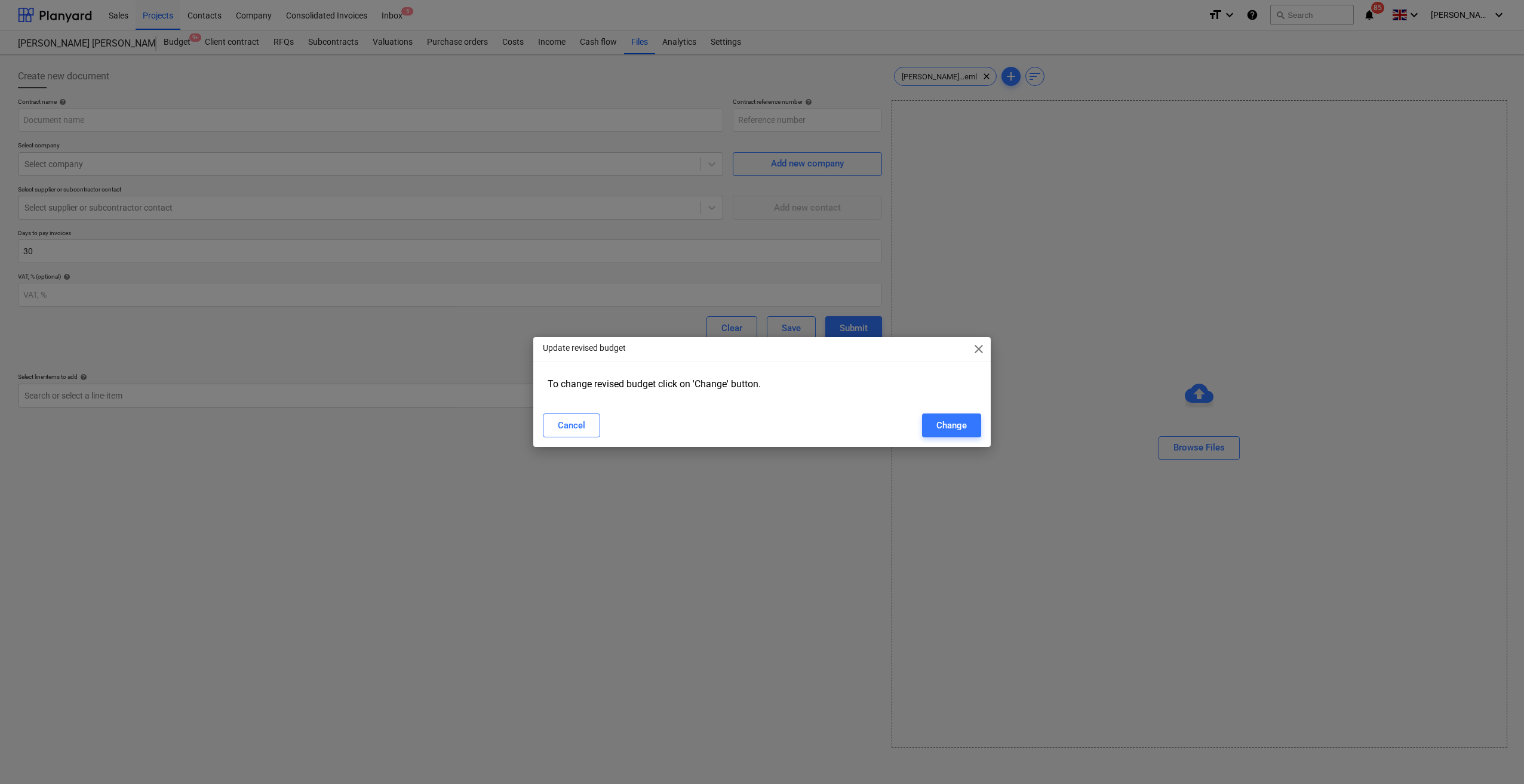
type input "16LongmuirRigg-SCO231002-SO-016"
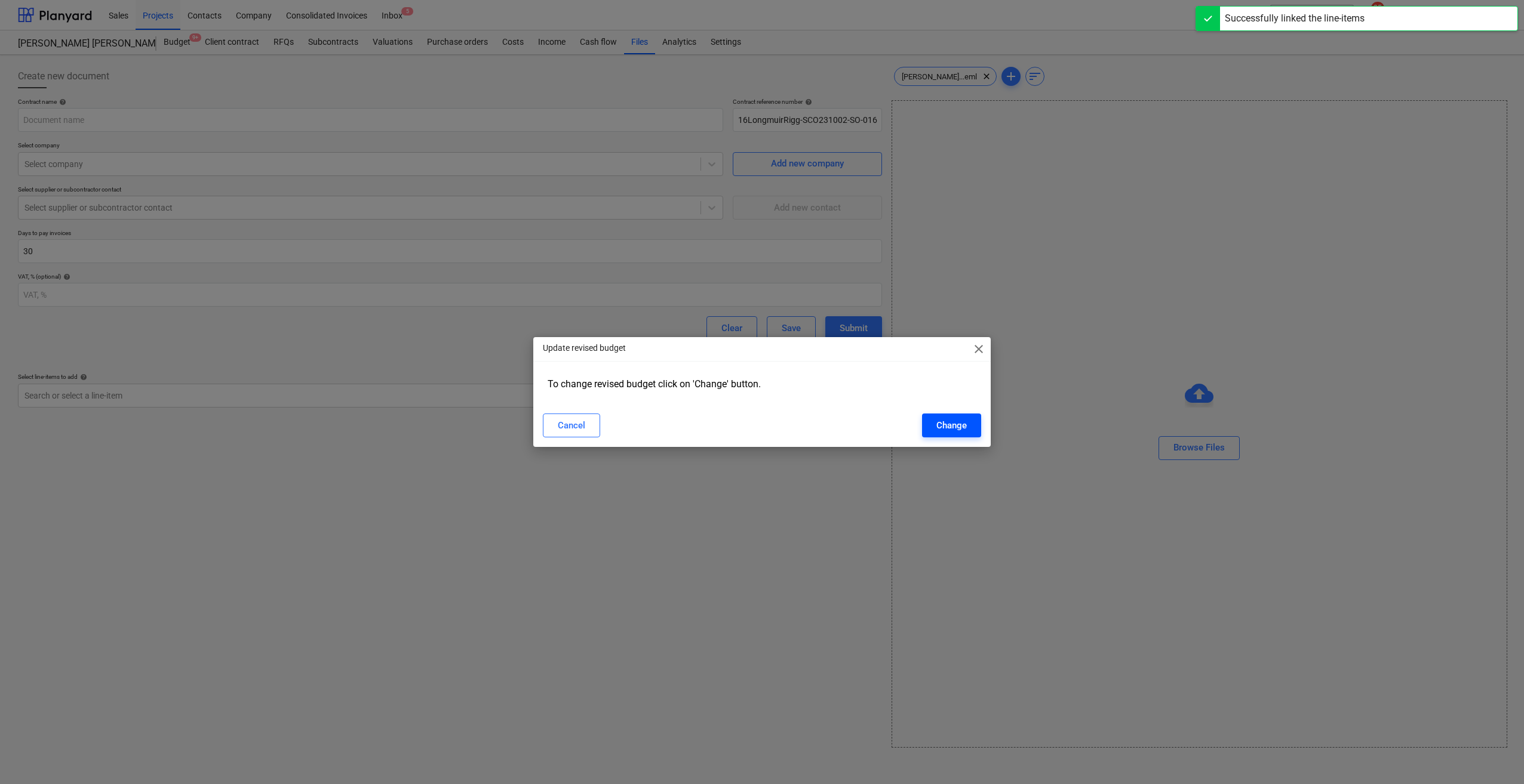
click at [953, 425] on div "Change" at bounding box center [951, 425] width 30 height 16
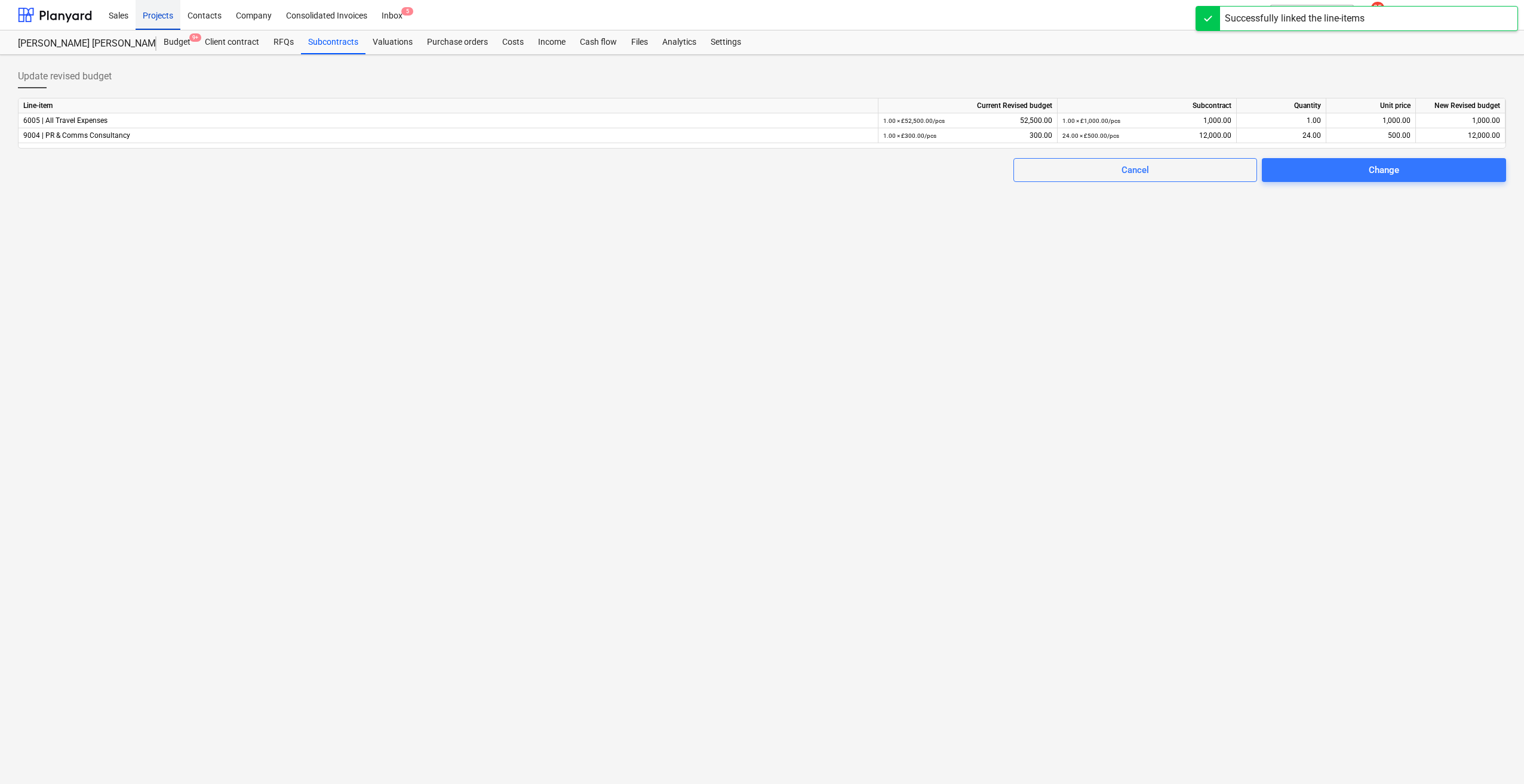
click at [162, 18] on div "Projects" at bounding box center [157, 14] width 45 height 30
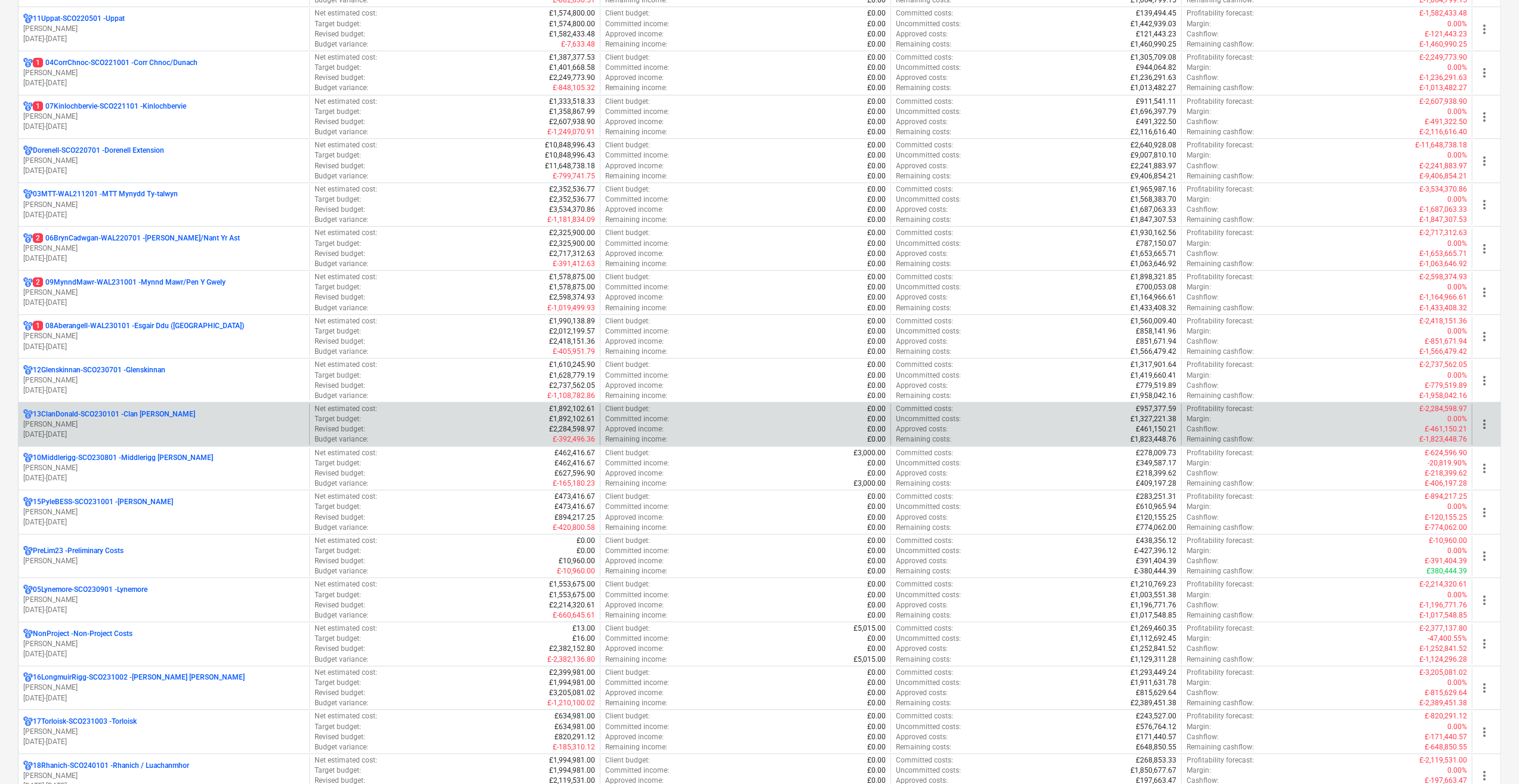
scroll to position [239, 0]
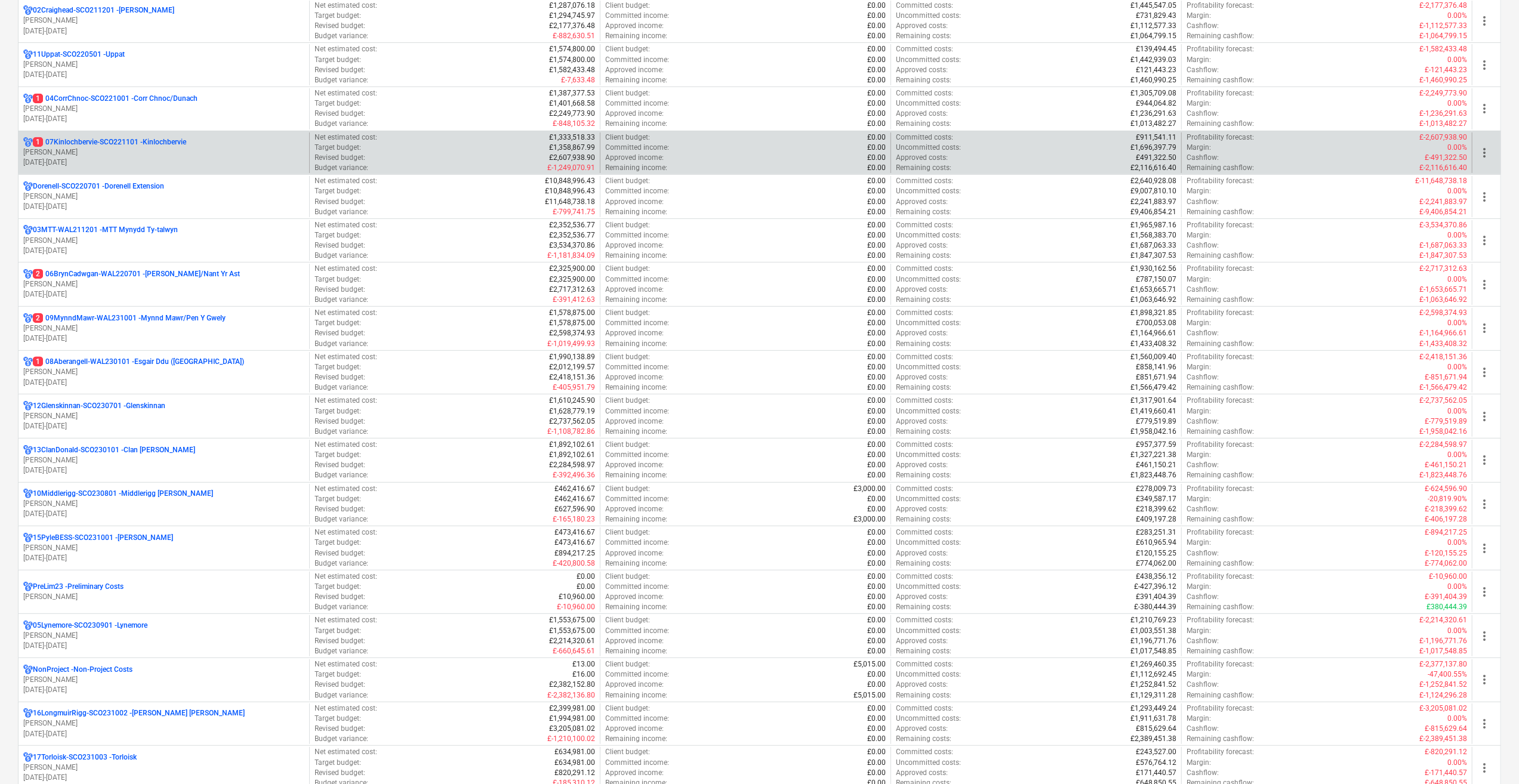
click at [151, 143] on p "1 07Kinlochbervie-SCO221101 - Kinlochbervie" at bounding box center [109, 142] width 153 height 10
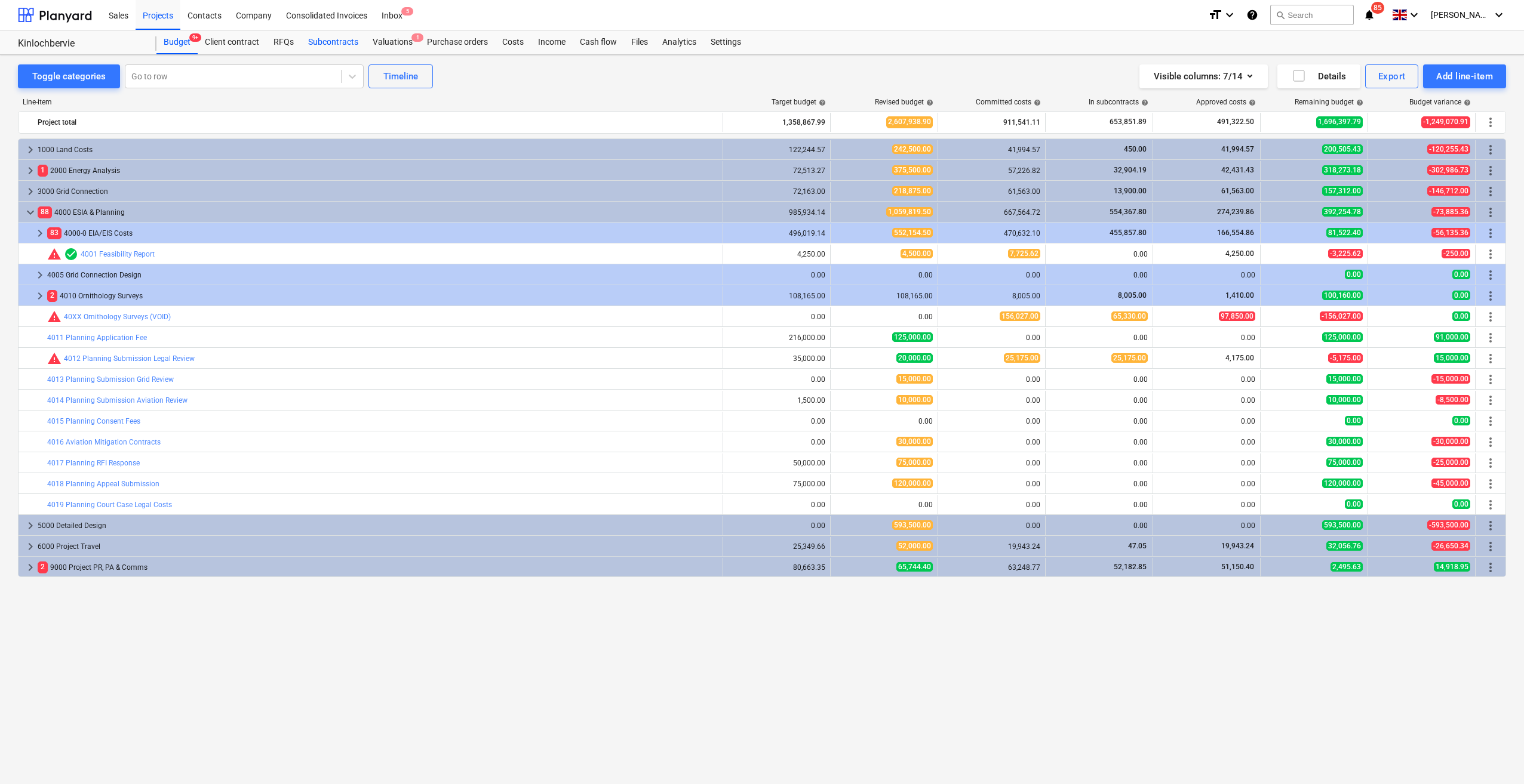
click at [326, 44] on div "Subcontracts" at bounding box center [334, 42] width 65 height 24
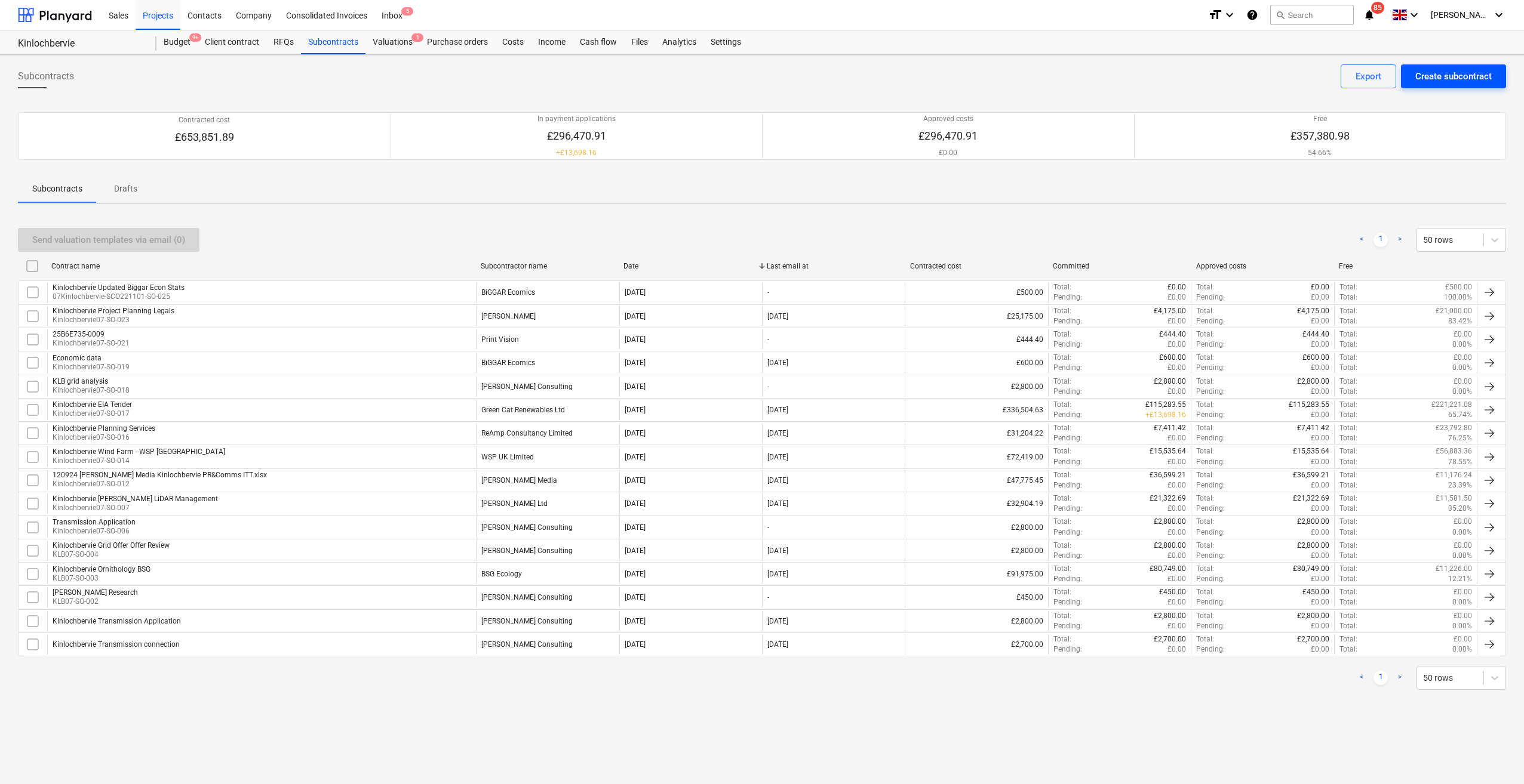
click at [1141, 80] on div "Create subcontract" at bounding box center [1453, 76] width 76 height 16
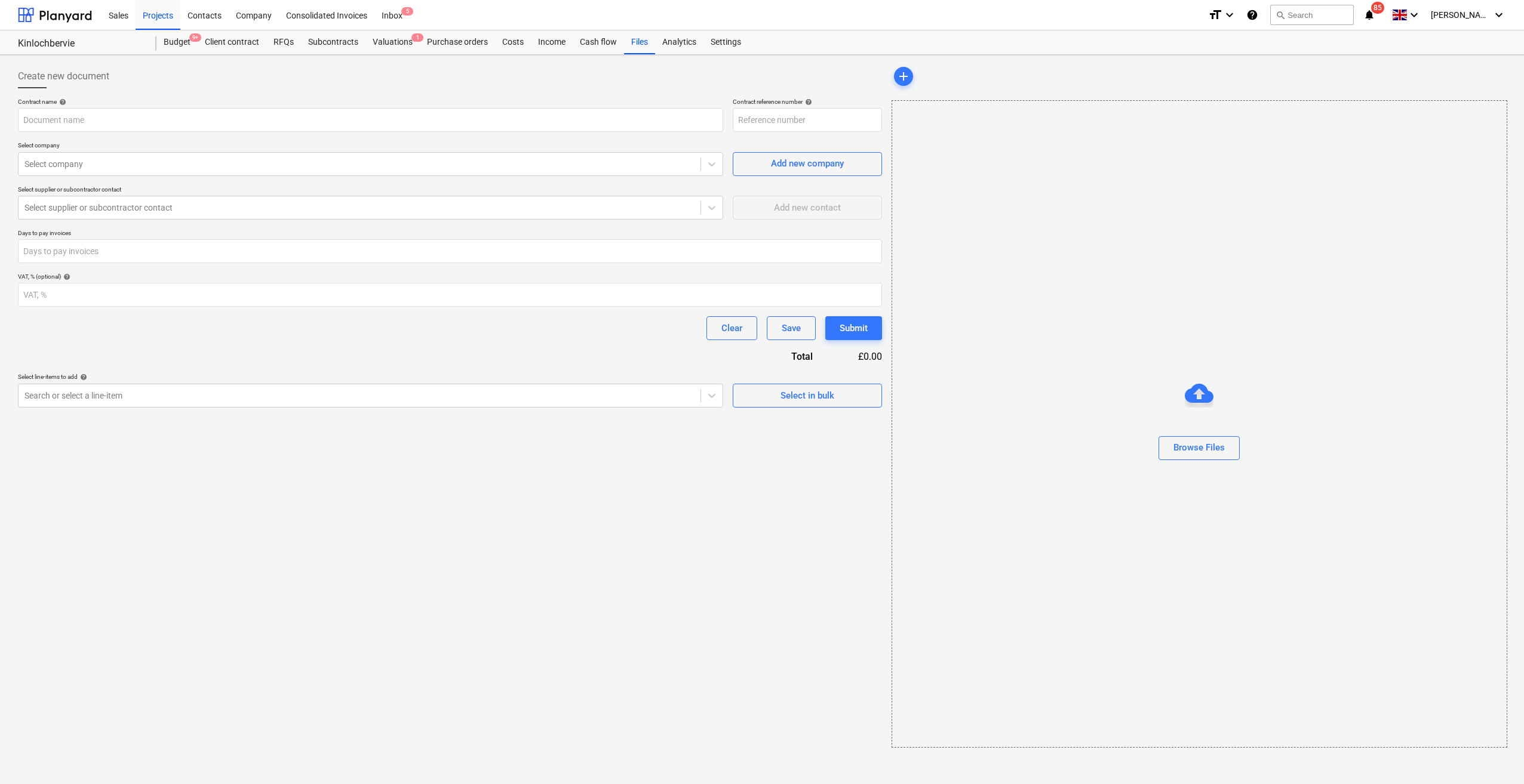
type input "07Kinlochbervie-SCO221101-SO-026"
click at [167, 116] on input "text" at bounding box center [370, 120] width 705 height 24
type input "[PERSON_NAME] - KLB [MEDICAL_DATA]"
click at [704, 167] on div at bounding box center [711, 164] width 21 height 21
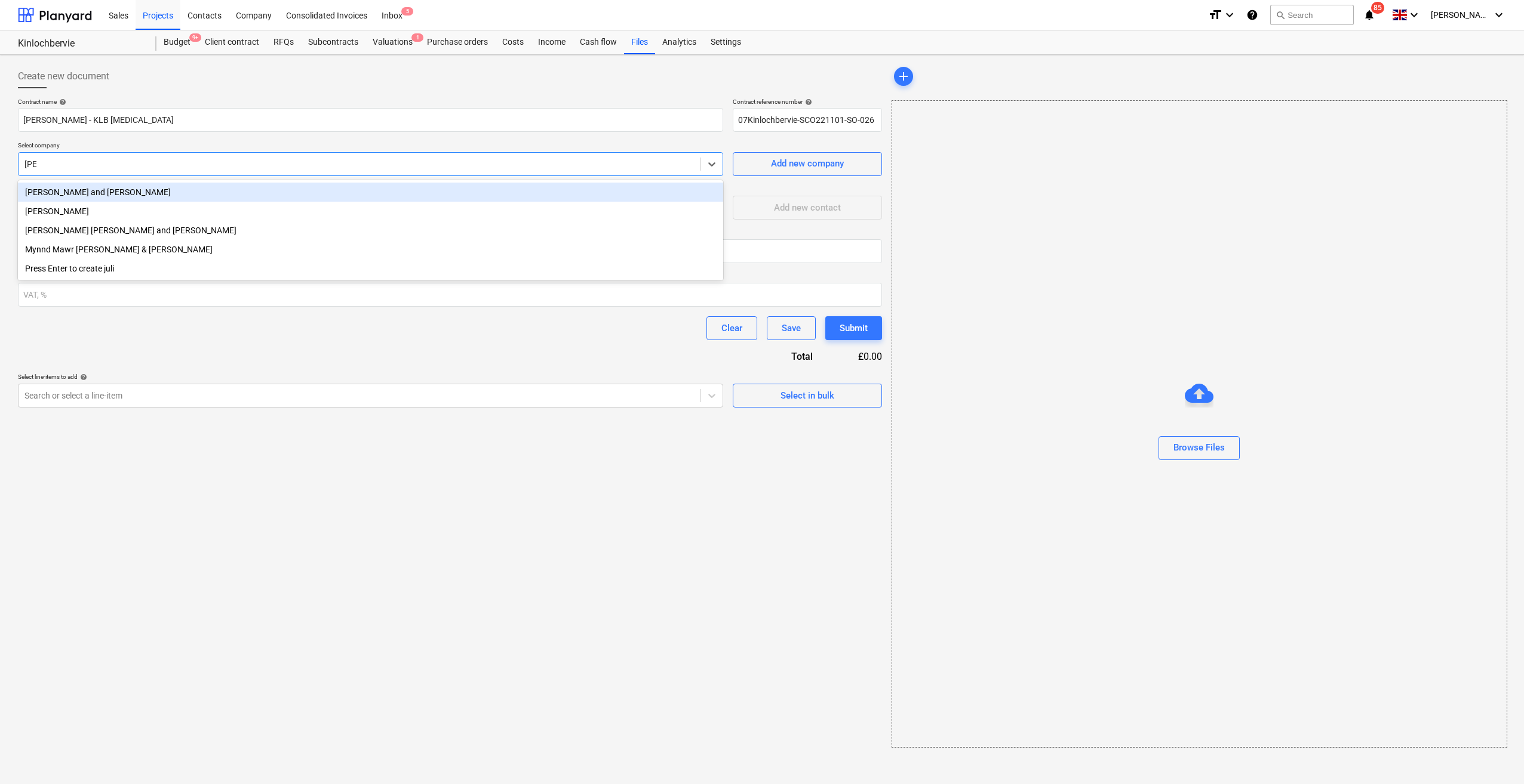
type input "[PERSON_NAME]"
click at [347, 190] on div "[PERSON_NAME]" at bounding box center [370, 192] width 705 height 19
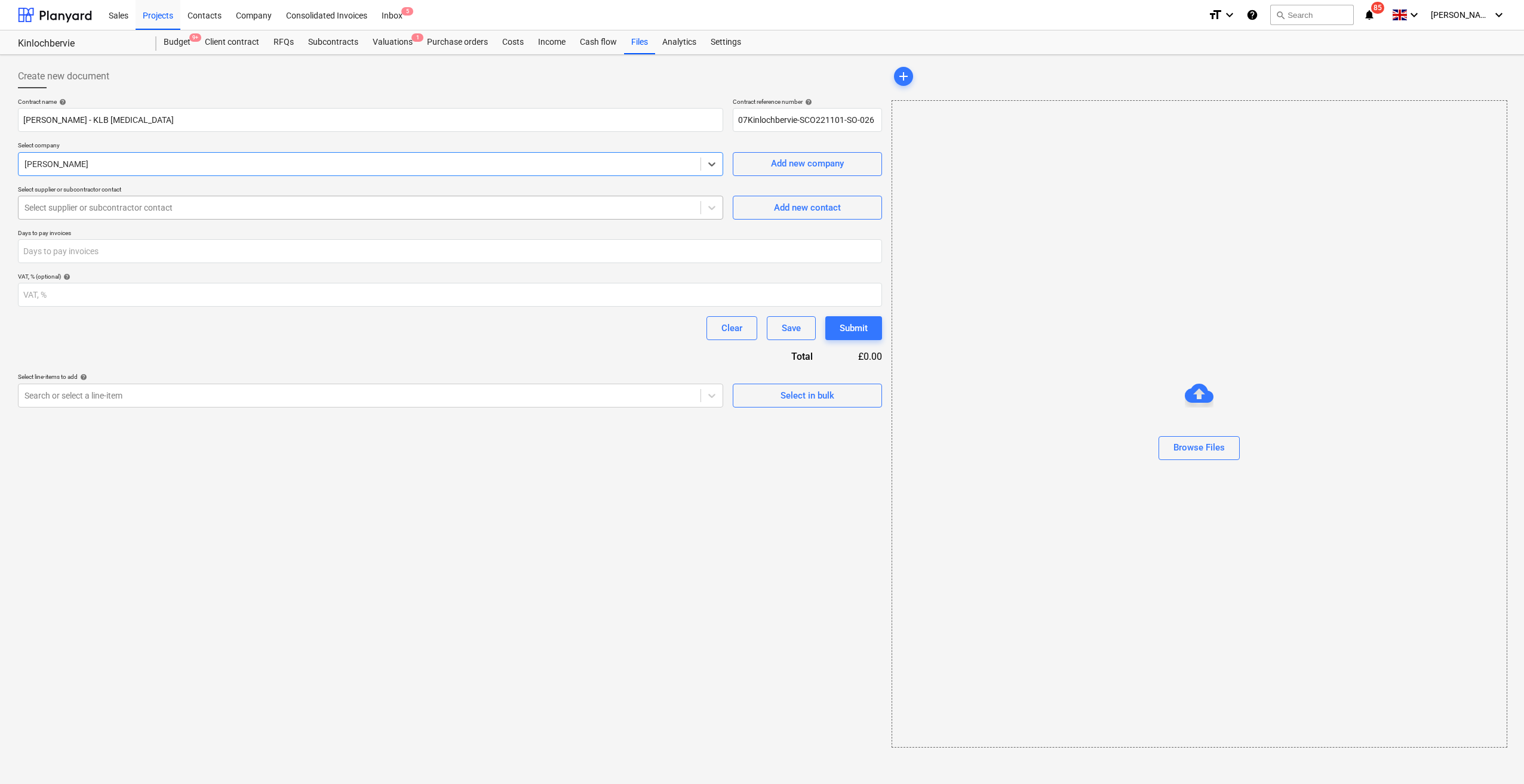
click at [195, 205] on div at bounding box center [359, 208] width 670 height 12
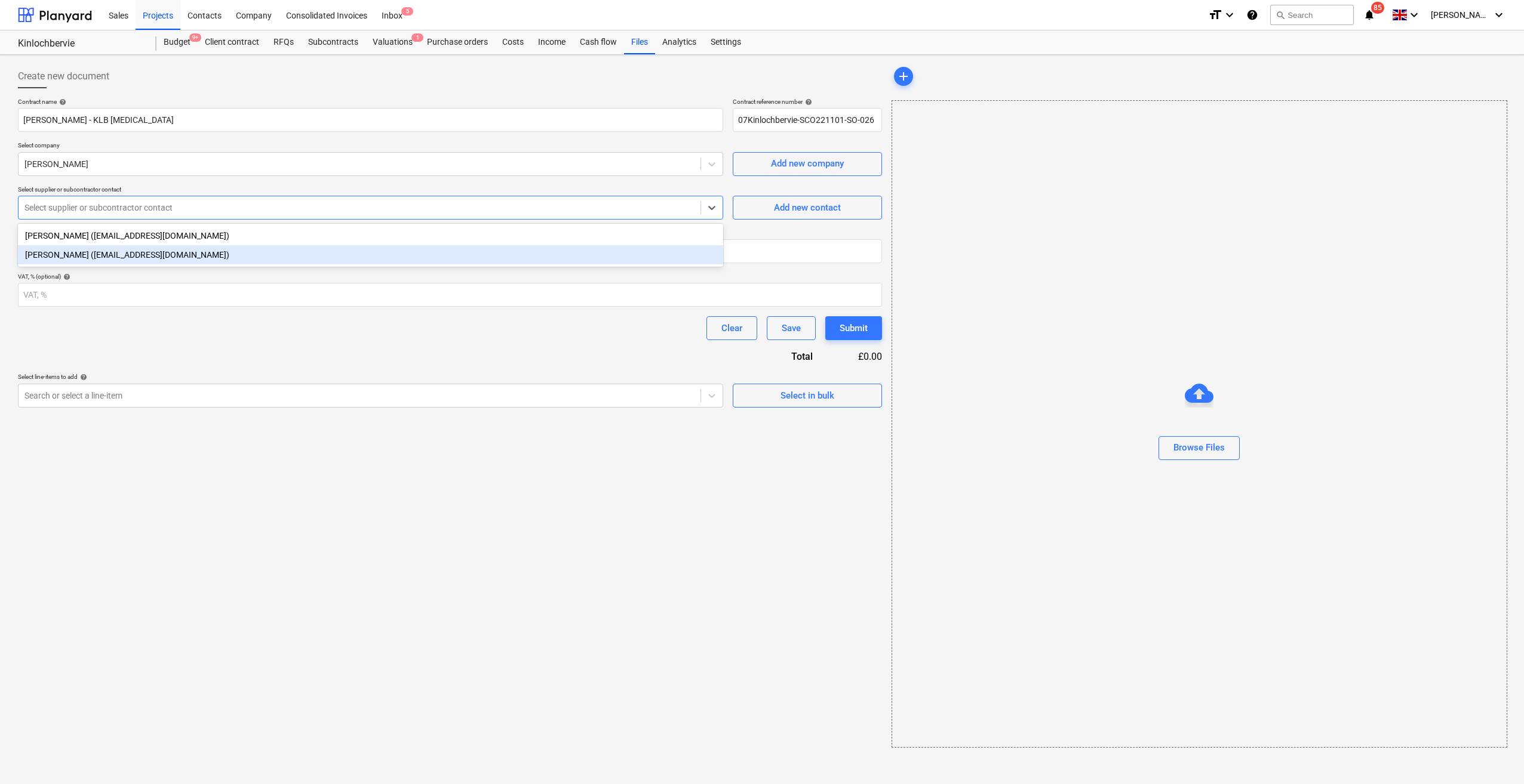
click at [207, 263] on div "[PERSON_NAME] ([EMAIL_ADDRESS][DOMAIN_NAME])" at bounding box center [370, 254] width 705 height 19
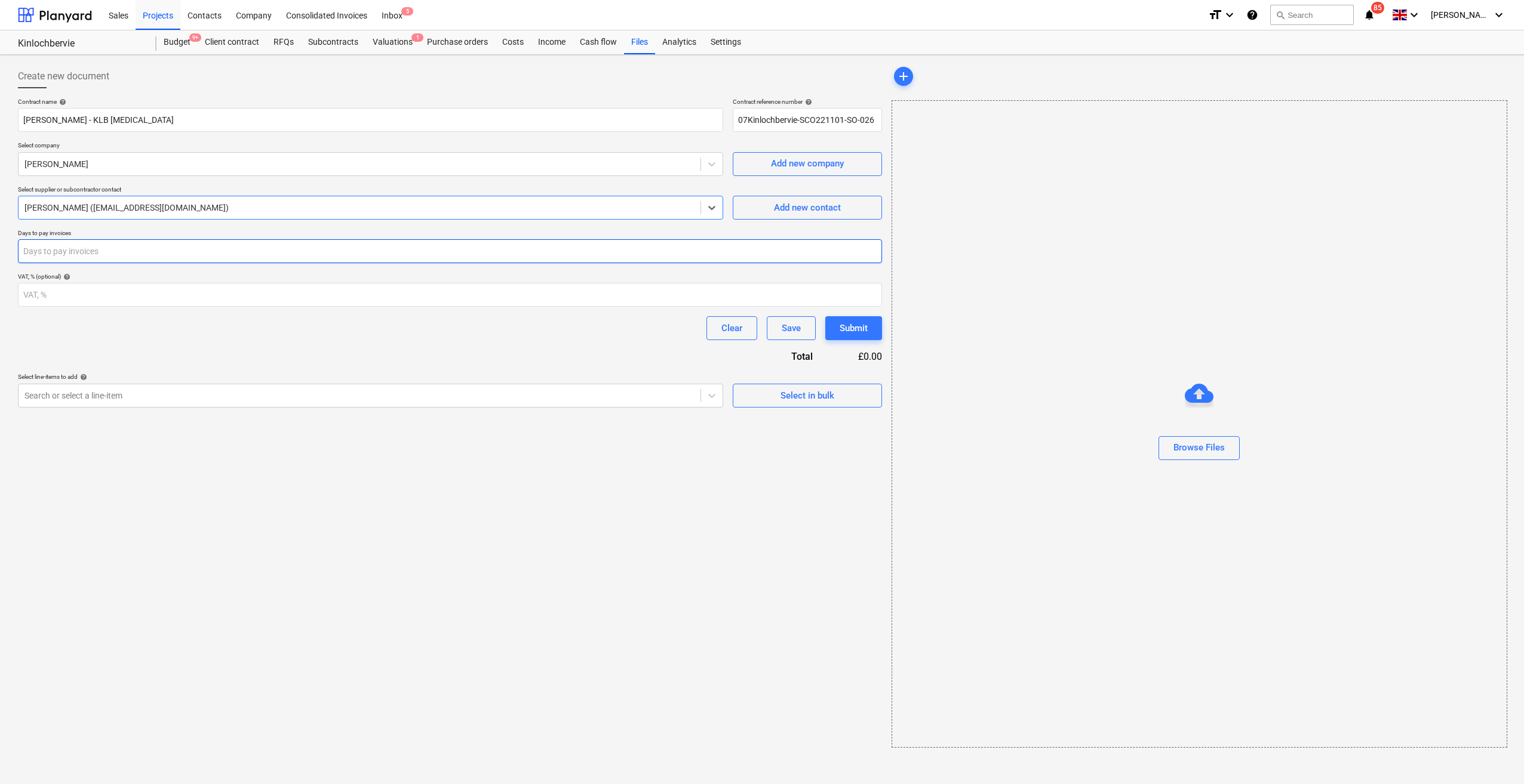
click at [196, 260] on input "number" at bounding box center [450, 251] width 864 height 24
type input "30"
click at [714, 375] on div "Select line-items to add help" at bounding box center [370, 377] width 705 height 8
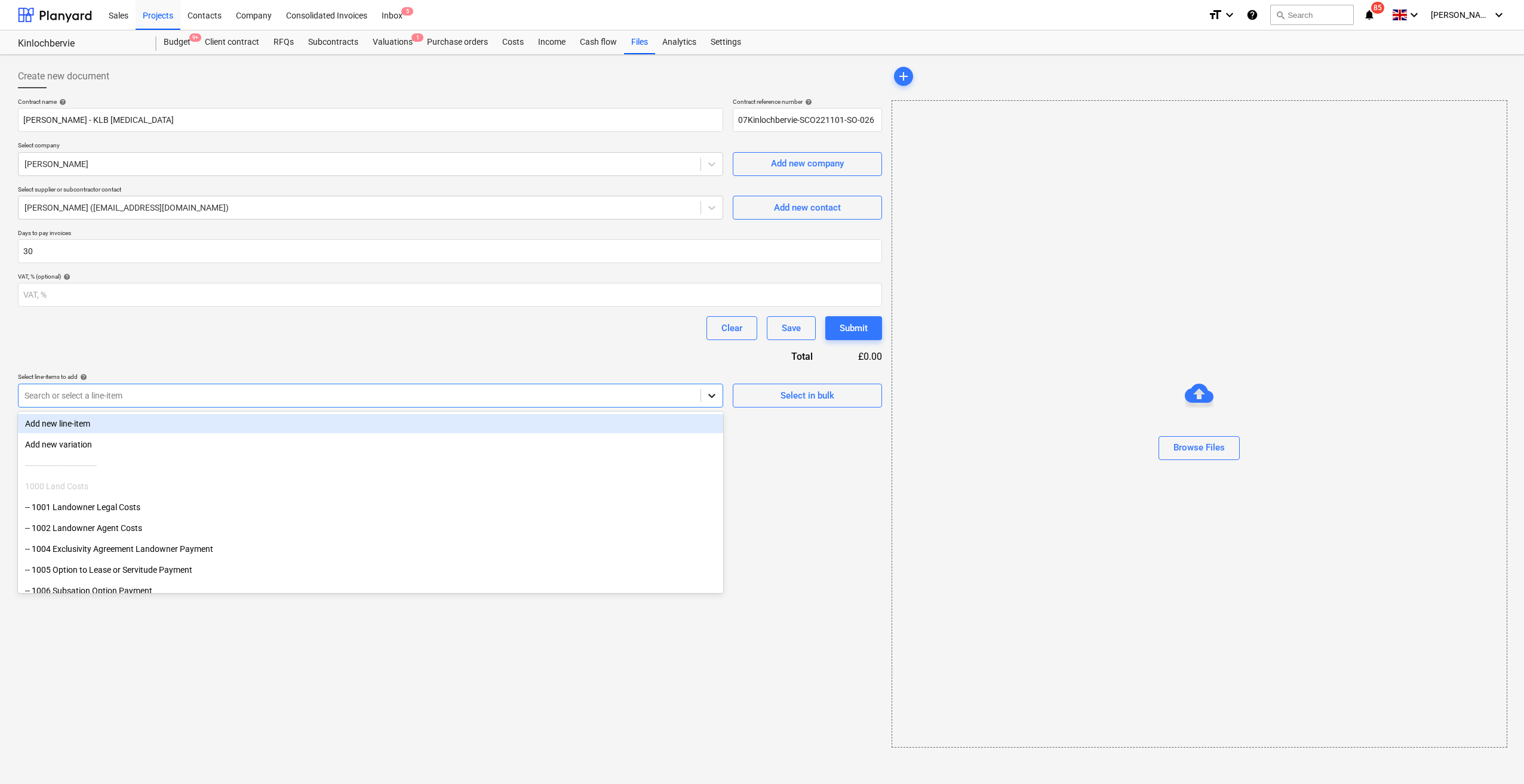
click at [705, 396] on div at bounding box center [711, 396] width 21 height 21
type input "expen"
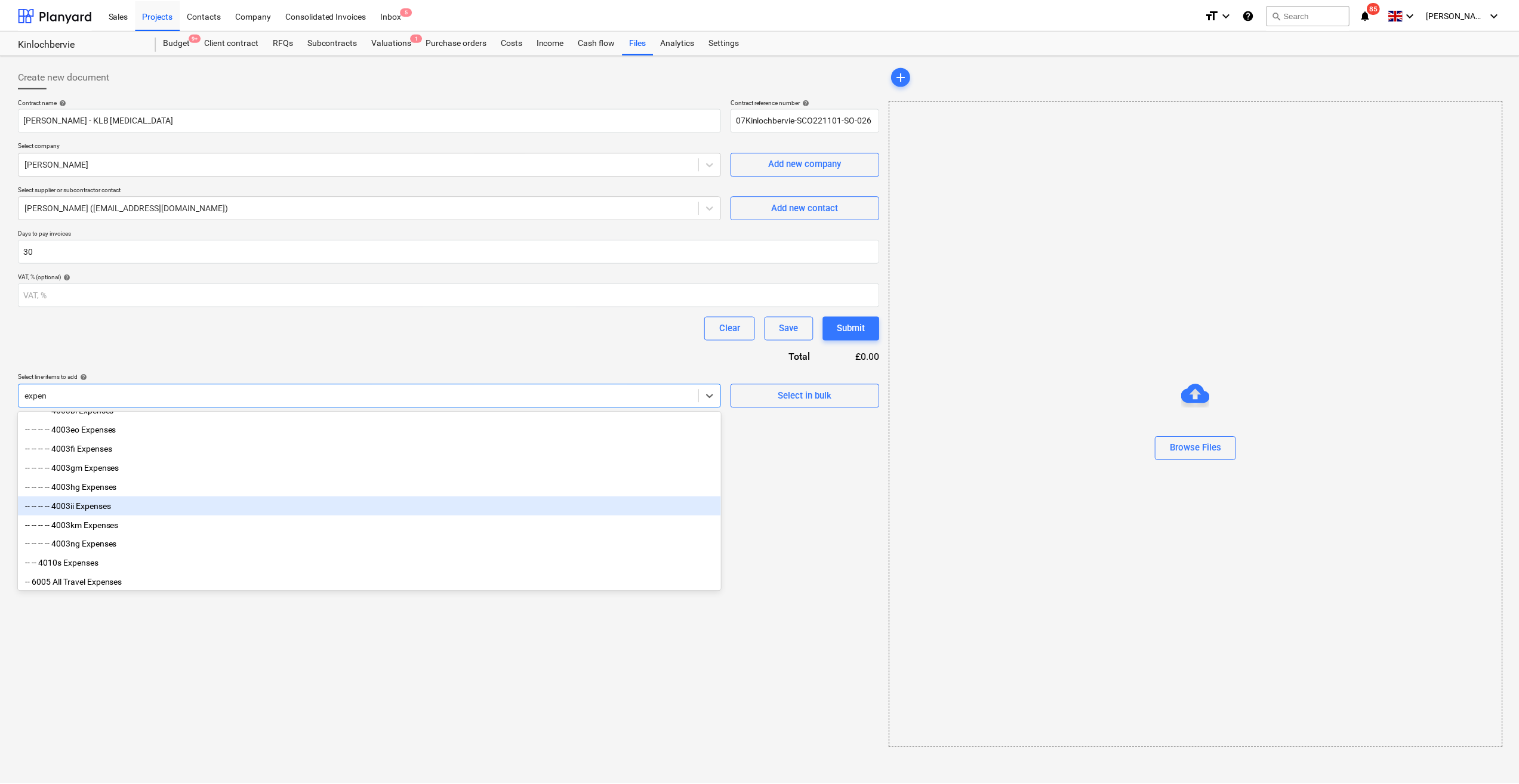
scroll to position [20, 0]
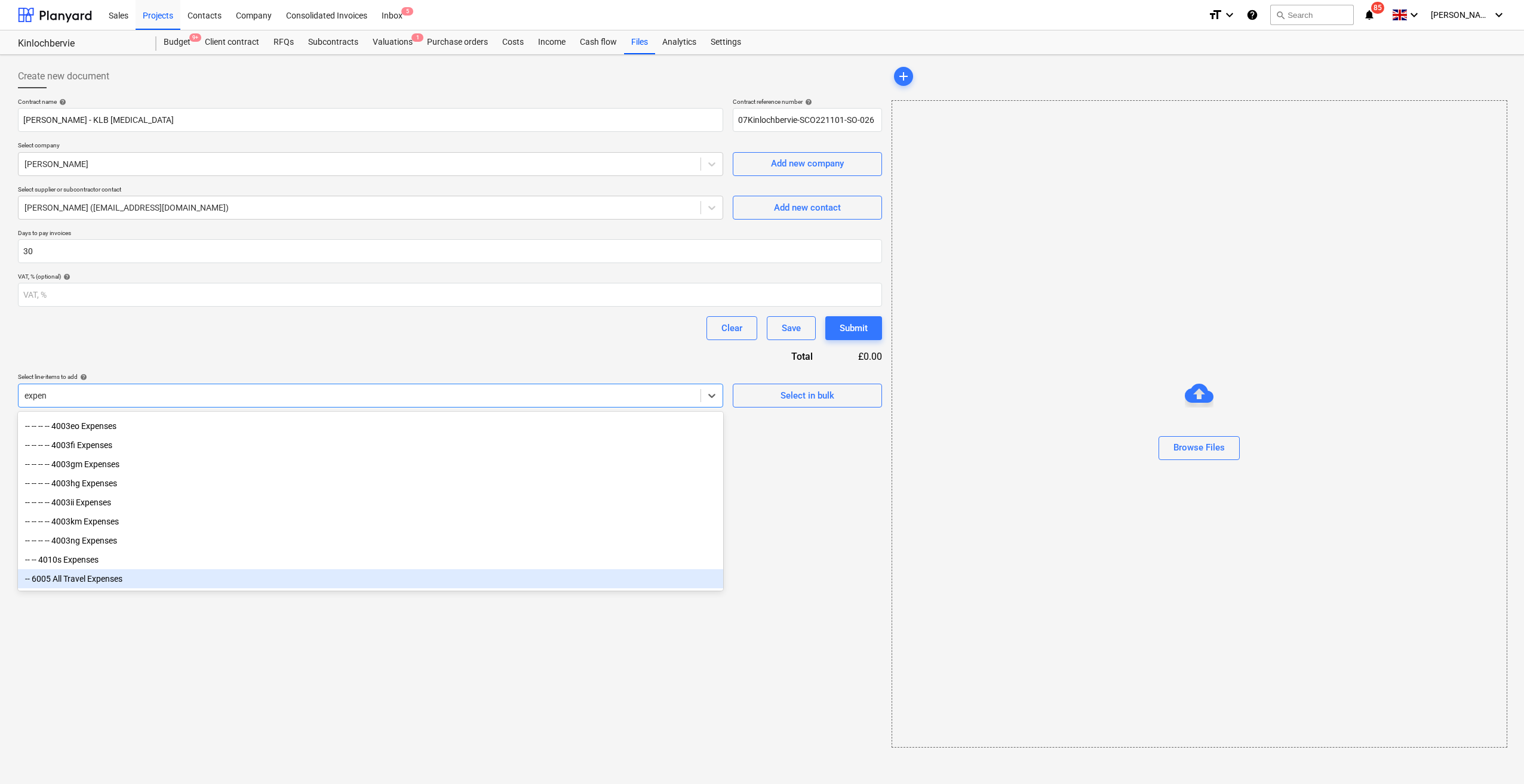
click at [122, 569] on div "-- 6005 All Travel Expenses" at bounding box center [370, 578] width 705 height 19
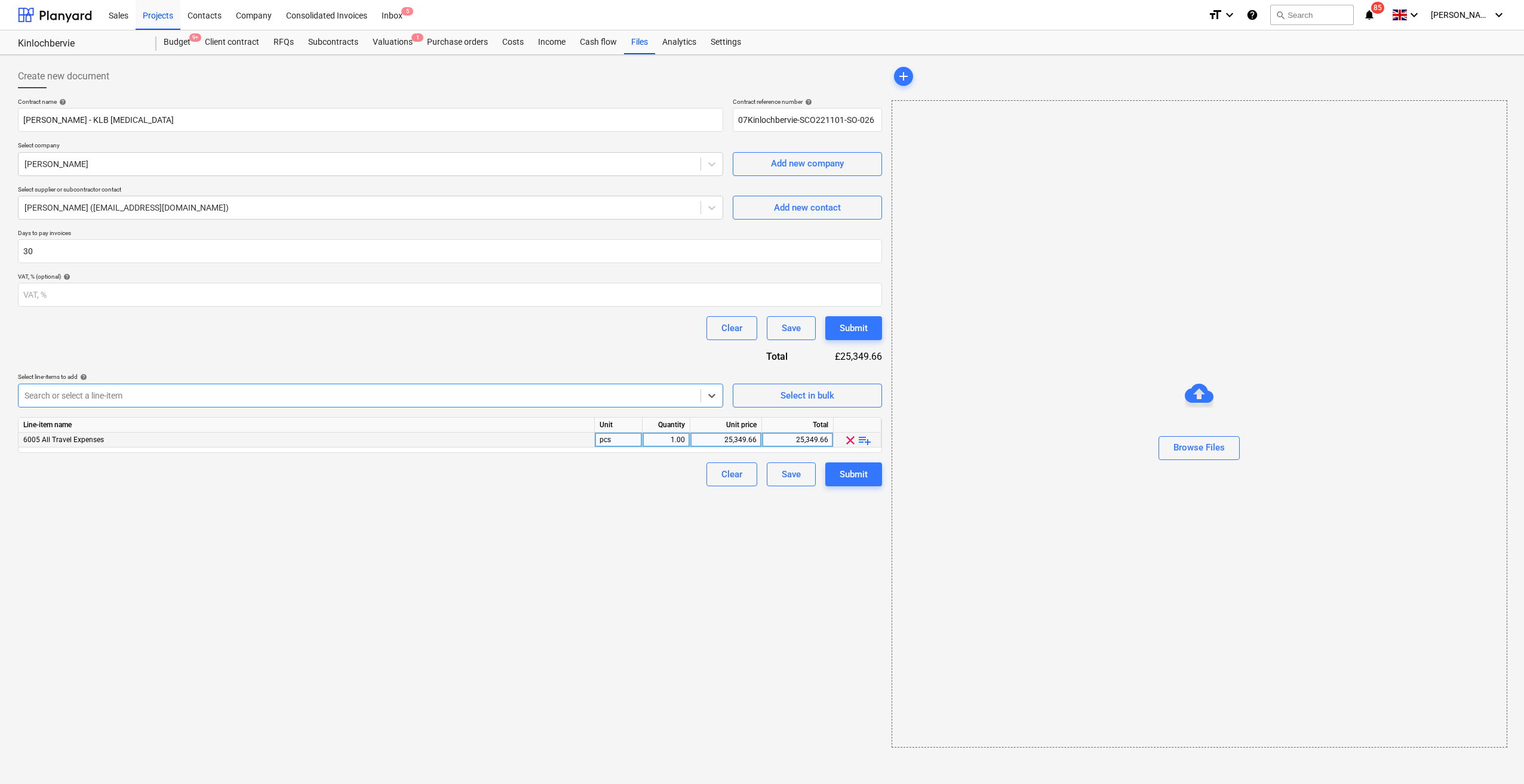
click at [867, 440] on span "playlist_add" at bounding box center [865, 440] width 14 height 14
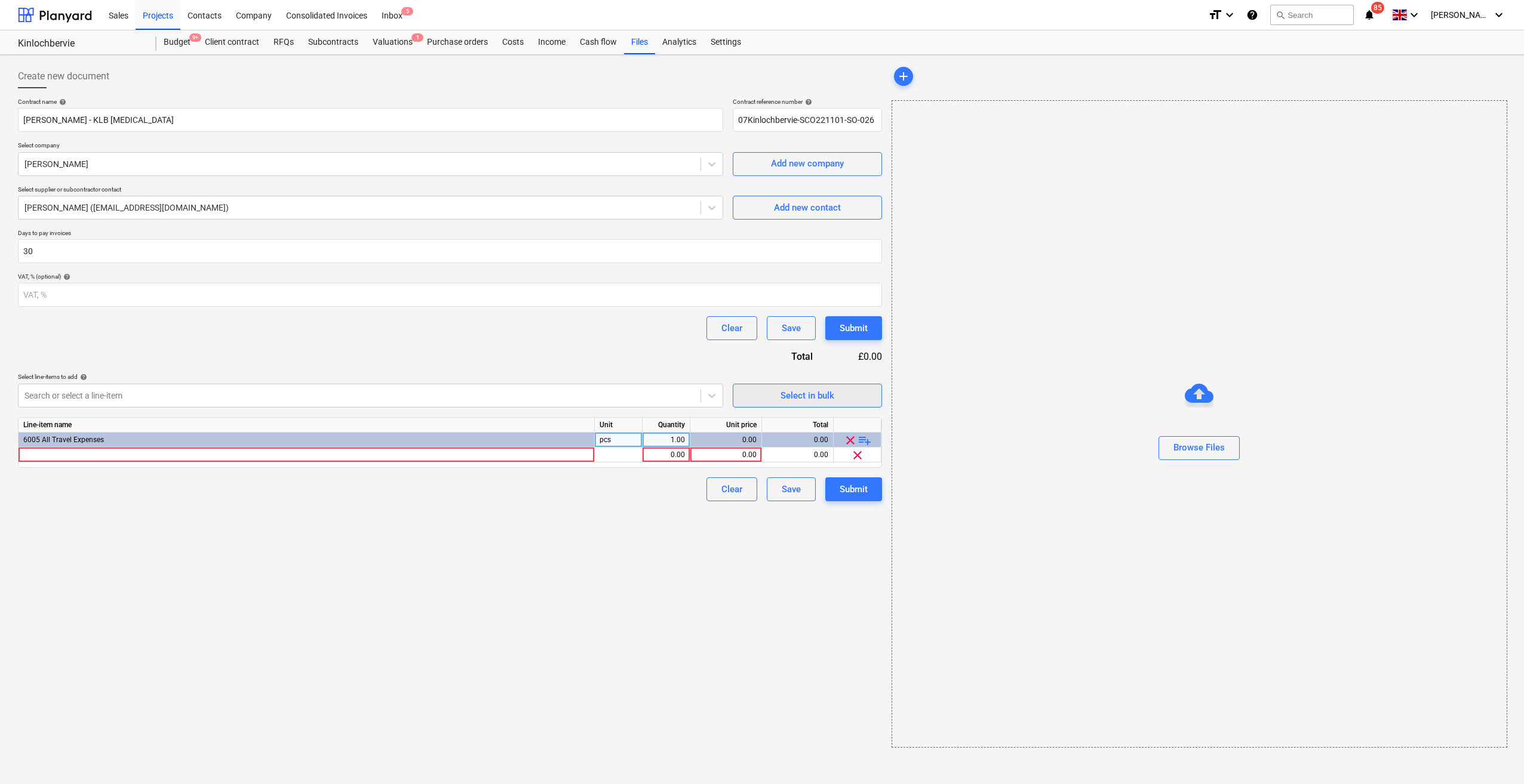
click at [783, 401] on div "Select in bulk" at bounding box center [807, 396] width 54 height 16
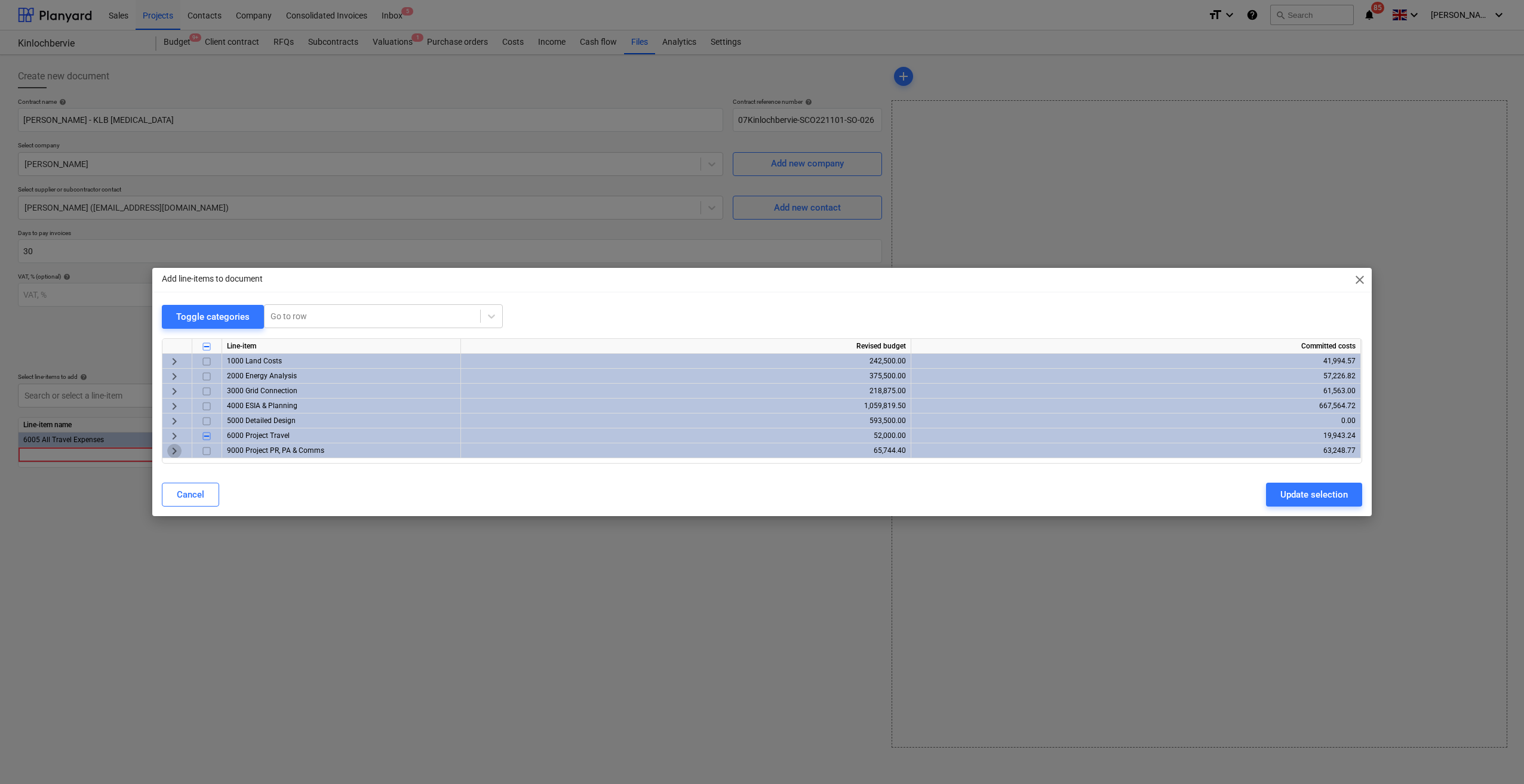
click at [176, 447] on span "keyboard_arrow_right" at bounding box center [174, 451] width 14 height 14
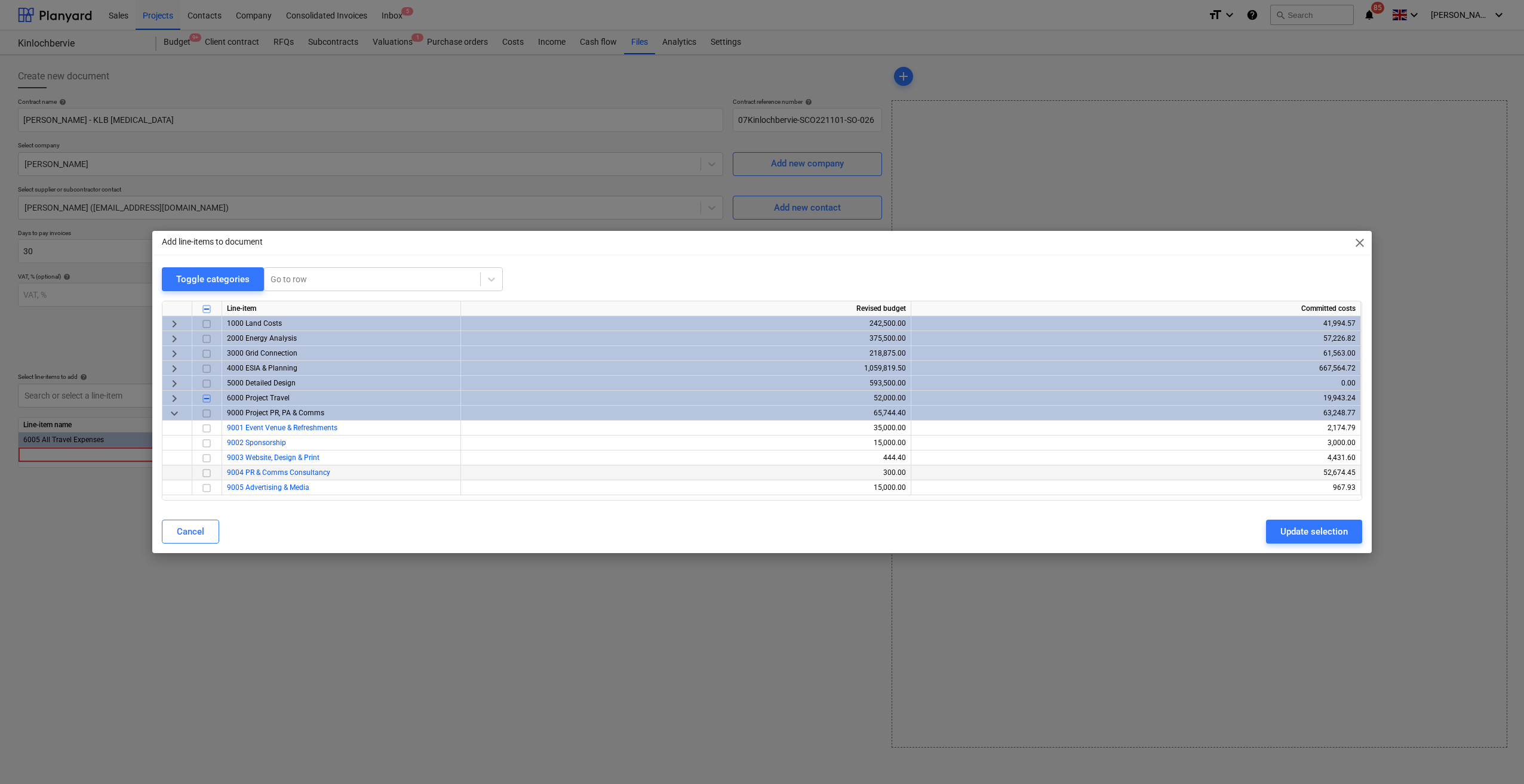
click at [210, 475] on input "checkbox" at bounding box center [207, 473] width 14 height 14
click at [1141, 530] on div "Cancel Update selection" at bounding box center [762, 532] width 1200 height 24
drag, startPoint x: 1287, startPoint y: 532, endPoint x: 1215, endPoint y: 531, distance: 72.0
click at [1141, 532] on div "Update selection" at bounding box center [1314, 532] width 67 height 16
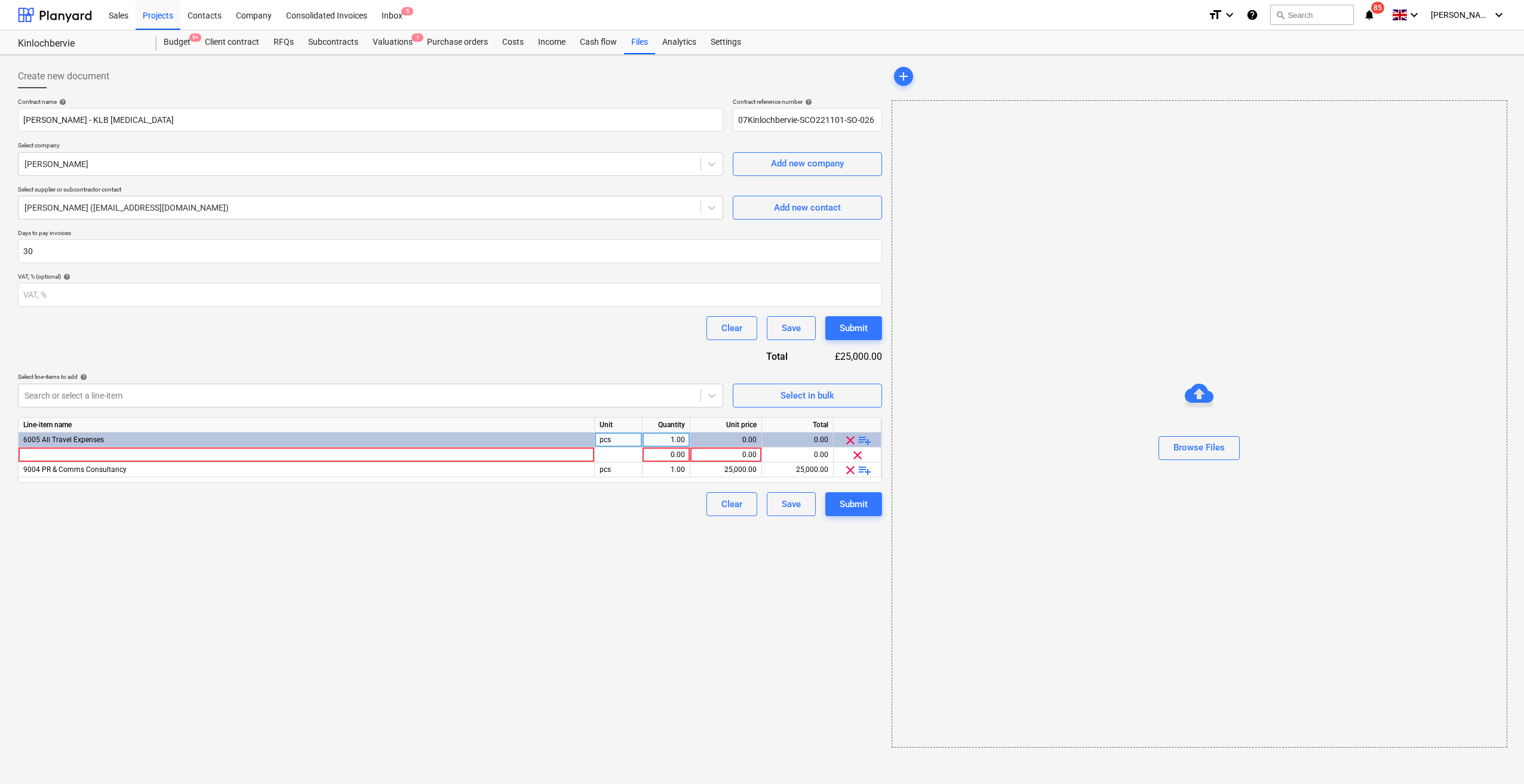
drag, startPoint x: 522, startPoint y: 616, endPoint x: 412, endPoint y: 523, distance: 144.0
click at [521, 569] on div "Create new document Contract name help [PERSON_NAME] - KLB [MEDICAL_DATA] Contr…" at bounding box center [449, 406] width 874 height 693
click at [284, 491] on div "Contract name help [PERSON_NAME] - KLB [MEDICAL_DATA] Contract reference number…" at bounding box center [450, 307] width 864 height 418
click at [859, 457] on span "clear" at bounding box center [858, 455] width 14 height 14
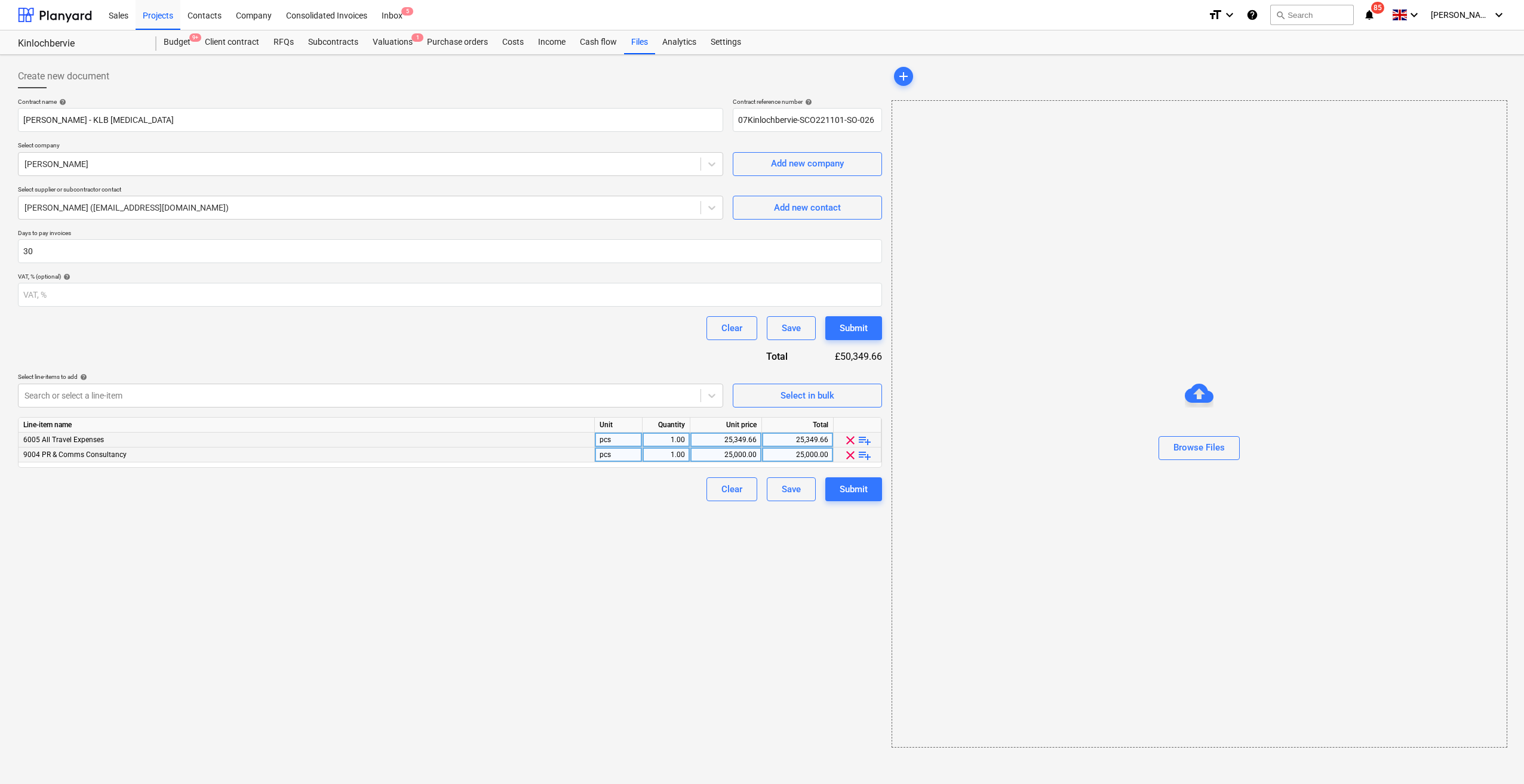
click at [650, 489] on div "Clear Save Submit" at bounding box center [450, 489] width 864 height 24
click at [674, 456] on div "1.00" at bounding box center [666, 454] width 38 height 15
click at [716, 454] on div "25,000.00" at bounding box center [725, 454] width 62 height 15
type input "500"
click at [732, 535] on div "Create new document Contract name help [PERSON_NAME] - KLB [MEDICAL_DATA] Contr…" at bounding box center [449, 406] width 874 height 693
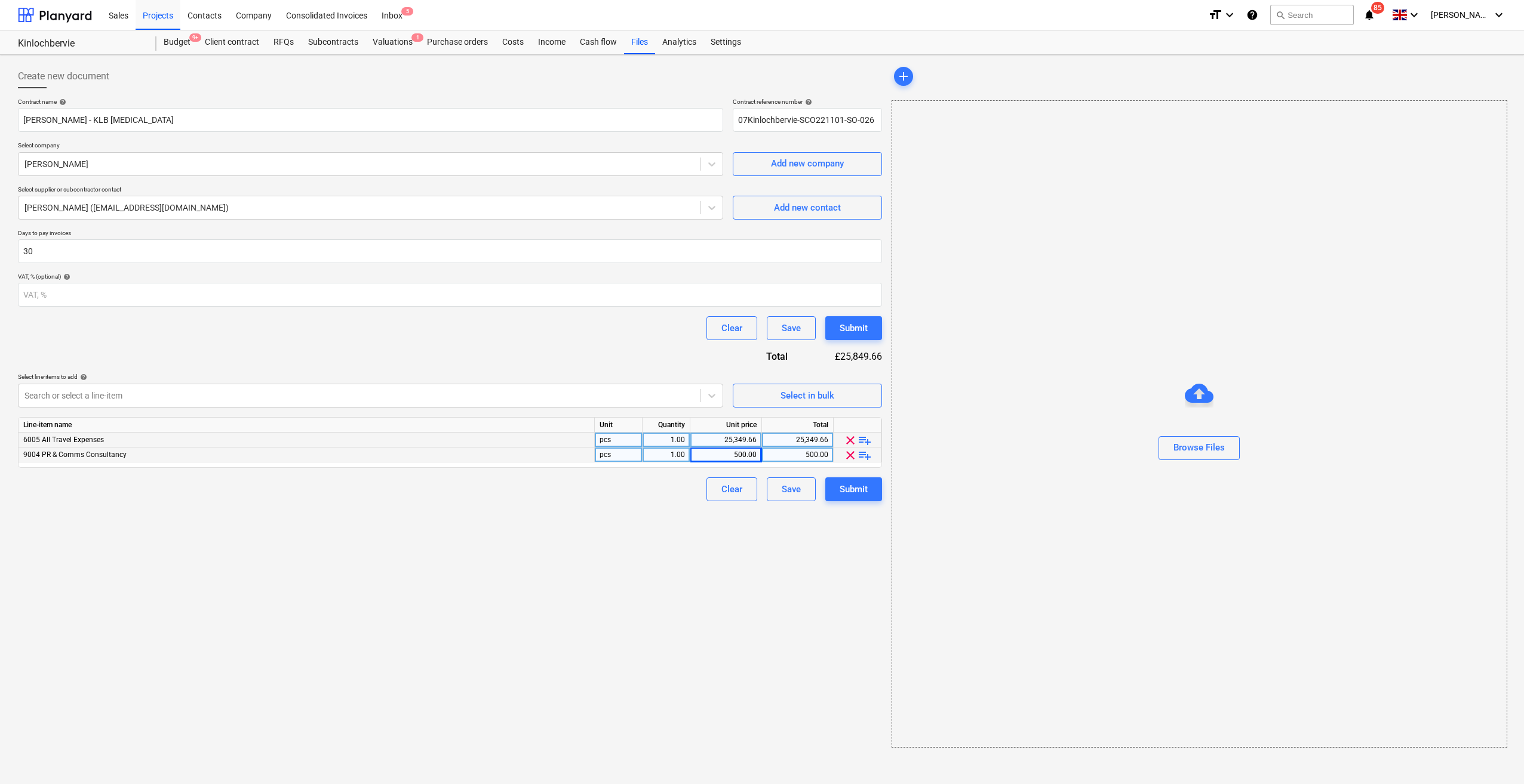
click at [668, 452] on div "1.00" at bounding box center [666, 454] width 38 height 15
type input "24"
click at [670, 526] on div "Create new document Contract name help [PERSON_NAME] - KLB [MEDICAL_DATA] Contr…" at bounding box center [449, 406] width 874 height 693
click at [713, 442] on div "25,349.66" at bounding box center [725, 440] width 62 height 15
type input "3000"
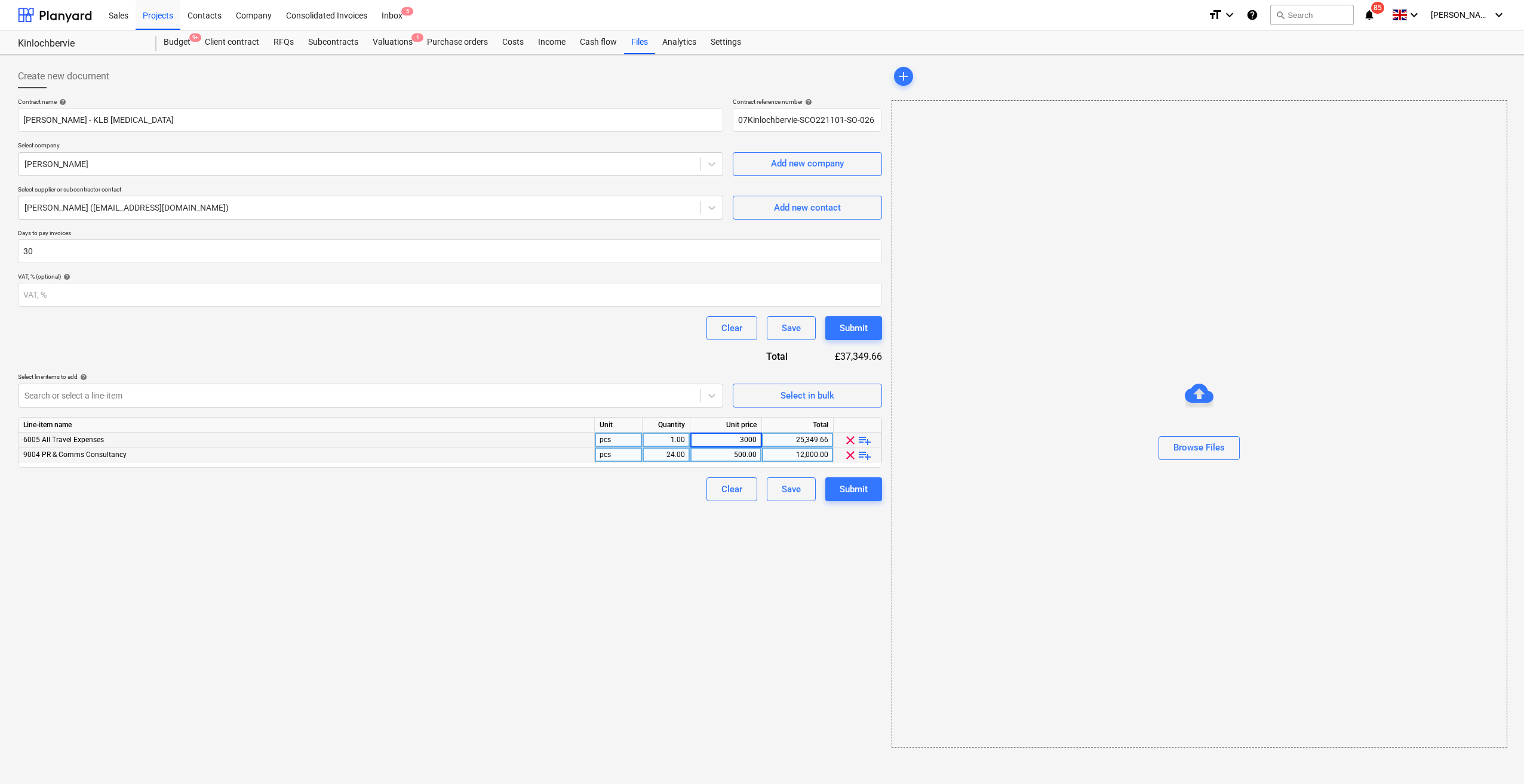
click at [718, 569] on div "Create new document Contract name help [PERSON_NAME] - KLB [MEDICAL_DATA] Contr…" at bounding box center [449, 406] width 874 height 693
click at [580, 555] on div "Create new document Contract name help [PERSON_NAME] - KLB [MEDICAL_DATA] Contr…" at bounding box center [449, 406] width 874 height 693
click at [841, 487] on div "Submit" at bounding box center [853, 489] width 28 height 16
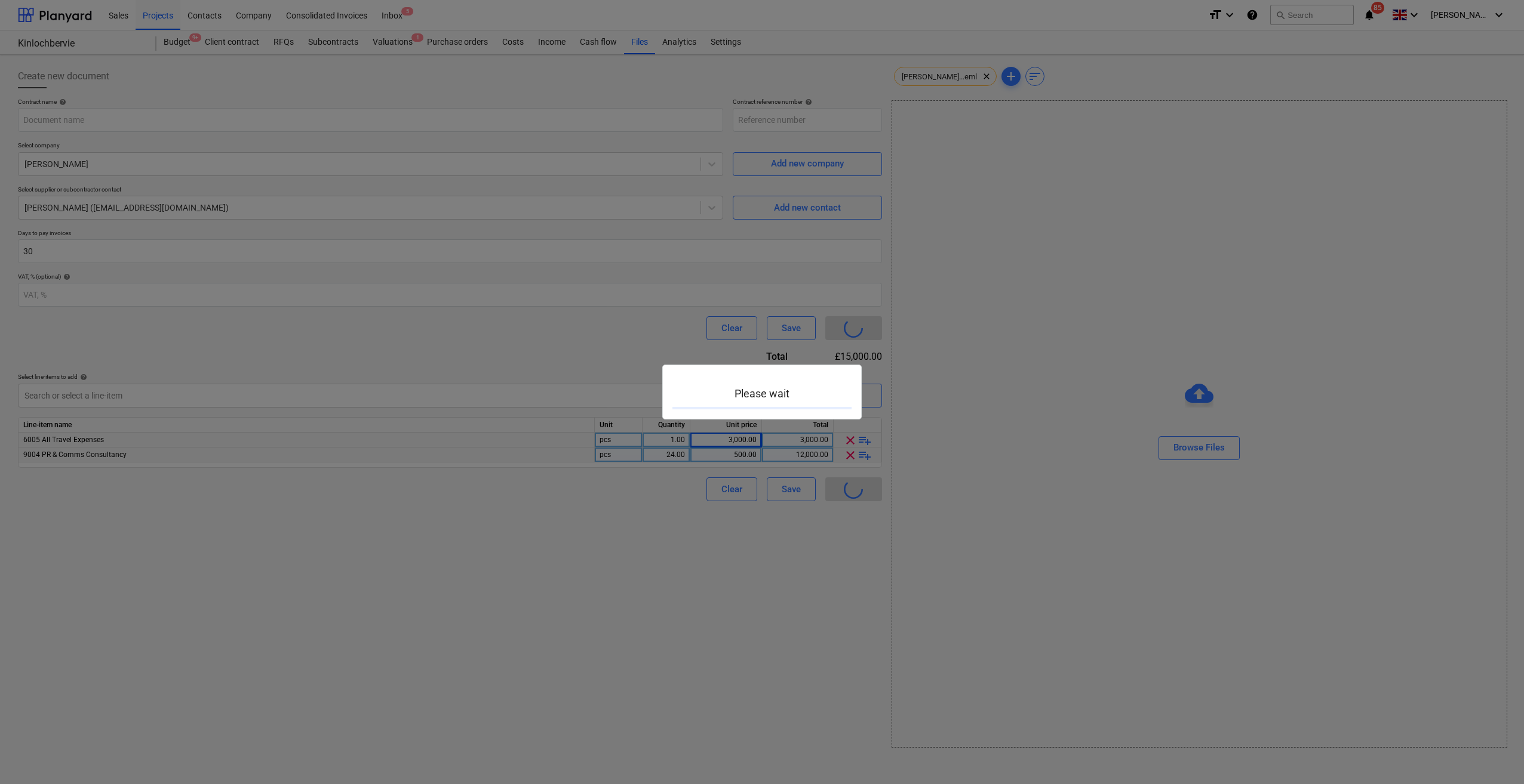
type input "07Kinlochbervie-SCO221101-SO-026"
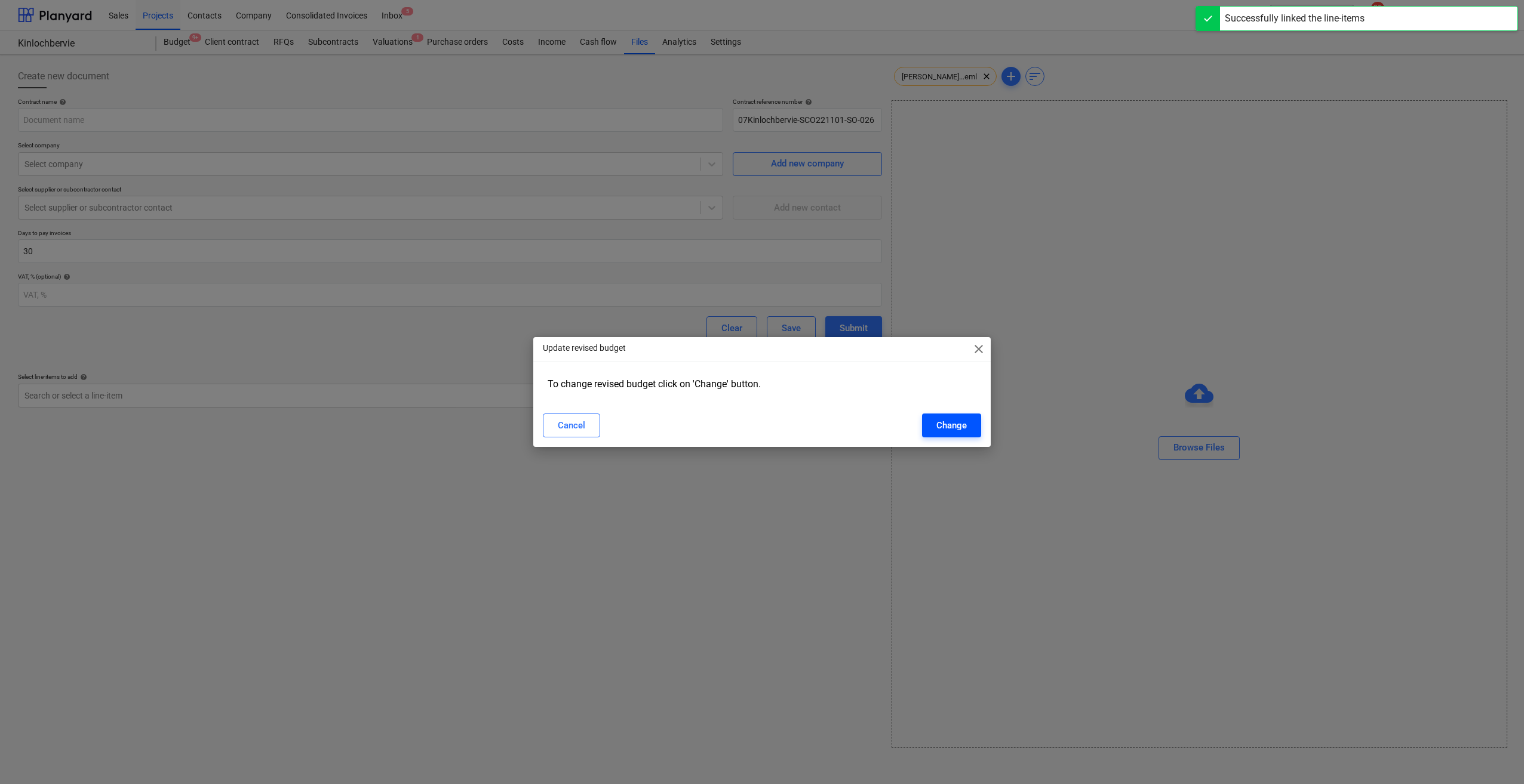
click at [940, 433] on div "Change" at bounding box center [951, 425] width 30 height 16
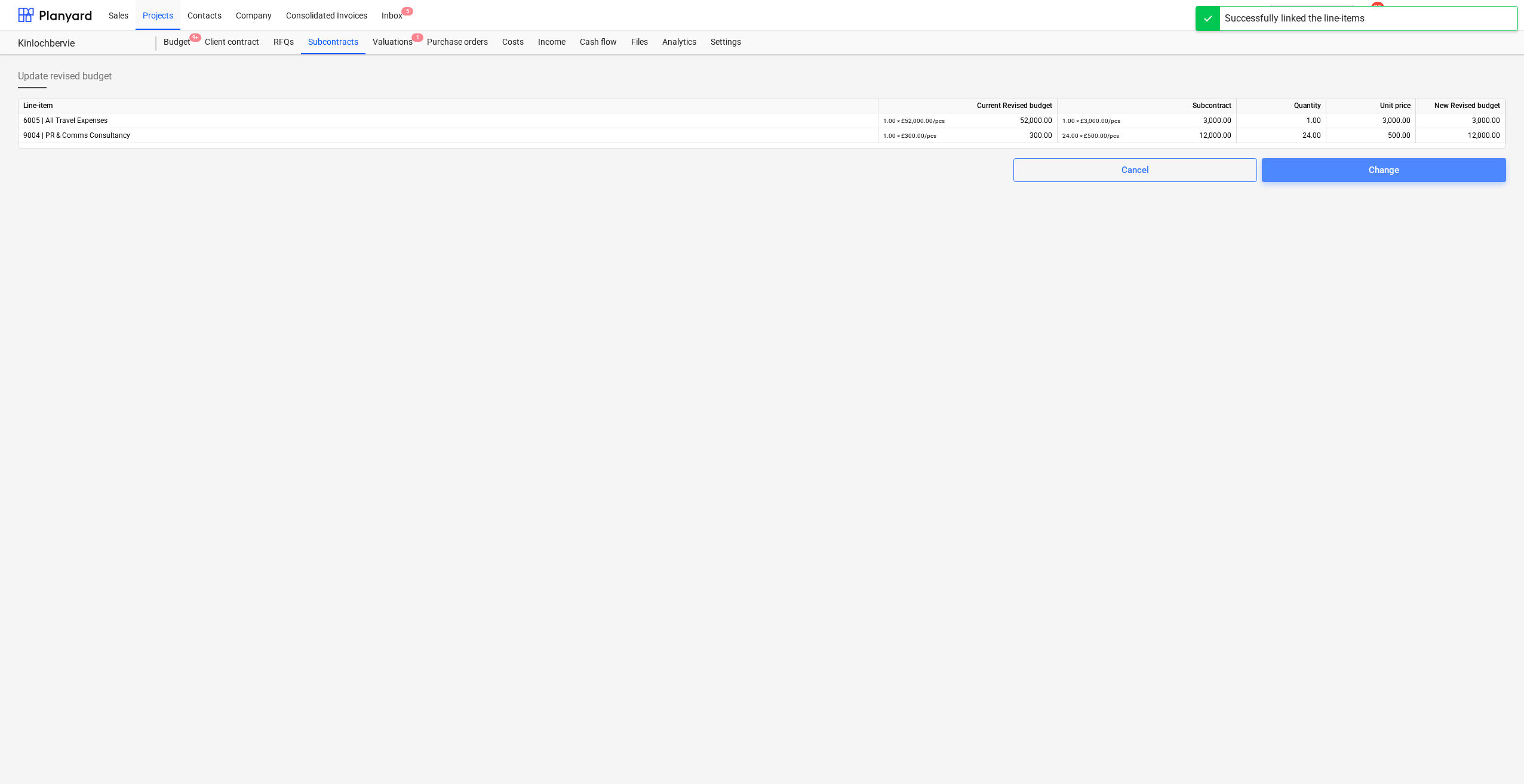
click at [1141, 162] on div "Change" at bounding box center [1383, 170] width 30 height 16
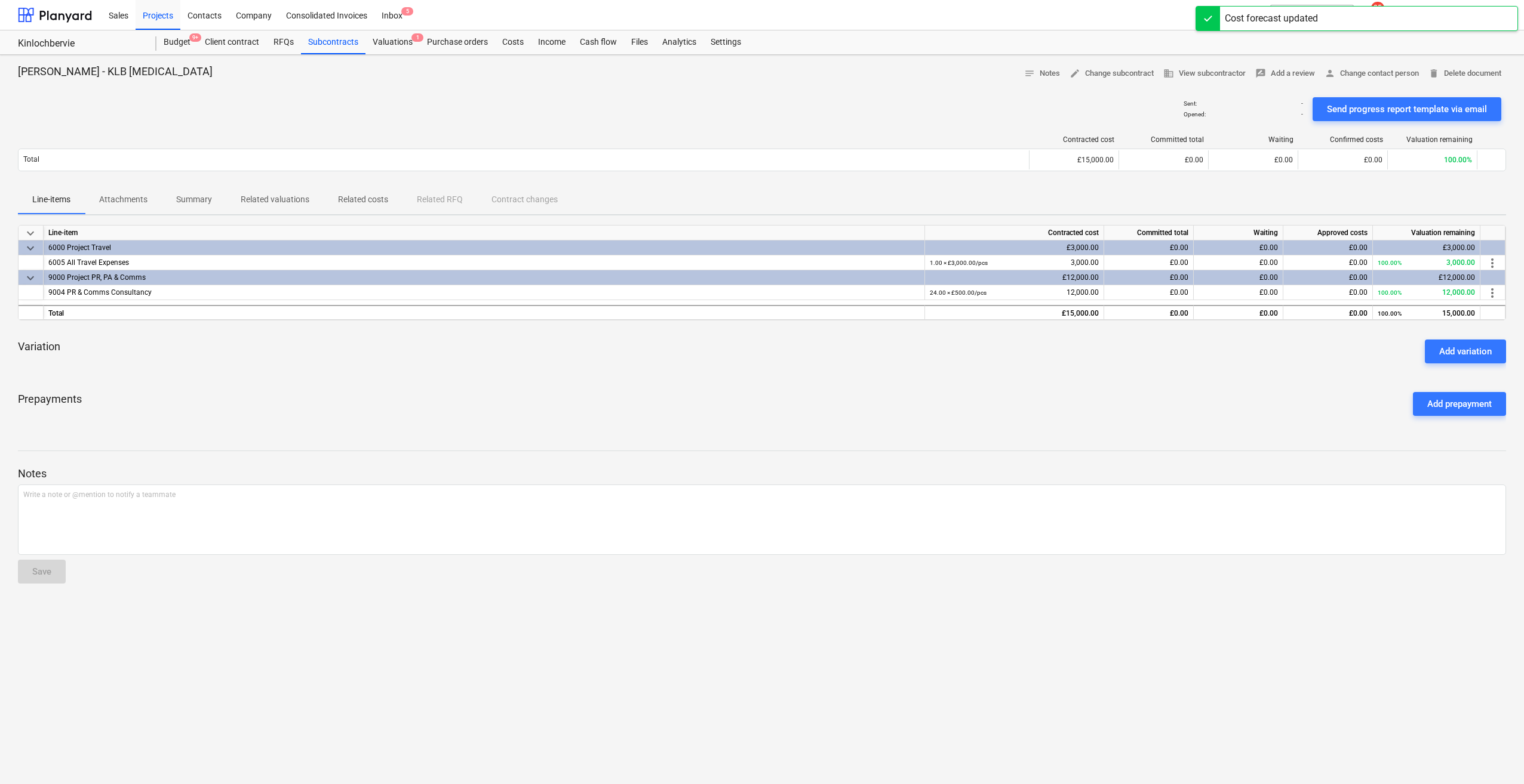
click at [205, 200] on p "Summary" at bounding box center [194, 199] width 36 height 12
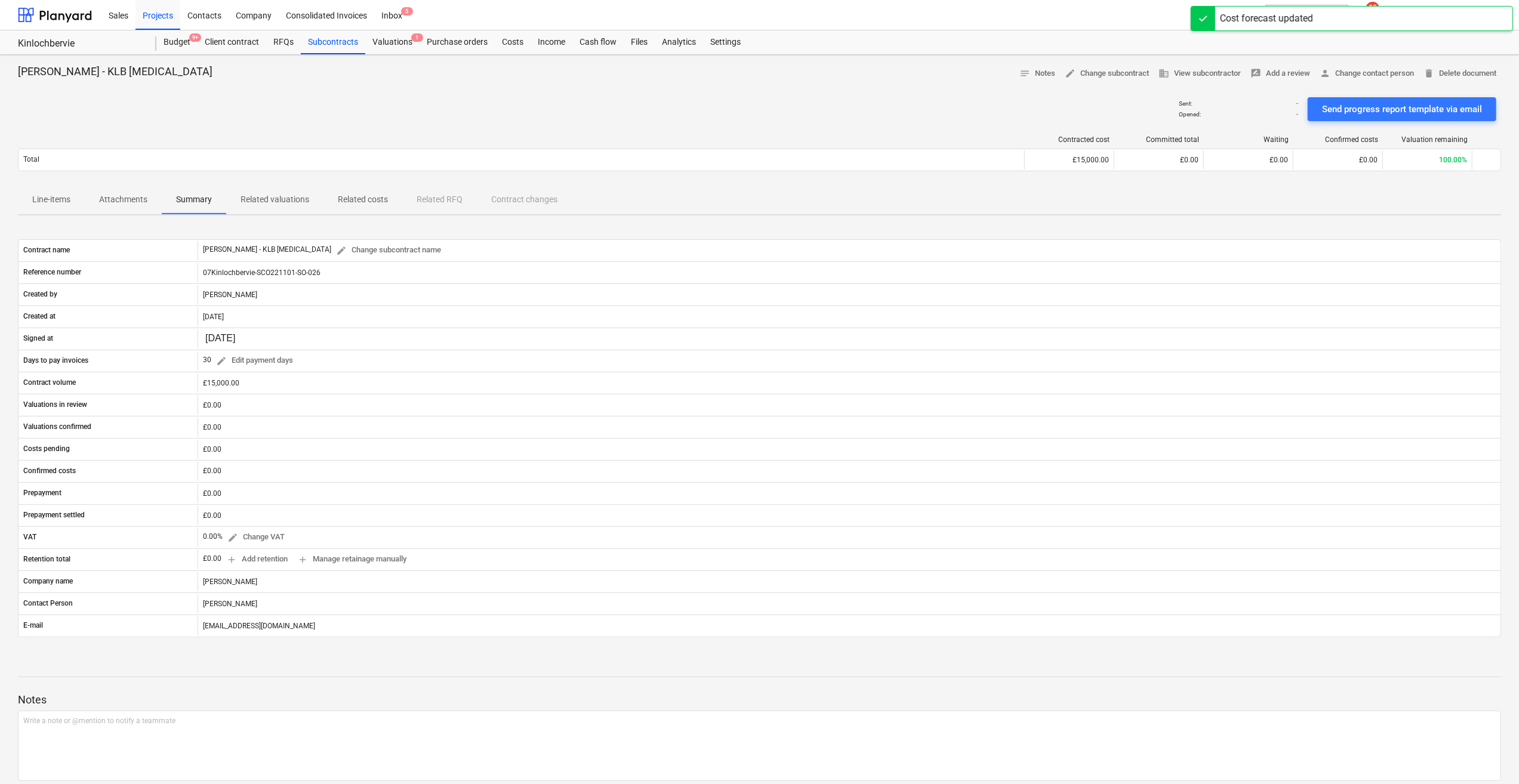
click at [95, 194] on span "Attachments" at bounding box center [123, 199] width 77 height 19
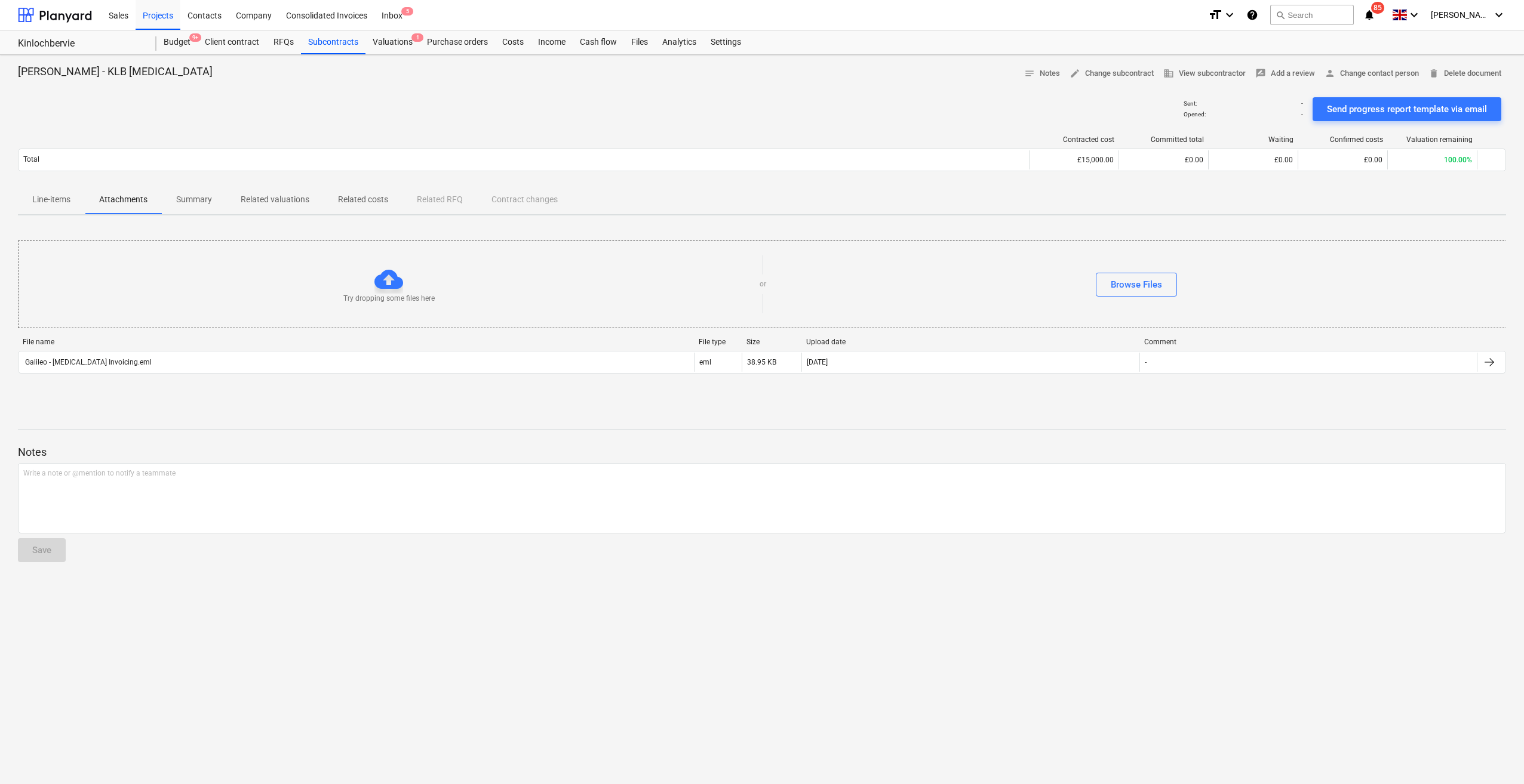
click at [65, 203] on p "Line-items" at bounding box center [51, 199] width 38 height 12
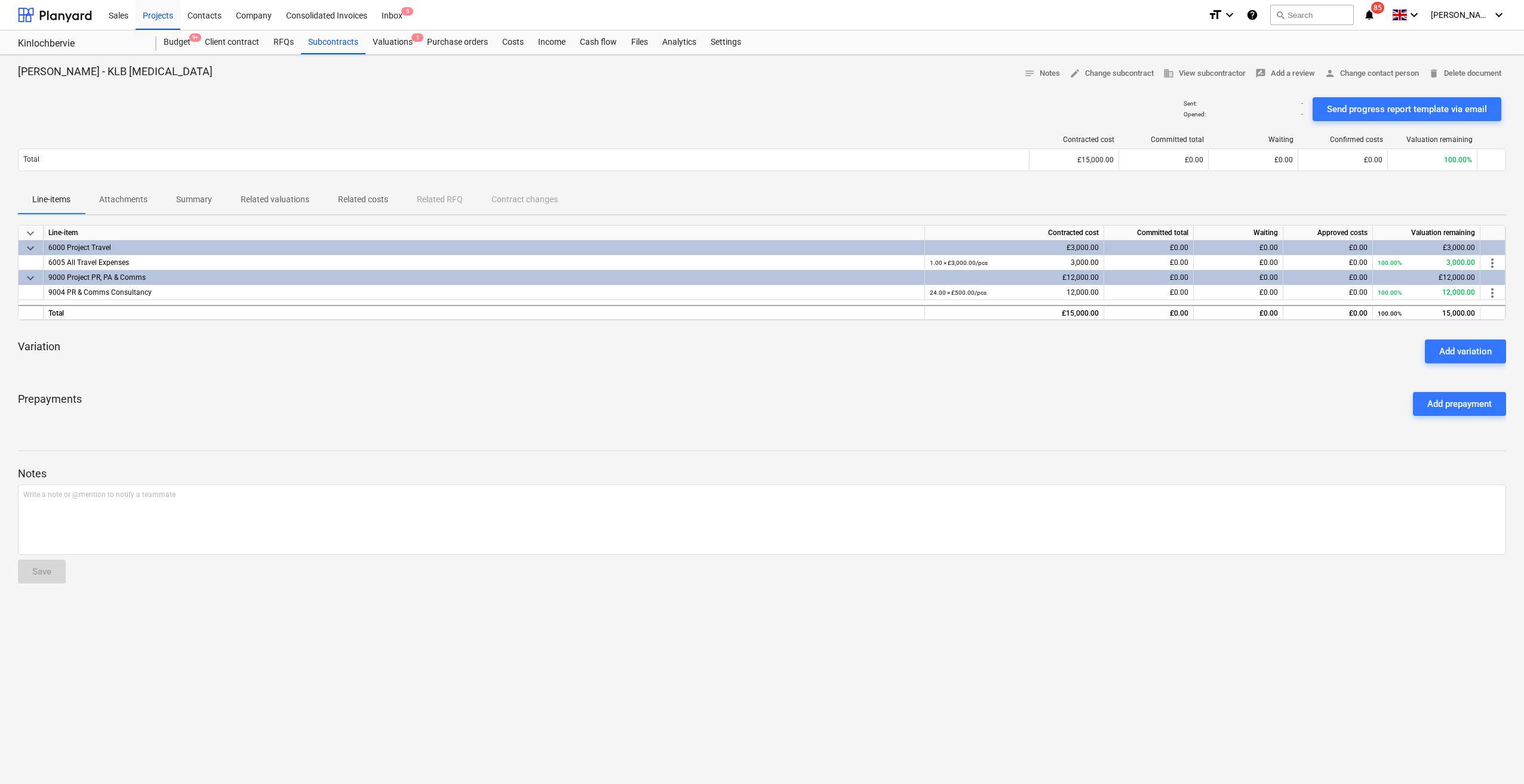
click at [395, 205] on span "Related costs" at bounding box center [363, 199] width 79 height 19
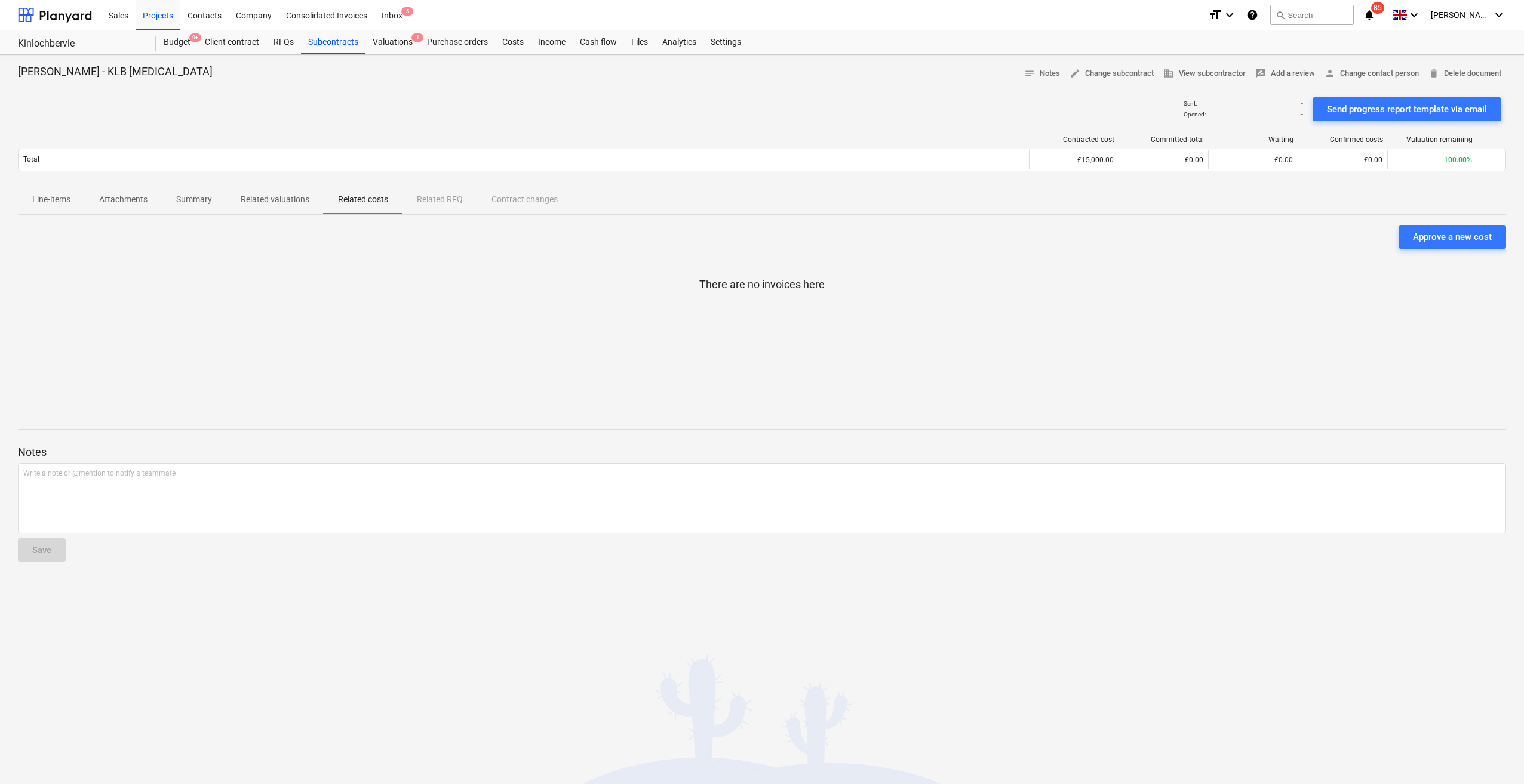
click at [119, 208] on span "Attachments" at bounding box center [123, 199] width 77 height 19
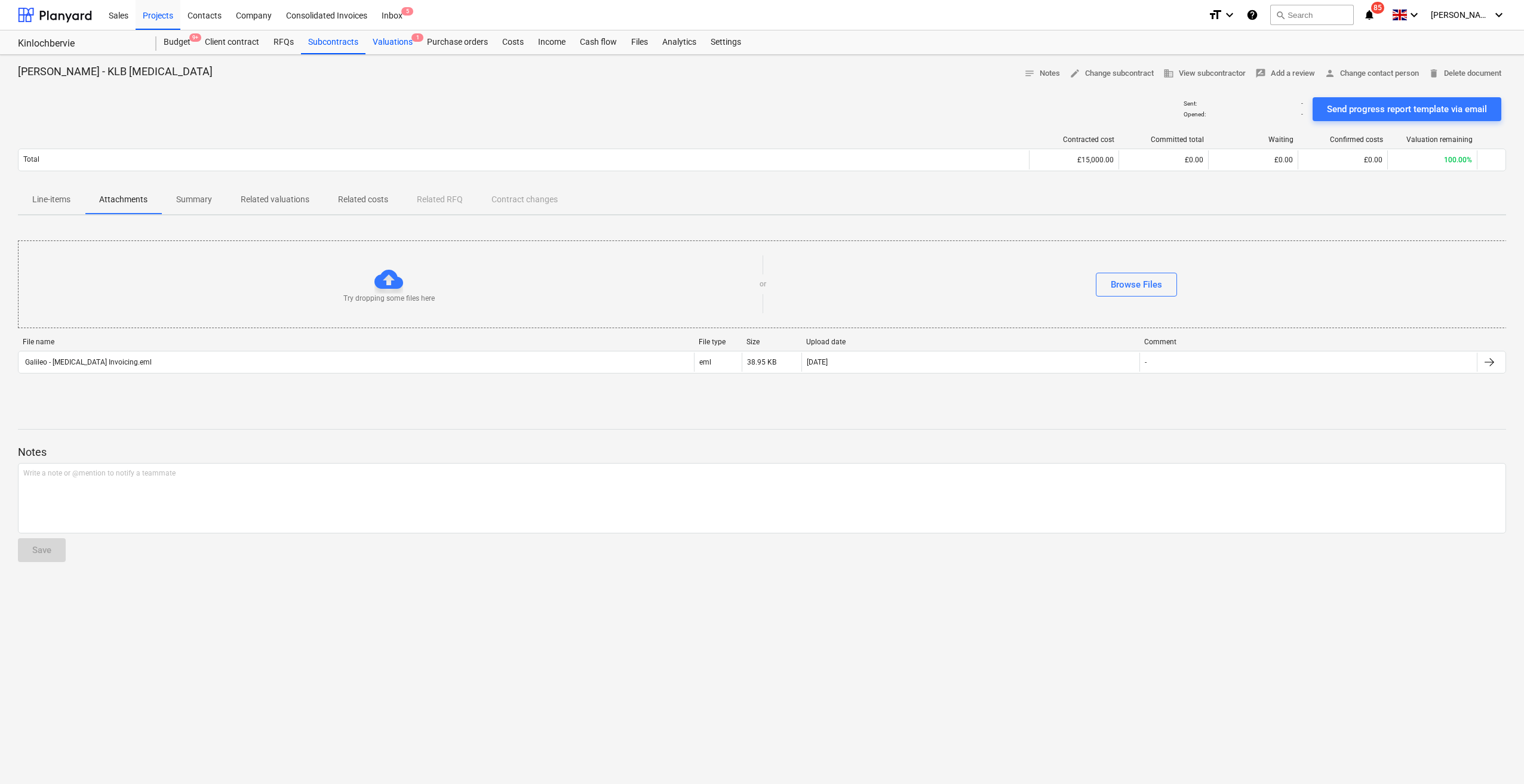
click at [398, 37] on div "Valuations 1" at bounding box center [392, 42] width 54 height 24
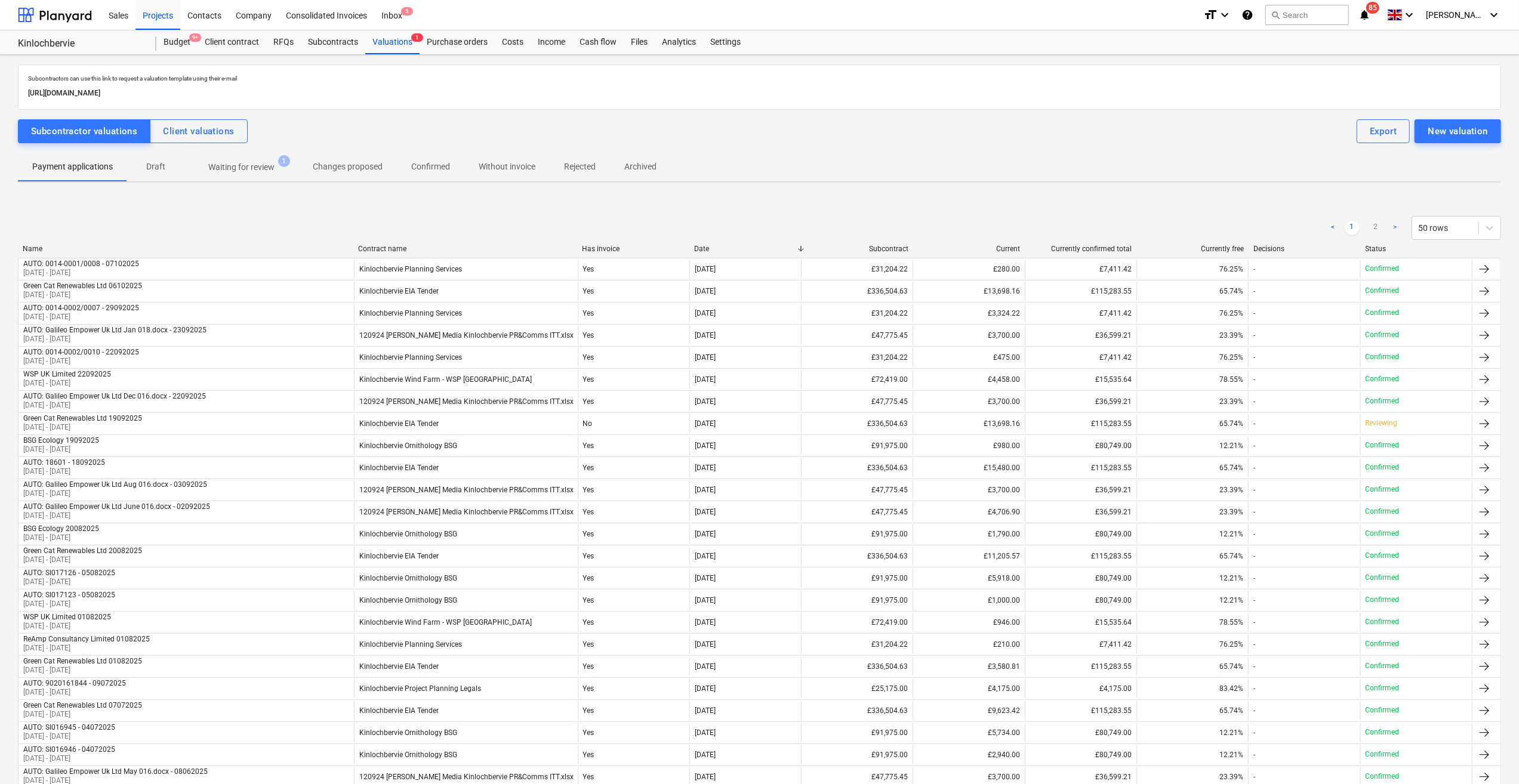
click at [235, 158] on span "Waiting for review 1" at bounding box center [242, 167] width 114 height 21
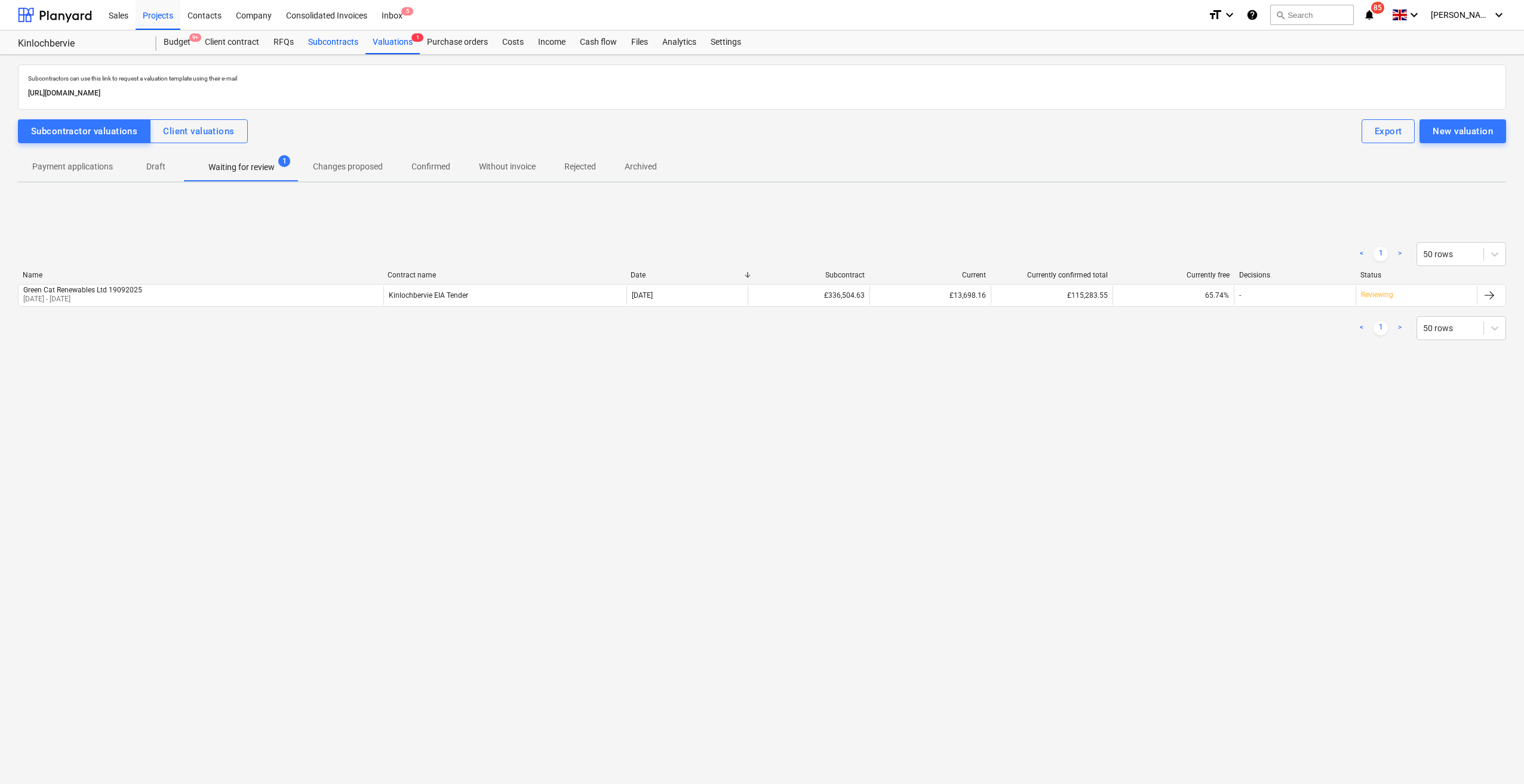
click at [336, 40] on div "Subcontracts" at bounding box center [334, 42] width 65 height 24
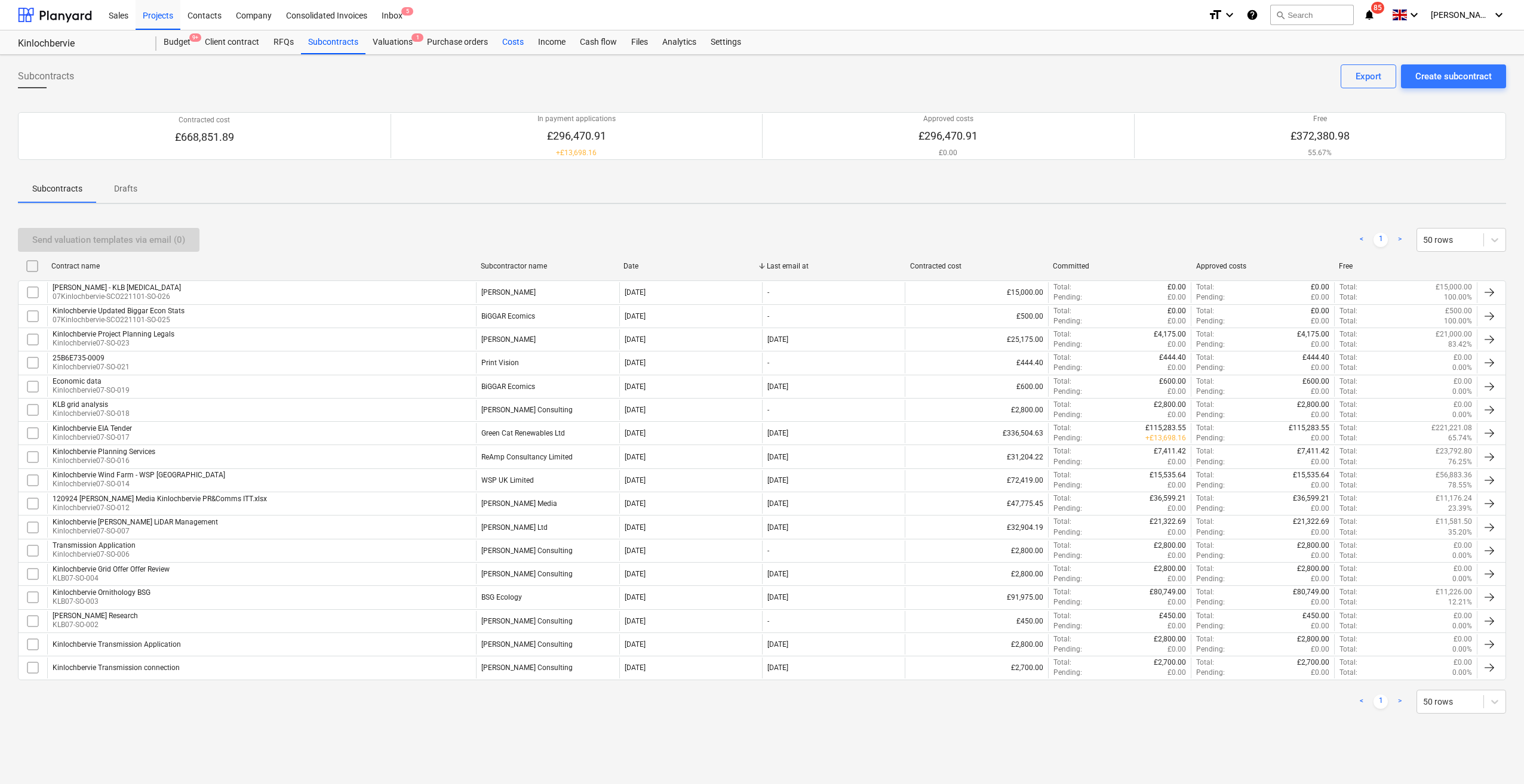
drag, startPoint x: 523, startPoint y: 42, endPoint x: 520, endPoint y: 52, distance: 10.4
click at [523, 43] on div "Costs" at bounding box center [512, 42] width 36 height 24
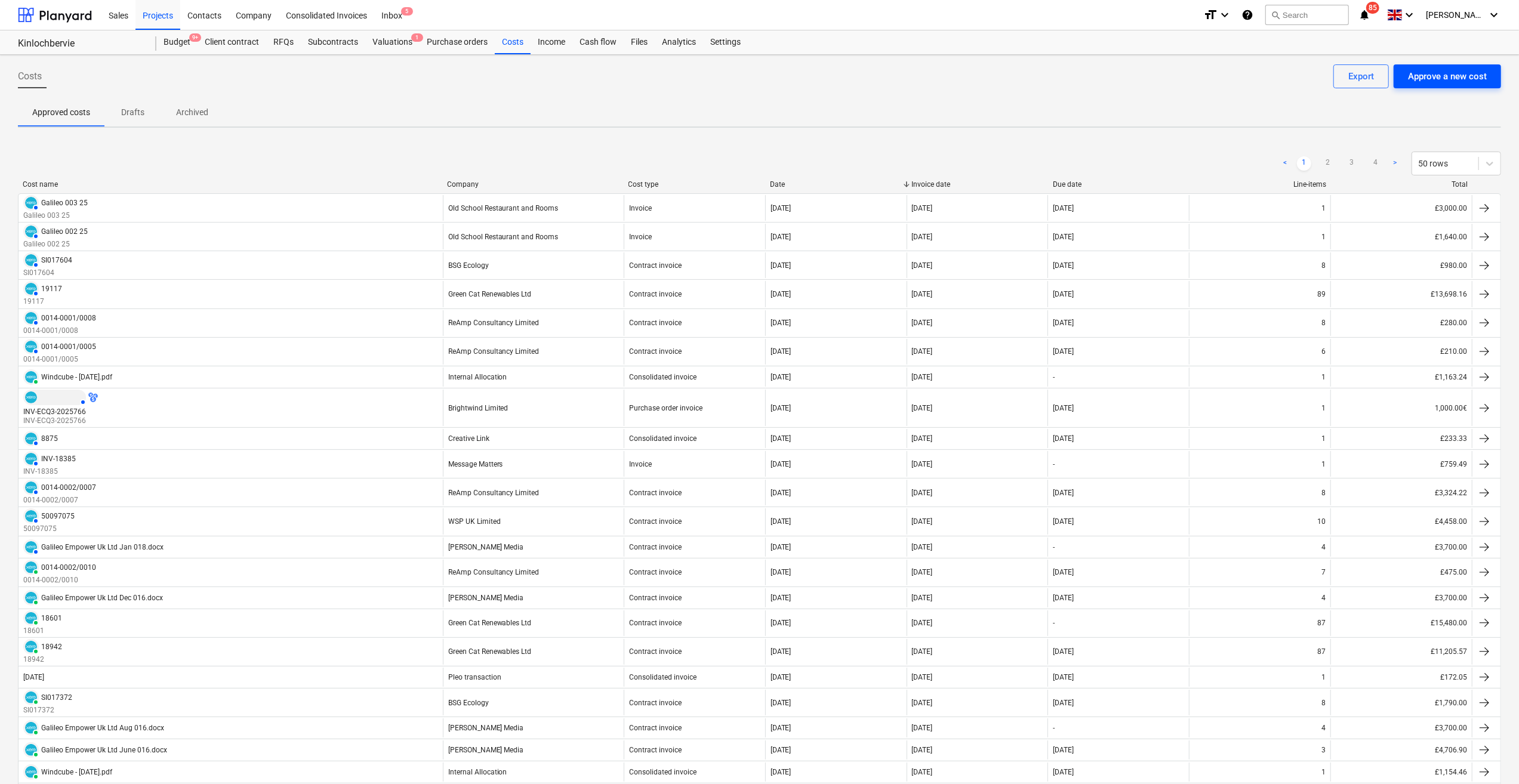
click at [1141, 84] on div "Approve a new cost" at bounding box center [1448, 76] width 79 height 16
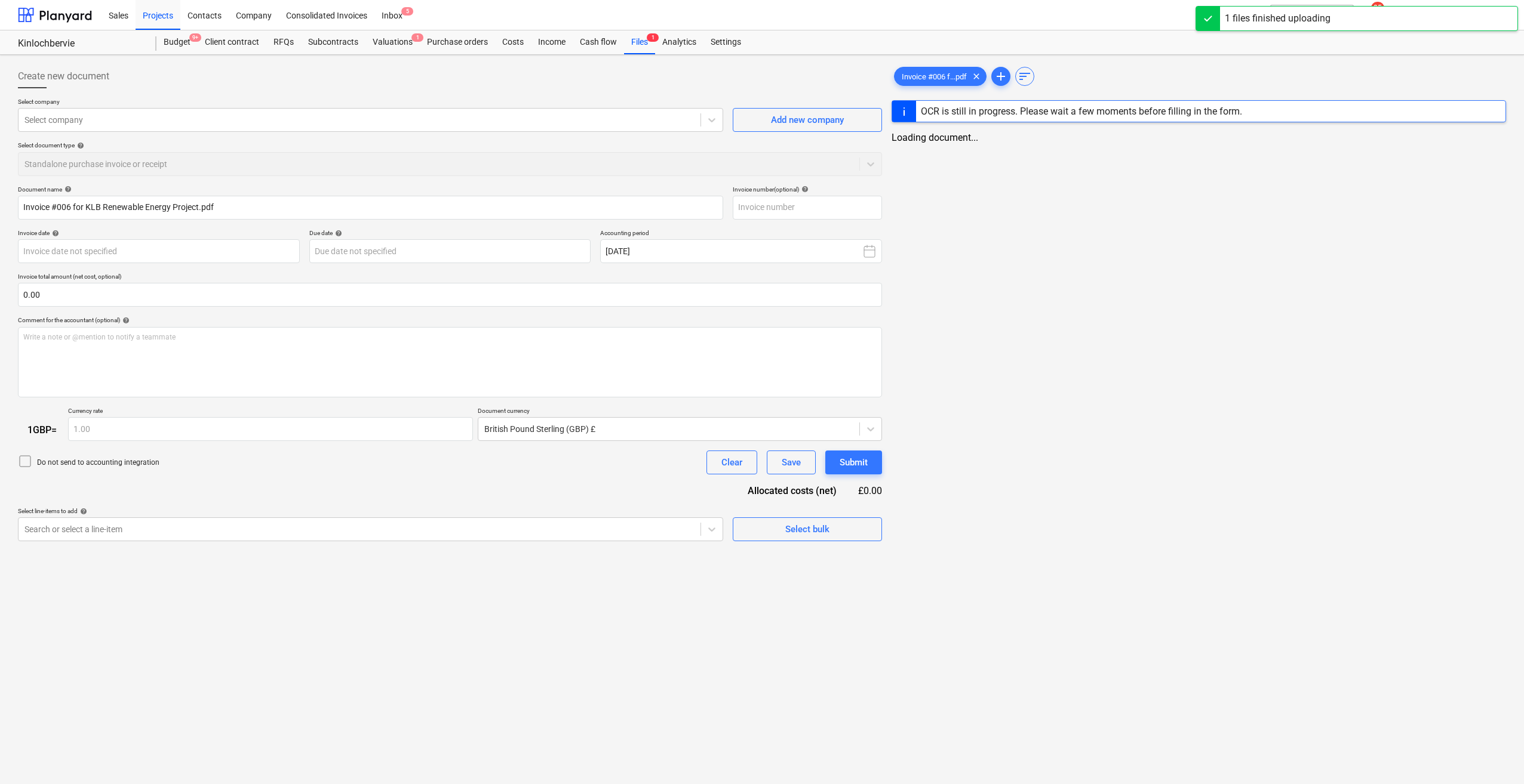
type input "Invoice #006 for KLB Renewable Energy Project.pdf"
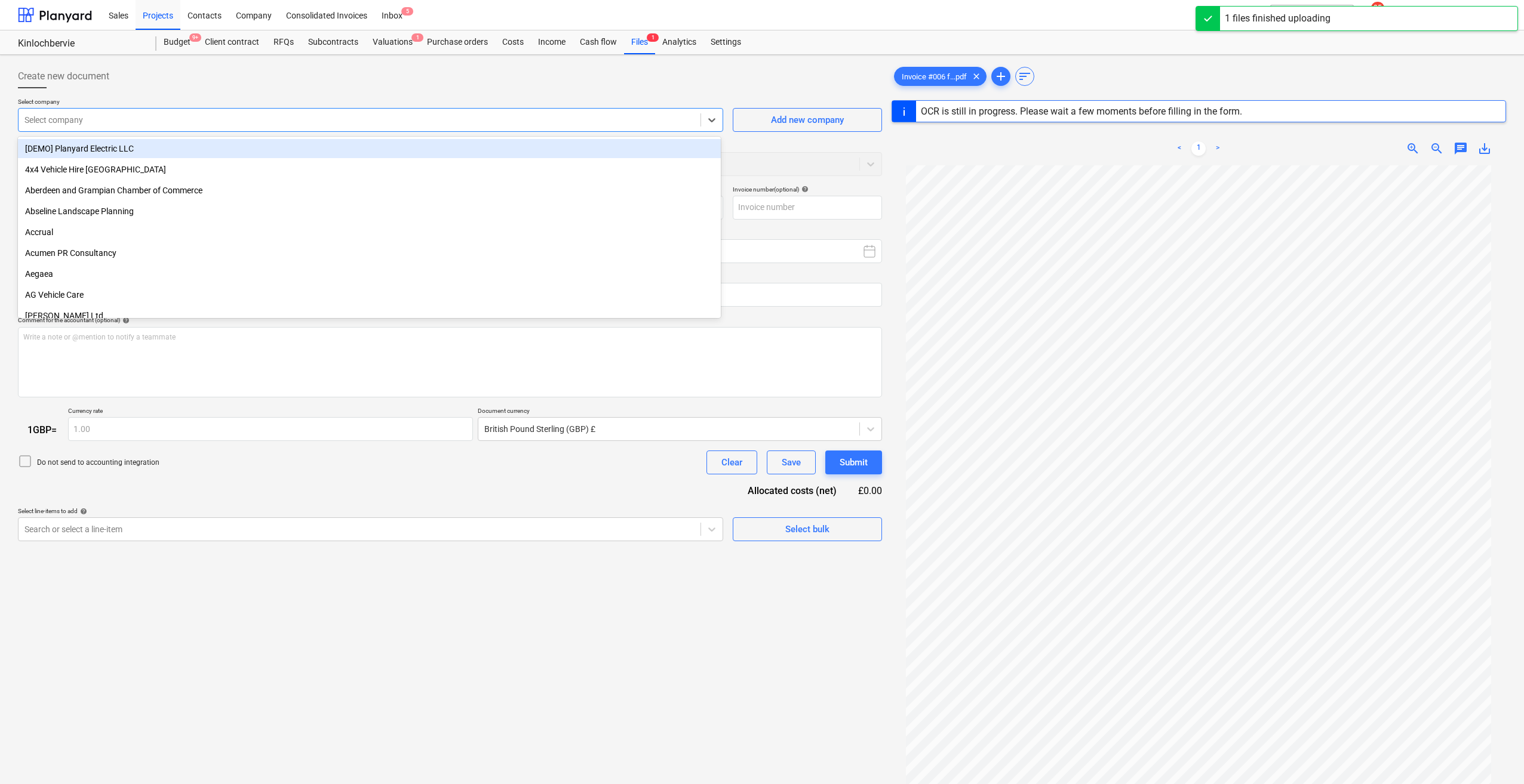
click at [218, 126] on div at bounding box center [359, 120] width 670 height 12
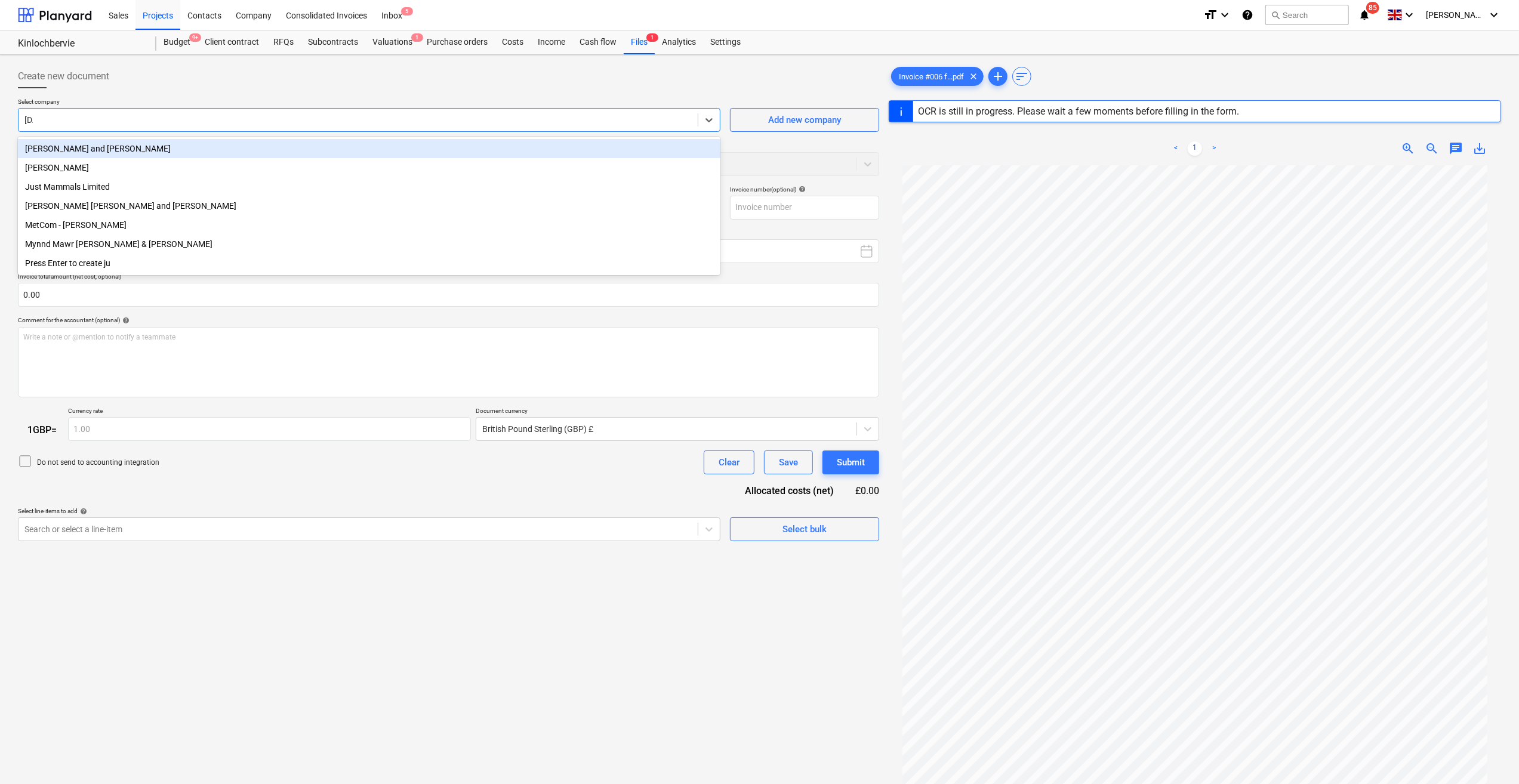
type input "juli"
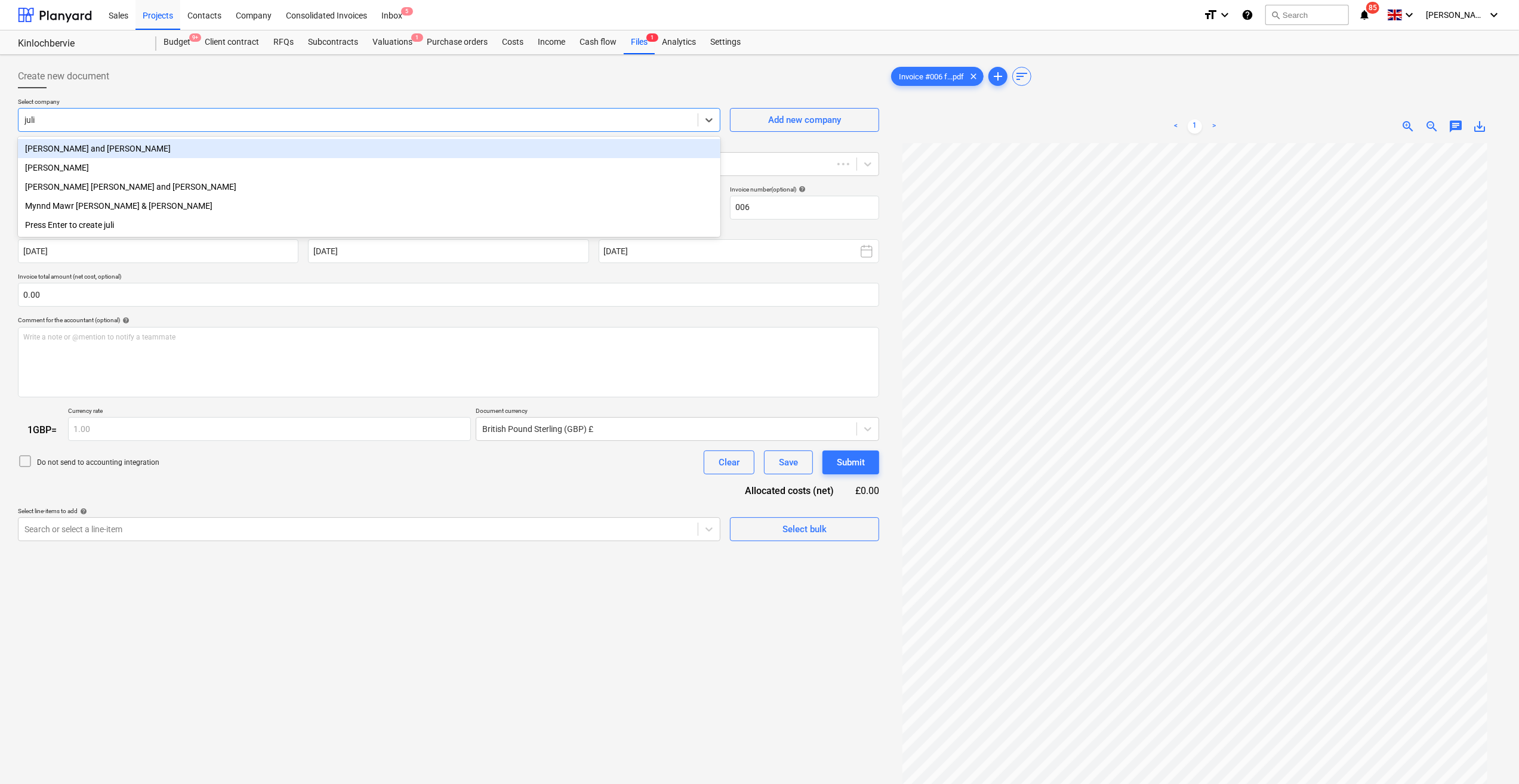
type input "006"
type input "[DATE]"
click at [105, 174] on div "[PERSON_NAME]" at bounding box center [369, 167] width 703 height 19
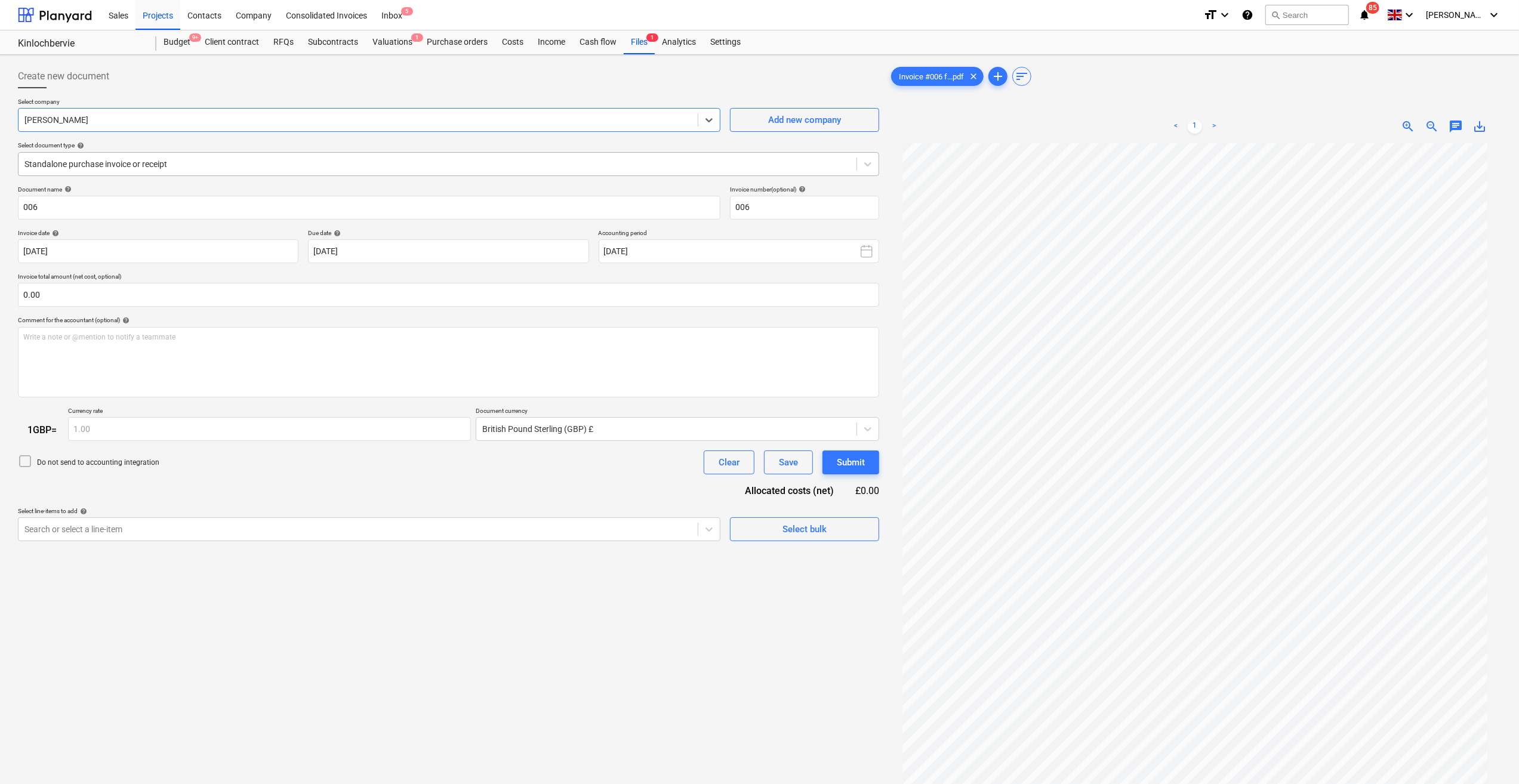
click at [191, 161] on div at bounding box center [438, 164] width 826 height 12
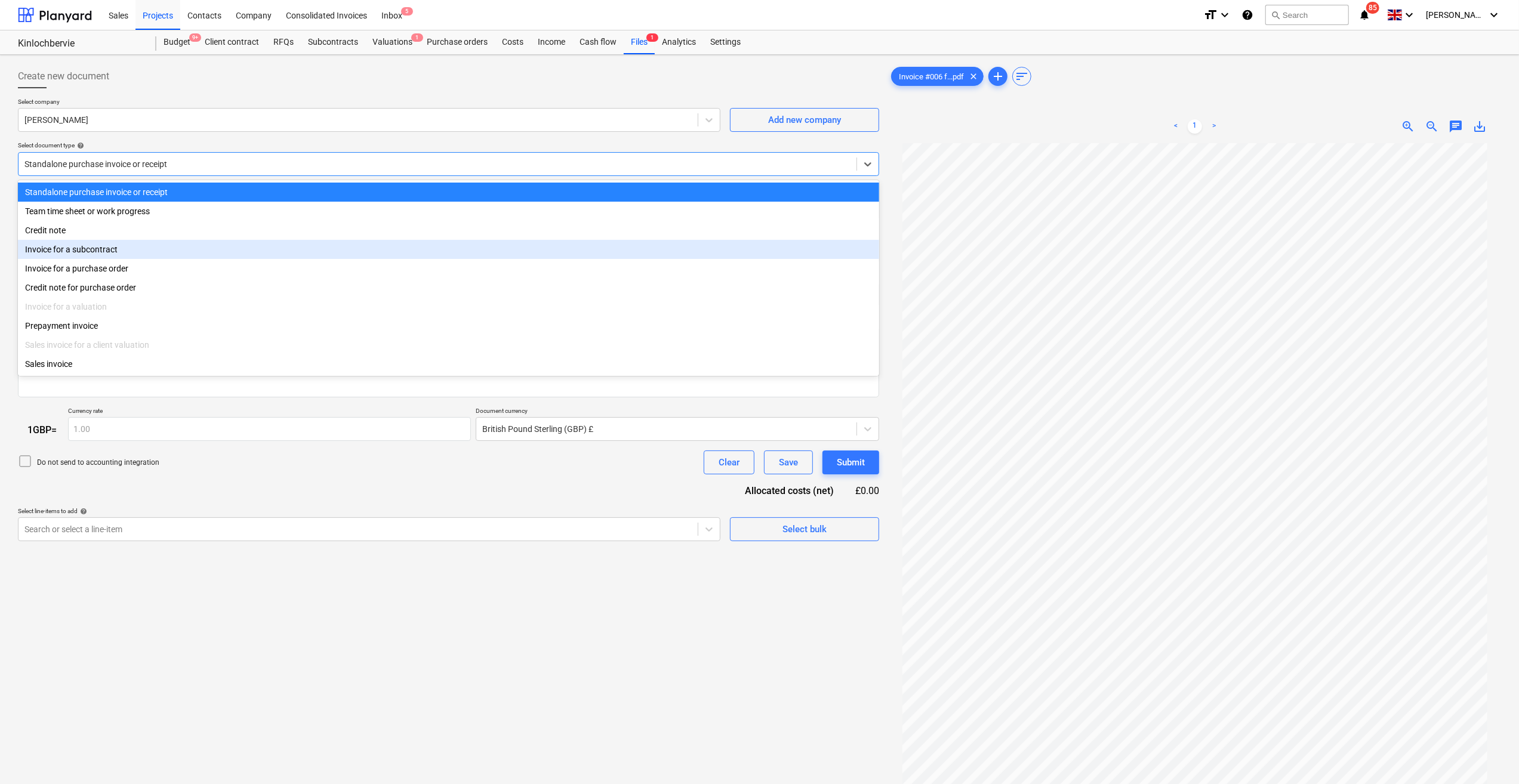
click at [111, 256] on div "Invoice for a subcontract" at bounding box center [449, 249] width 861 height 19
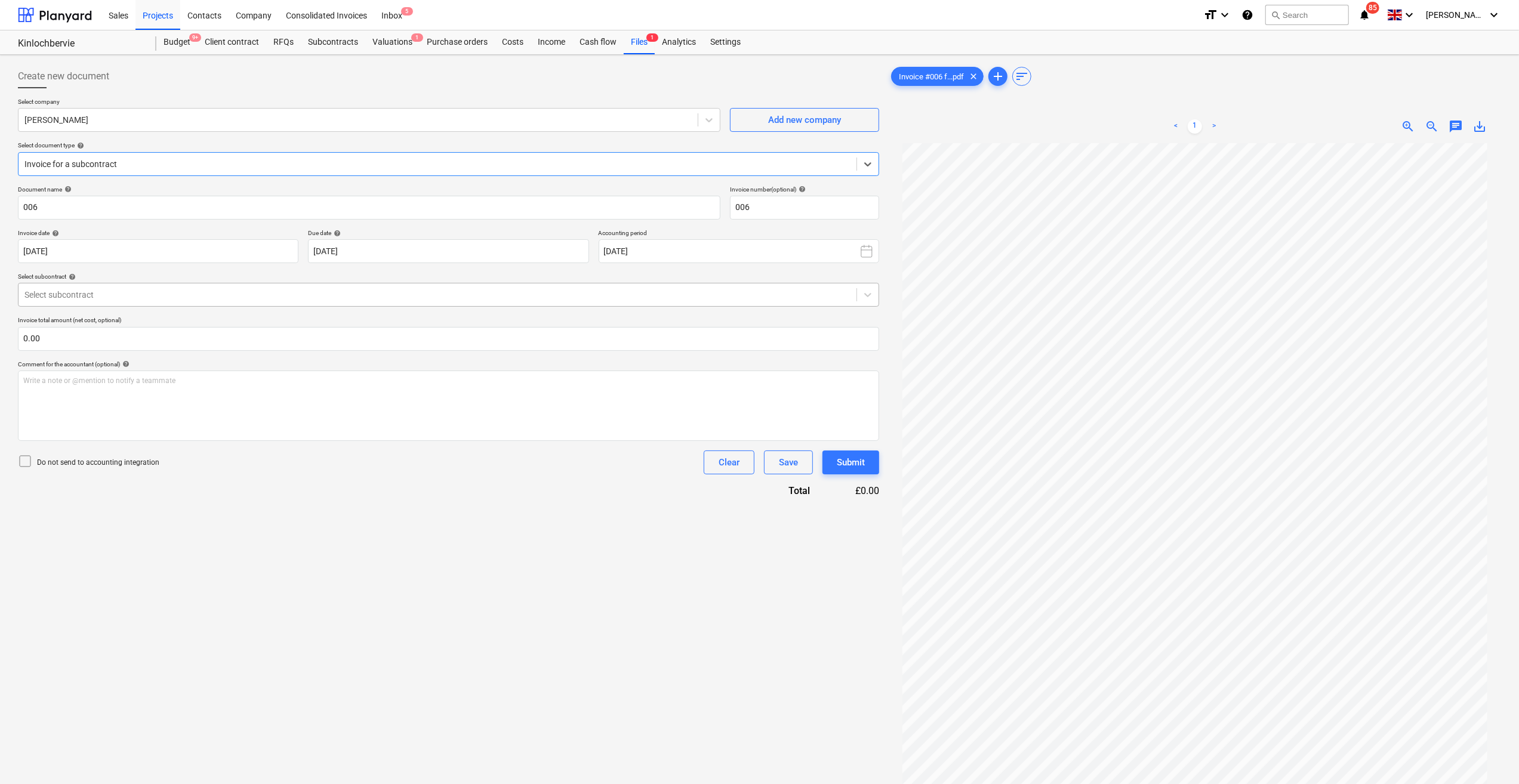
click at [164, 294] on div at bounding box center [438, 295] width 826 height 12
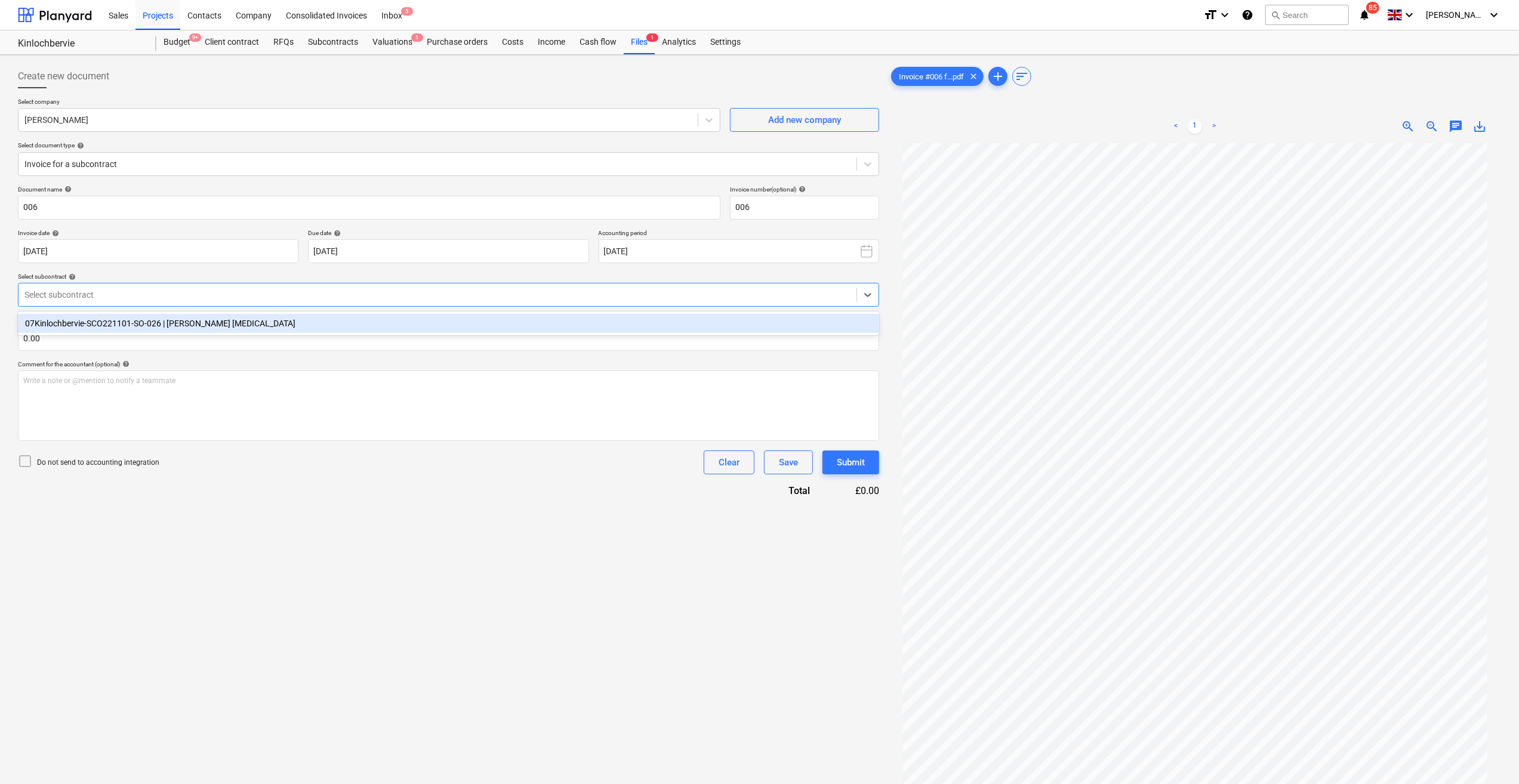
click at [155, 323] on div "07Kinlochbervie-SCO221101-SO-026 | [PERSON_NAME] [MEDICAL_DATA]" at bounding box center [449, 323] width 861 height 19
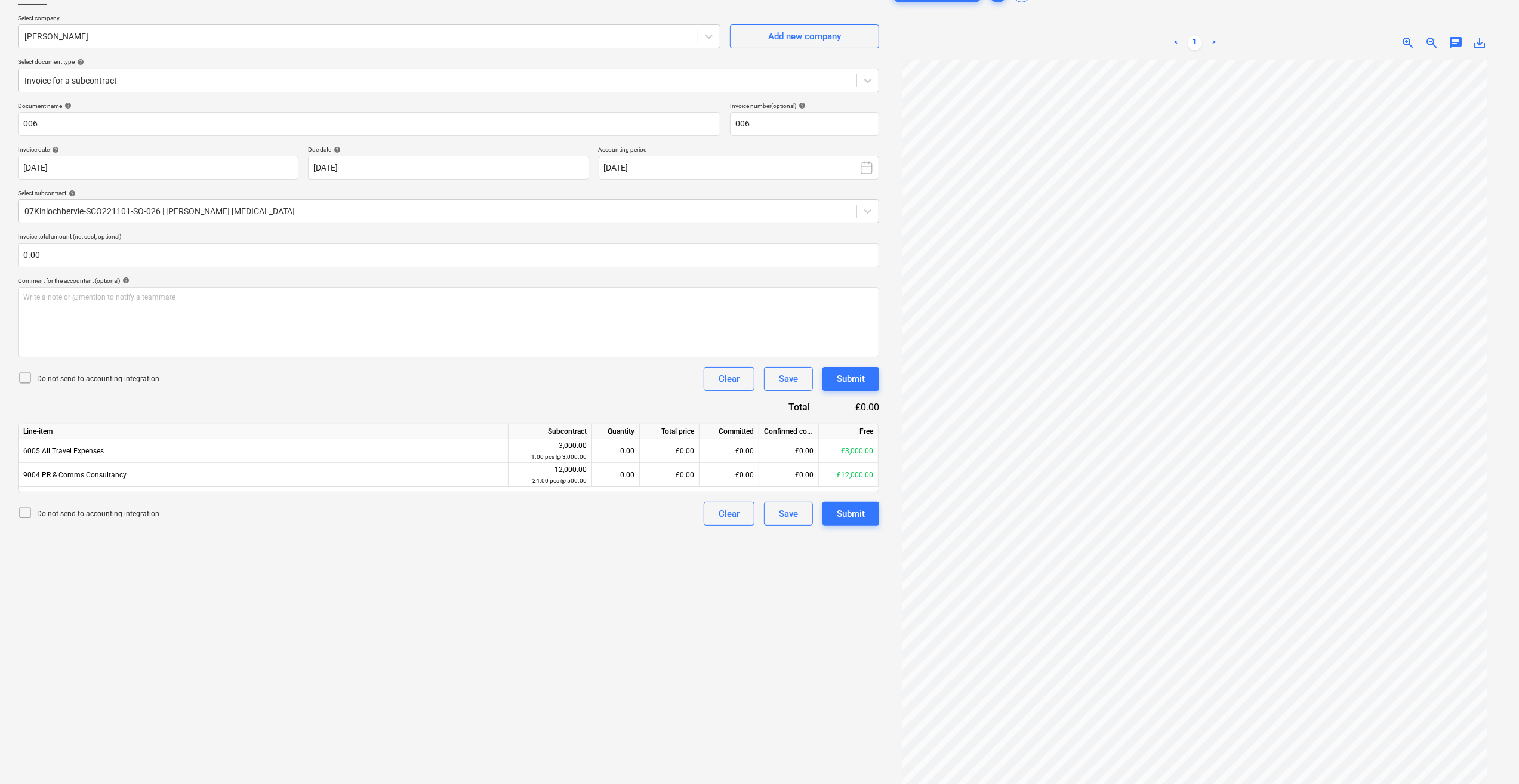
scroll to position [118, 0]
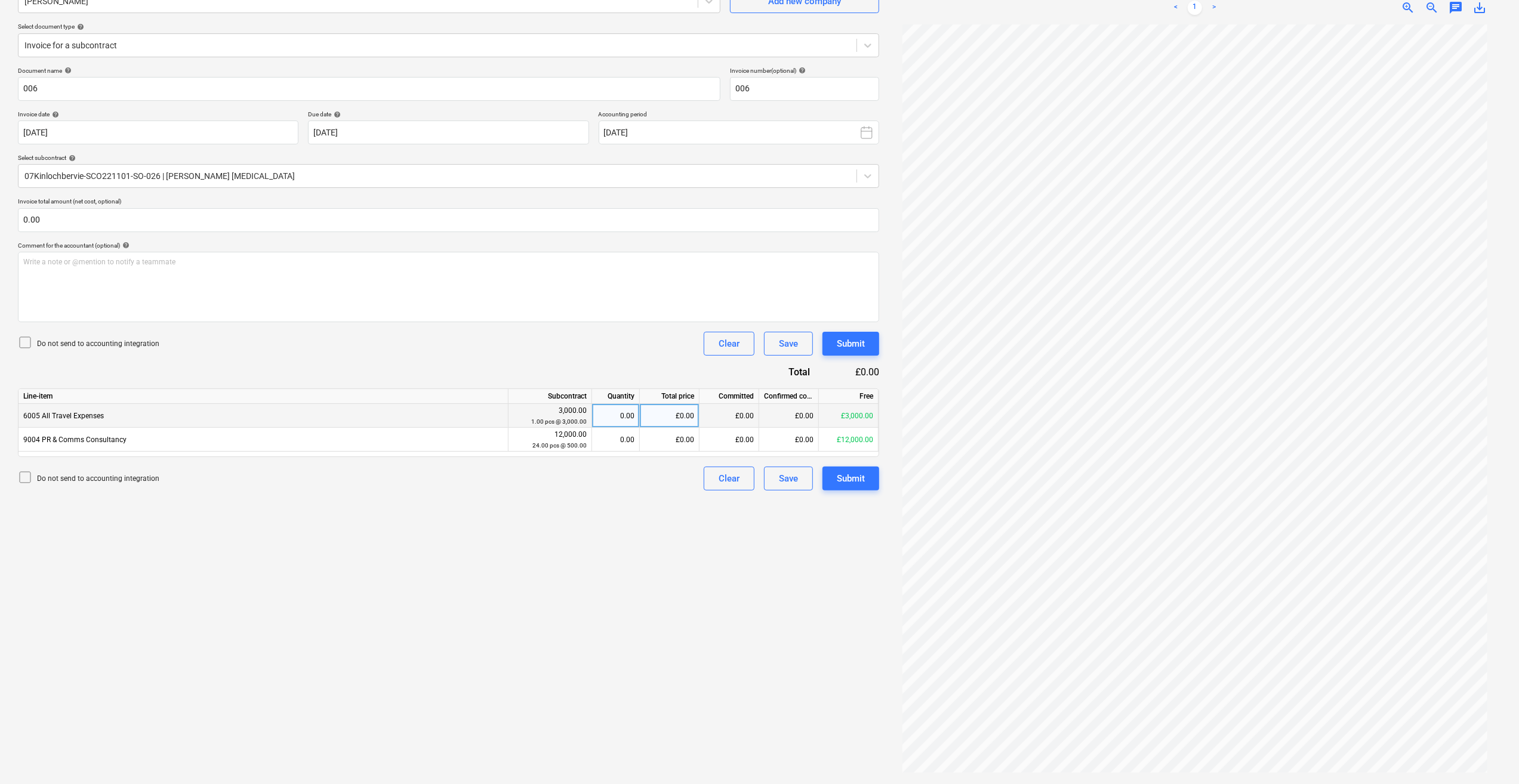
click at [623, 411] on div "0.00" at bounding box center [616, 416] width 38 height 24
click at [623, 447] on div "0.00" at bounding box center [616, 440] width 38 height 24
type input "6"
click at [588, 540] on div "Create new document Select company [PERSON_NAME] Add new company Select documen…" at bounding box center [448, 361] width 871 height 839
click at [618, 413] on div "0.00" at bounding box center [616, 416] width 38 height 24
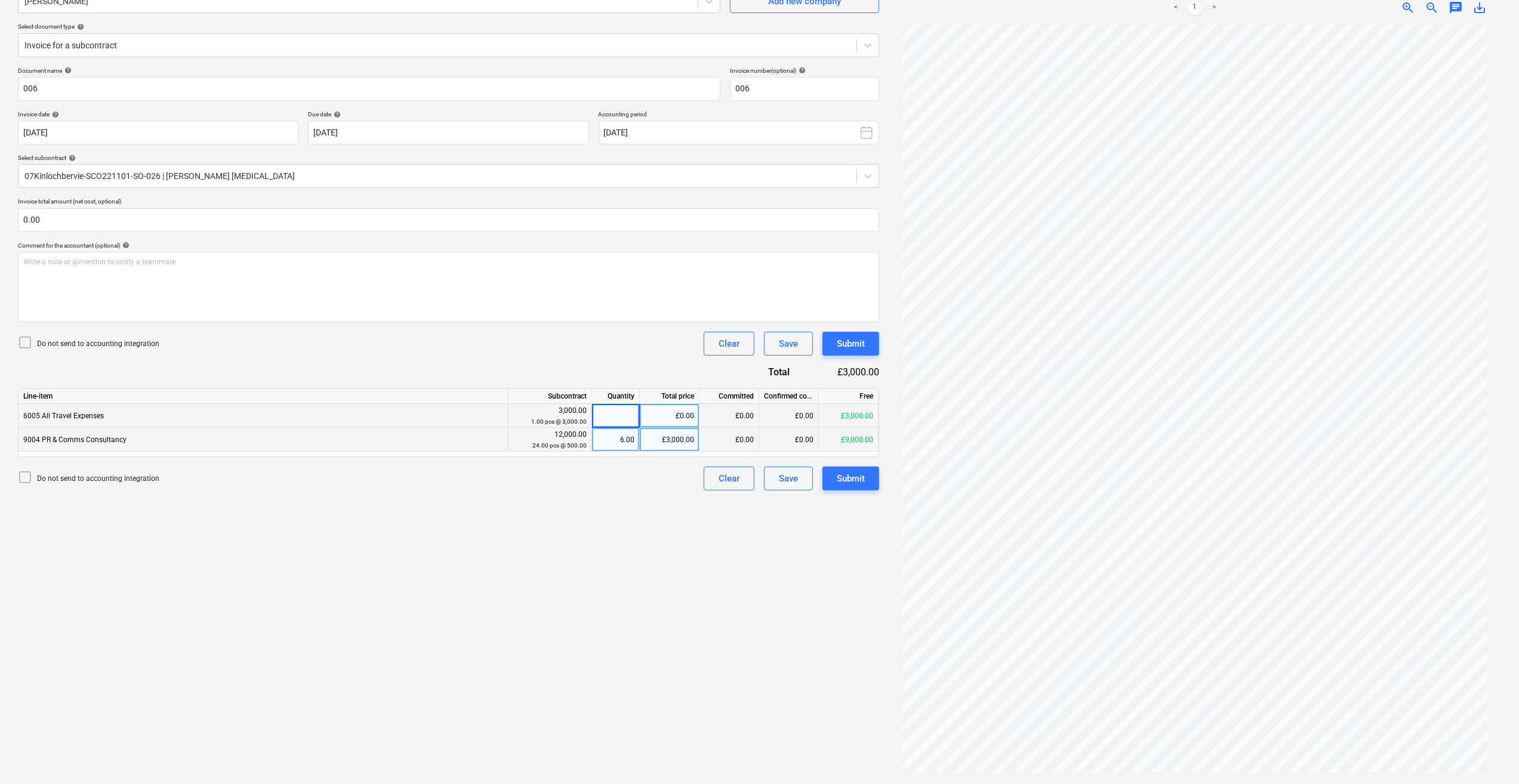
click at [690, 412] on div "£0.00" at bounding box center [669, 416] width 60 height 24
type input "287.68"
click at [600, 569] on div "Create new document Select company [PERSON_NAME] Add new company Select documen…" at bounding box center [448, 361] width 871 height 839
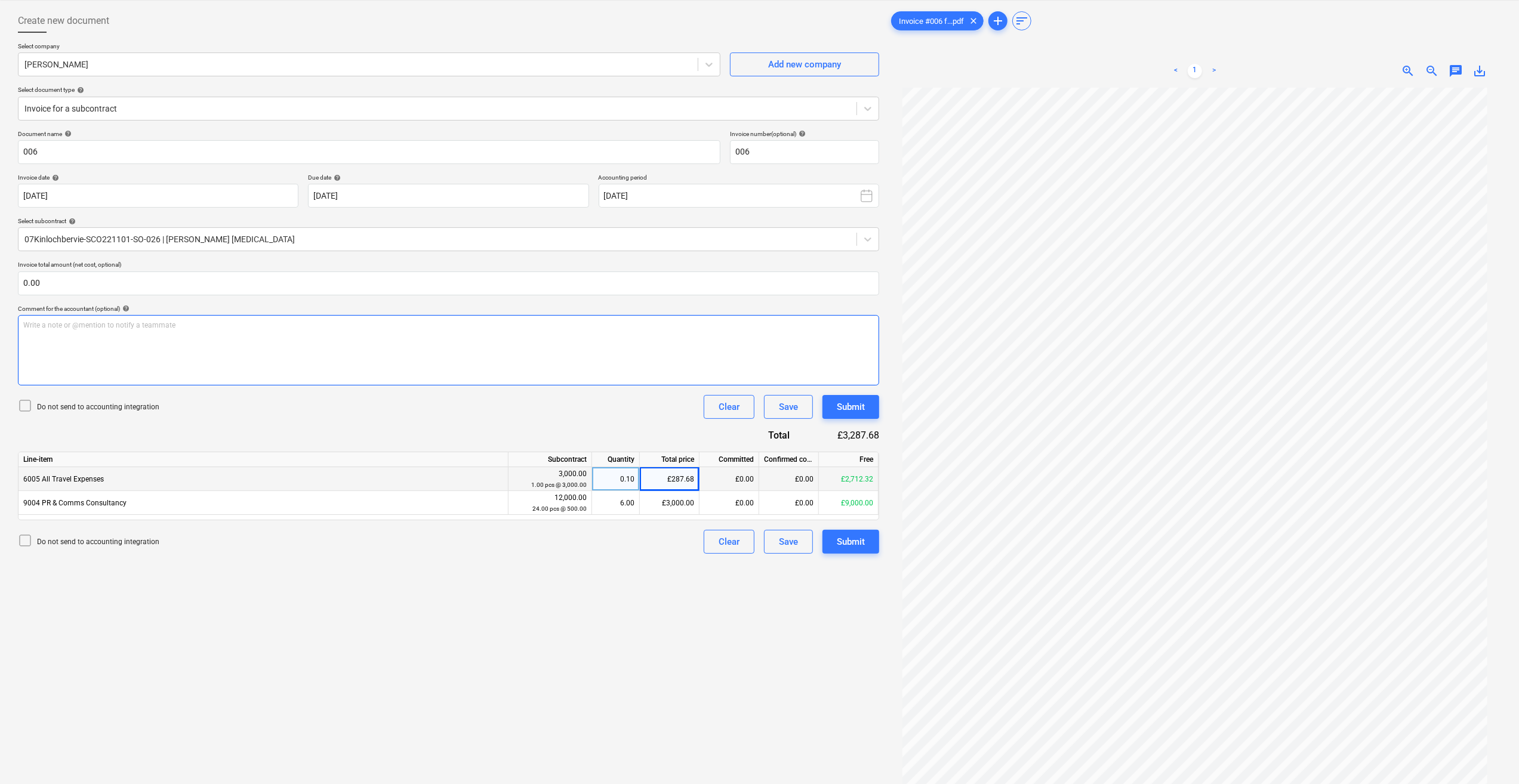
scroll to position [0, 0]
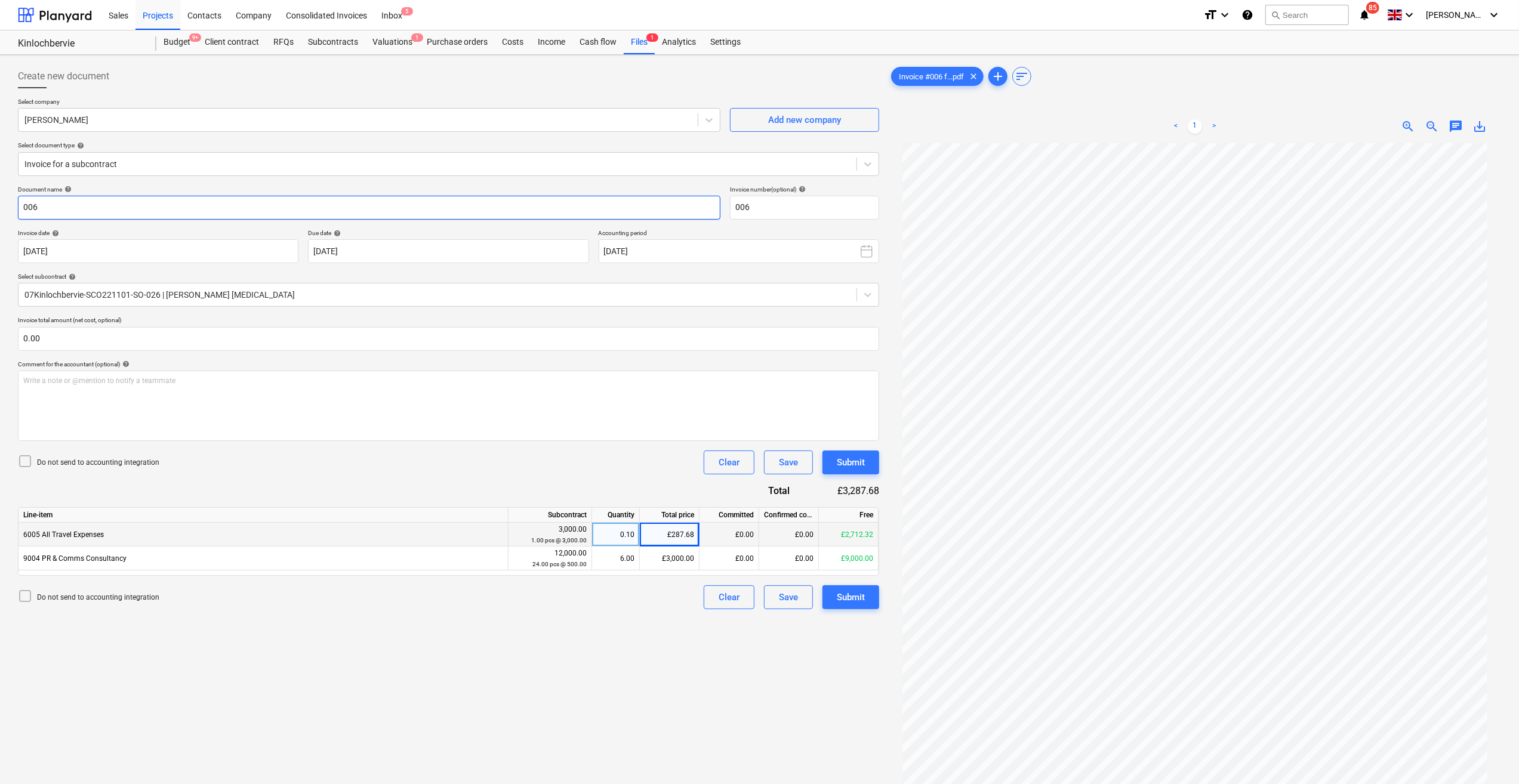
click at [133, 212] on input "006" at bounding box center [369, 207] width 703 height 24
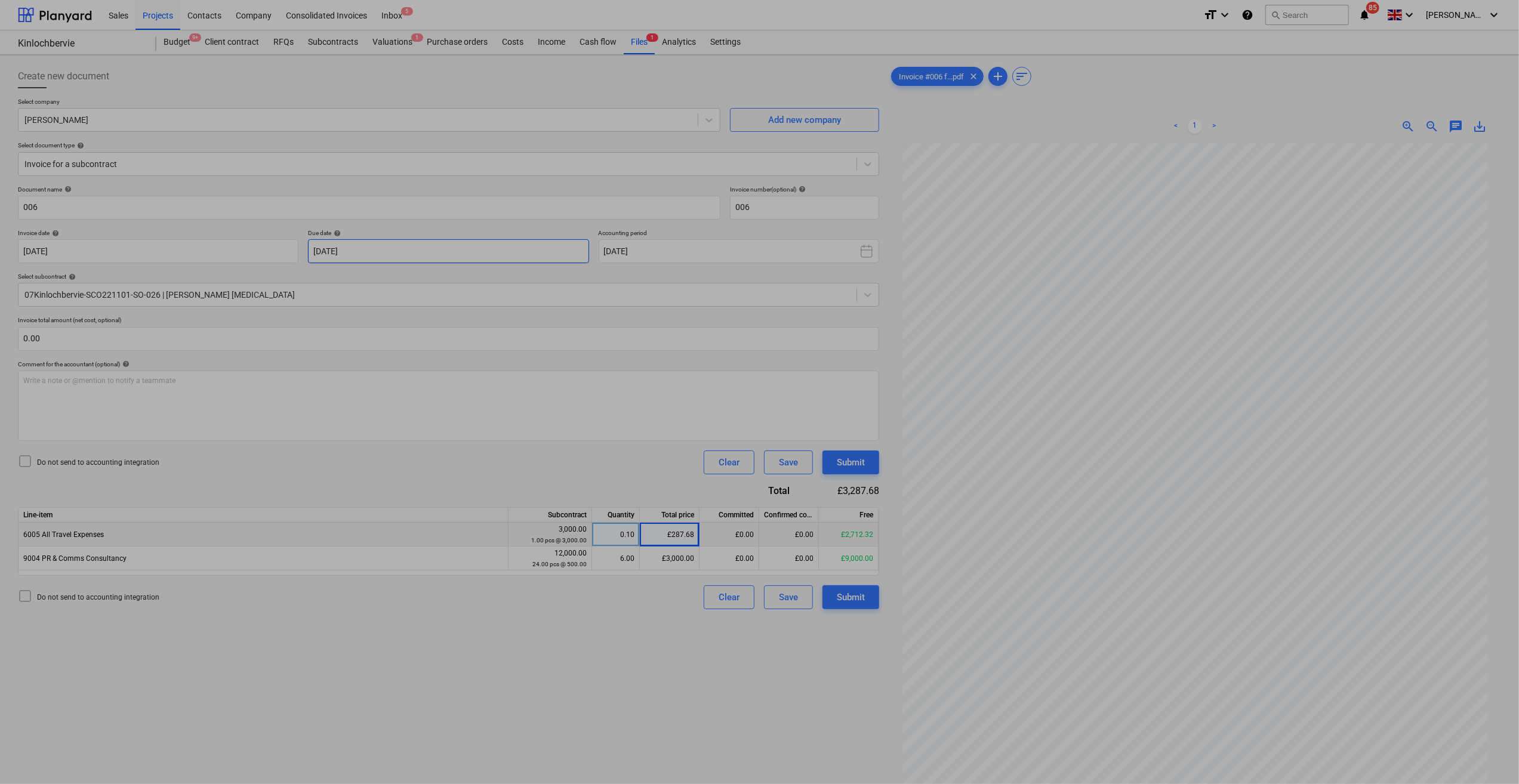
click at [414, 249] on body "Sales Projects Contacts Company Consolidated Invoices Inbox 5 format_size keybo…" at bounding box center [760, 392] width 1519 height 784
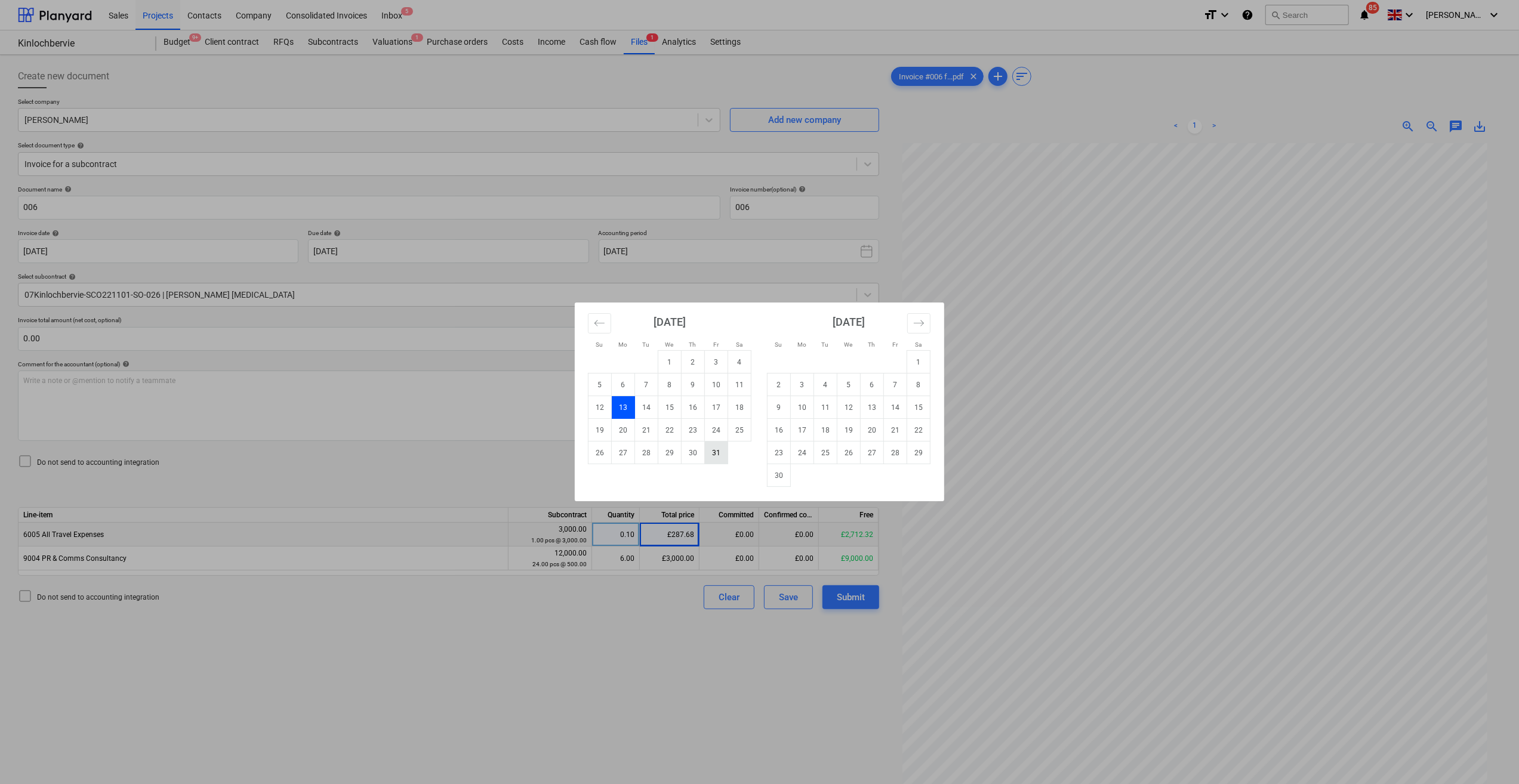
click at [710, 445] on td "31" at bounding box center [717, 453] width 23 height 23
type input "[DATE]"
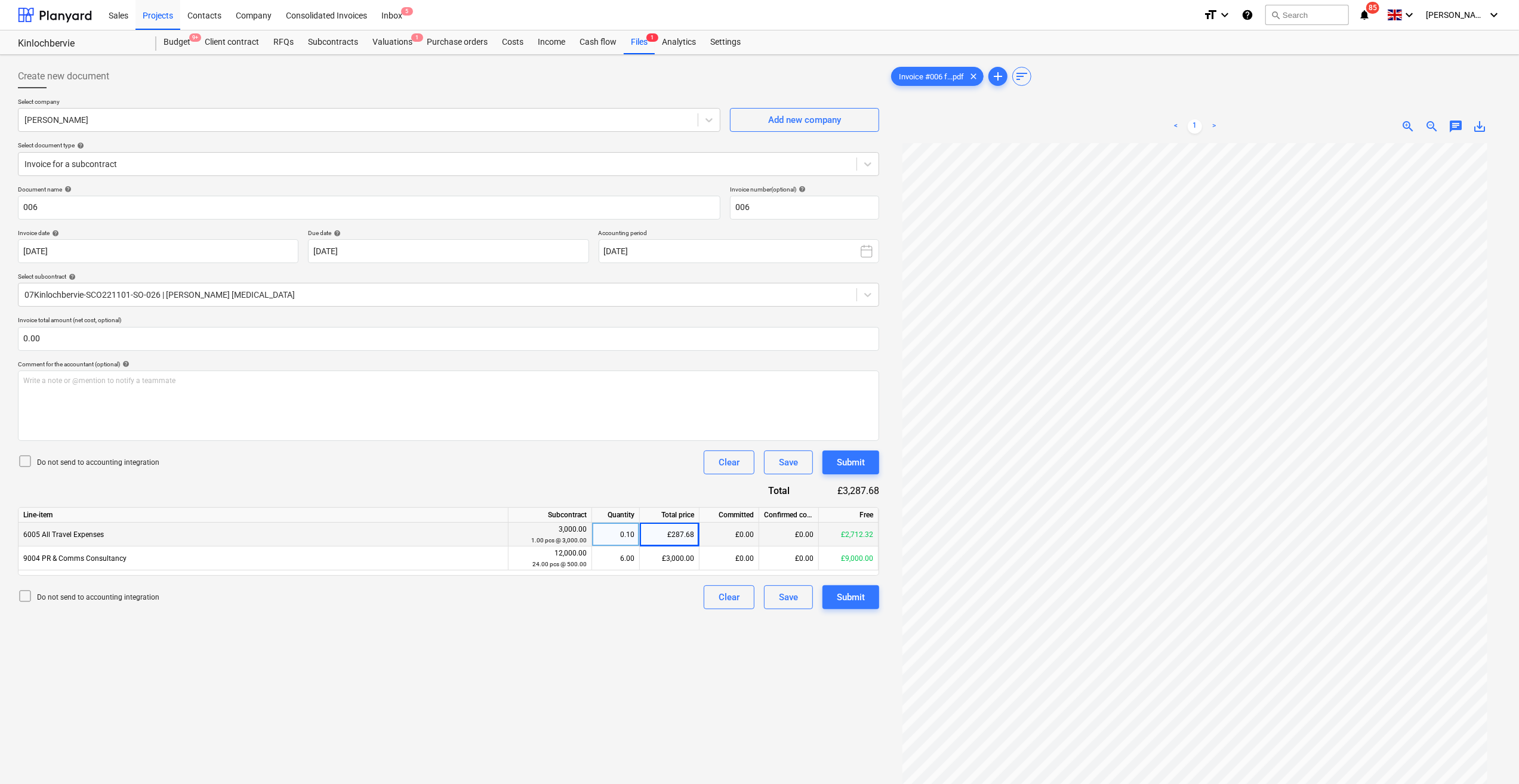
click at [376, 469] on div "Do not send to accounting integration Clear Save Submit" at bounding box center [449, 462] width 861 height 24
click at [848, 569] on button "Submit" at bounding box center [851, 597] width 57 height 24
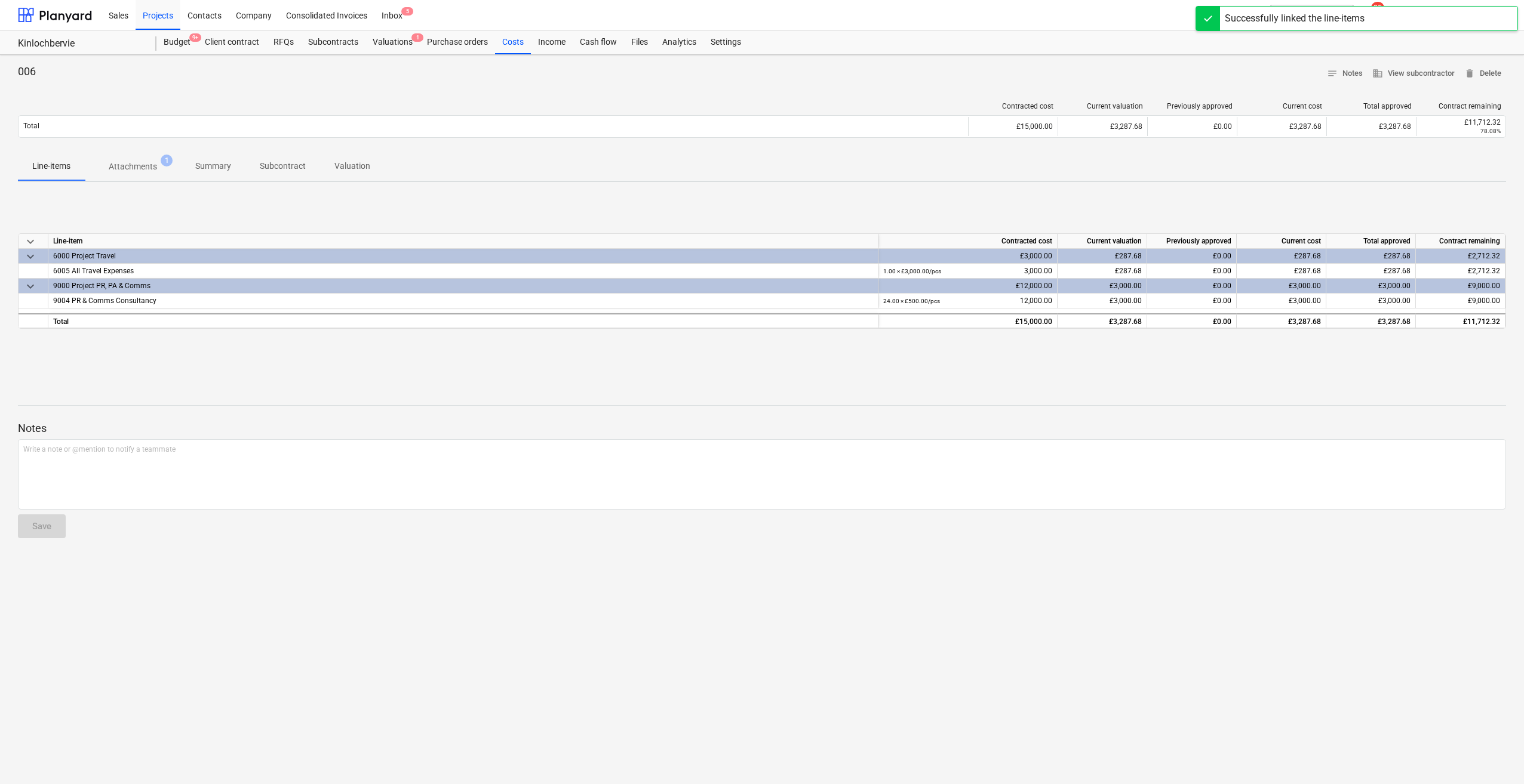
click at [105, 170] on span "Attachments 1" at bounding box center [133, 166] width 67 height 12
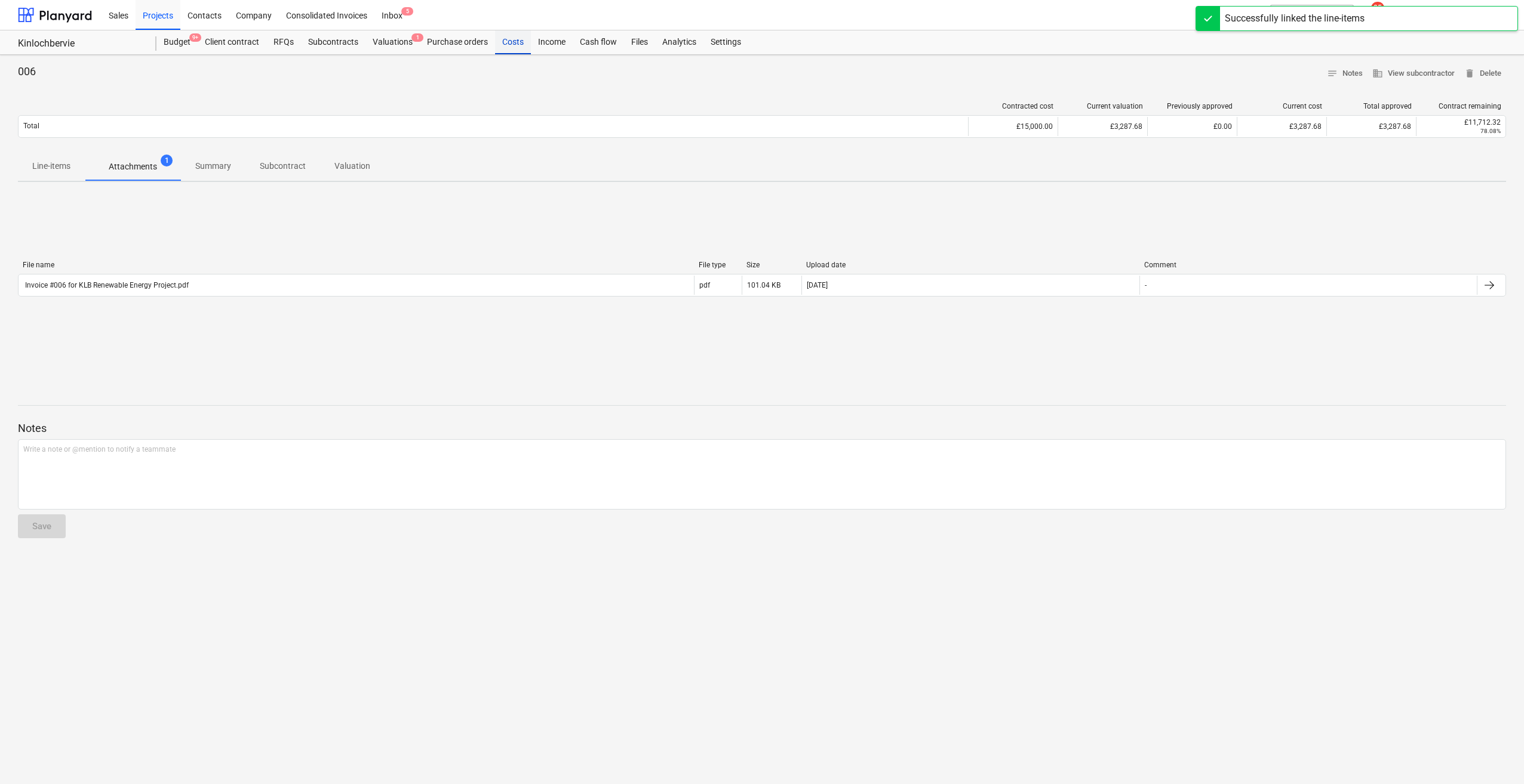
click at [508, 43] on div "Costs" at bounding box center [512, 42] width 36 height 24
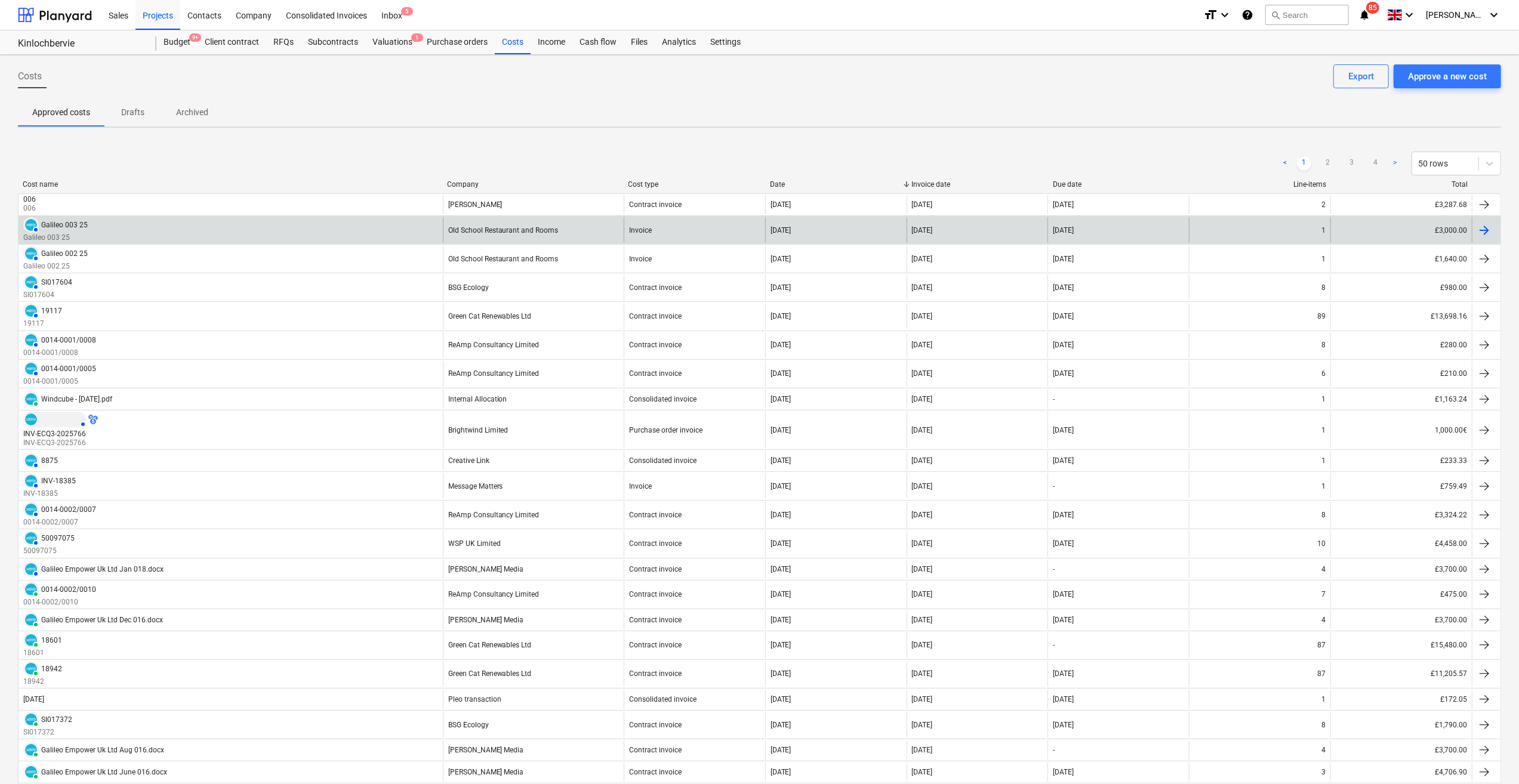
click at [969, 229] on div "[DATE]" at bounding box center [977, 230] width 141 height 26
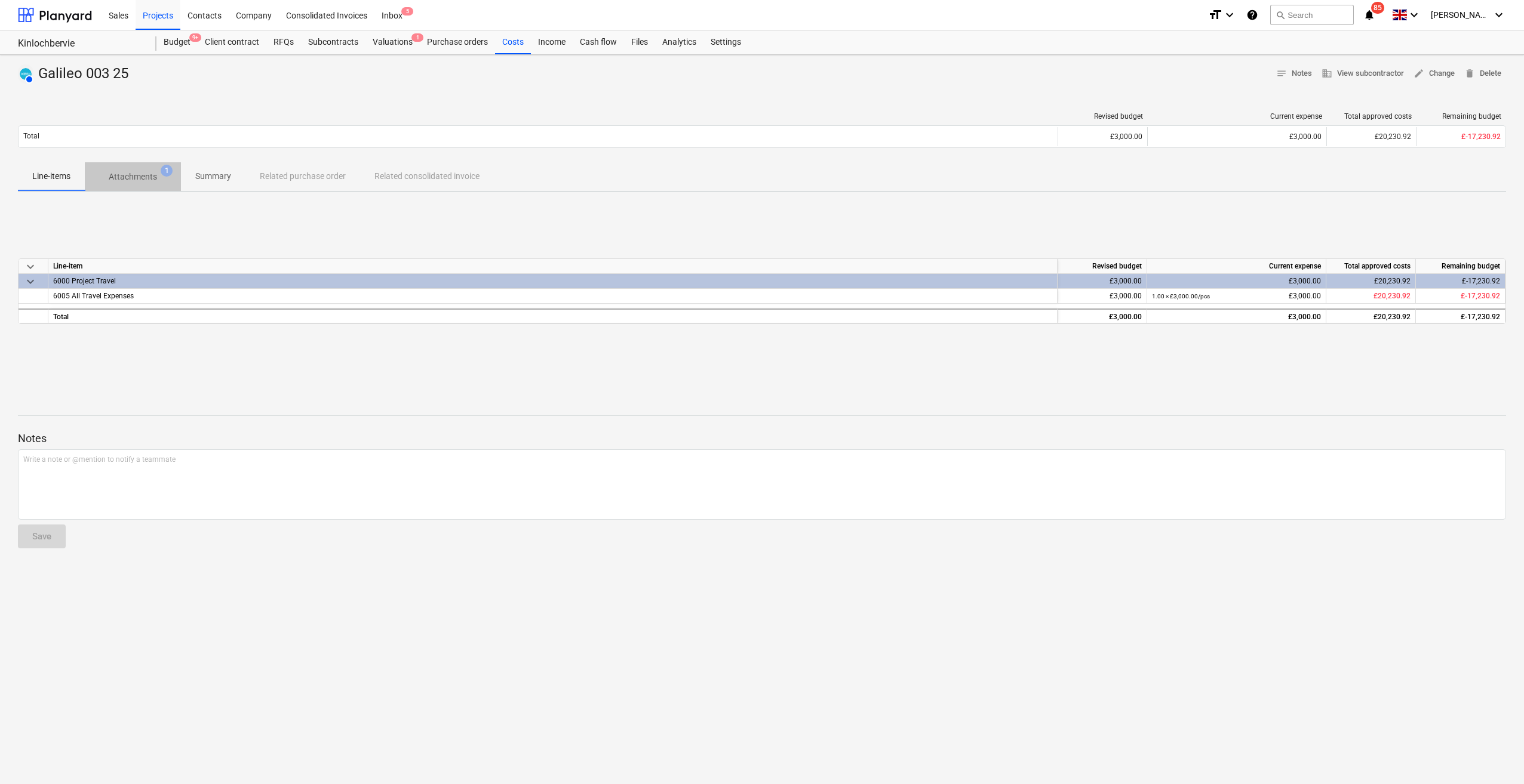
click at [155, 171] on p "Attachments" at bounding box center [133, 177] width 49 height 12
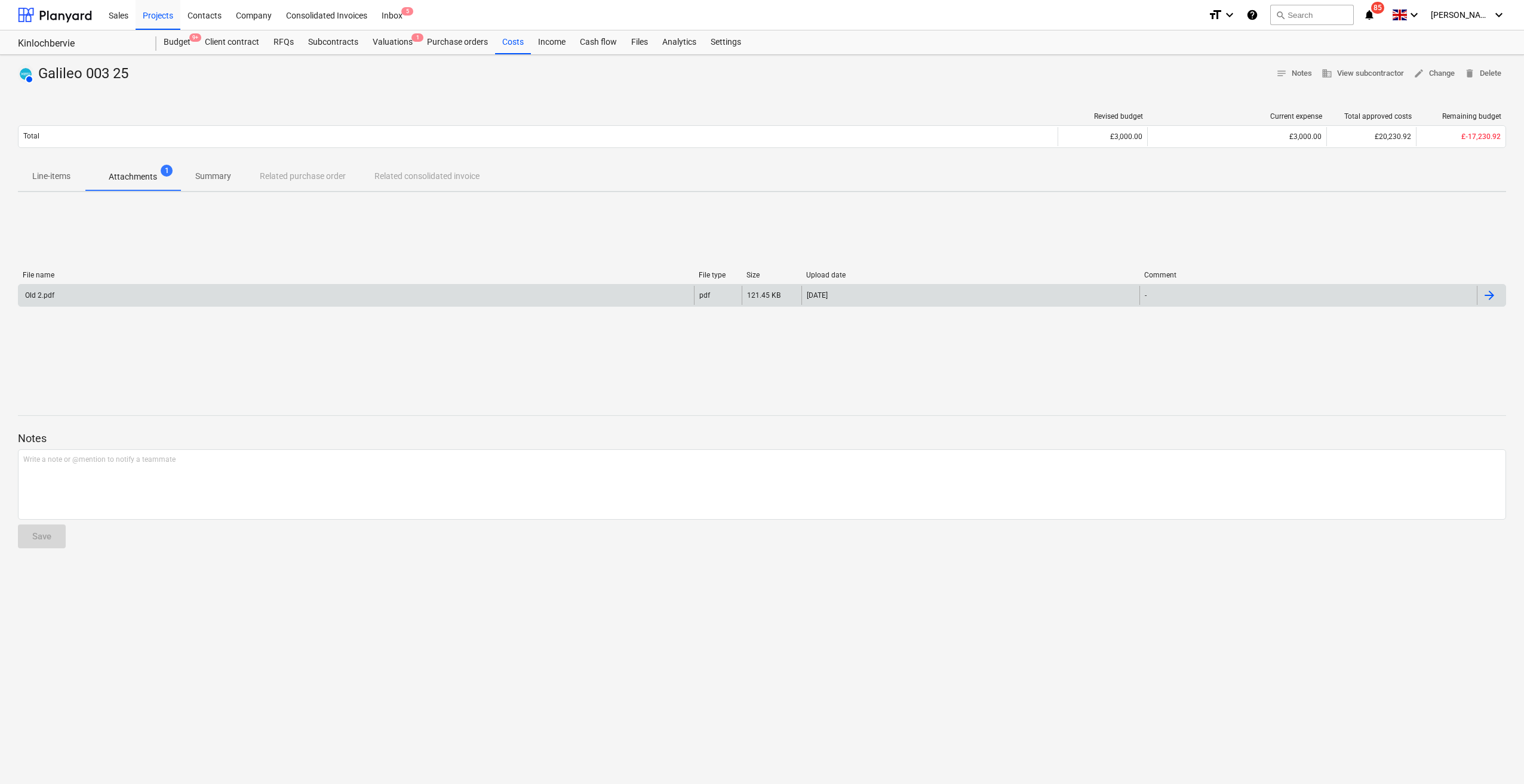
click at [170, 301] on div "Old 2.pdf" at bounding box center [356, 295] width 676 height 19
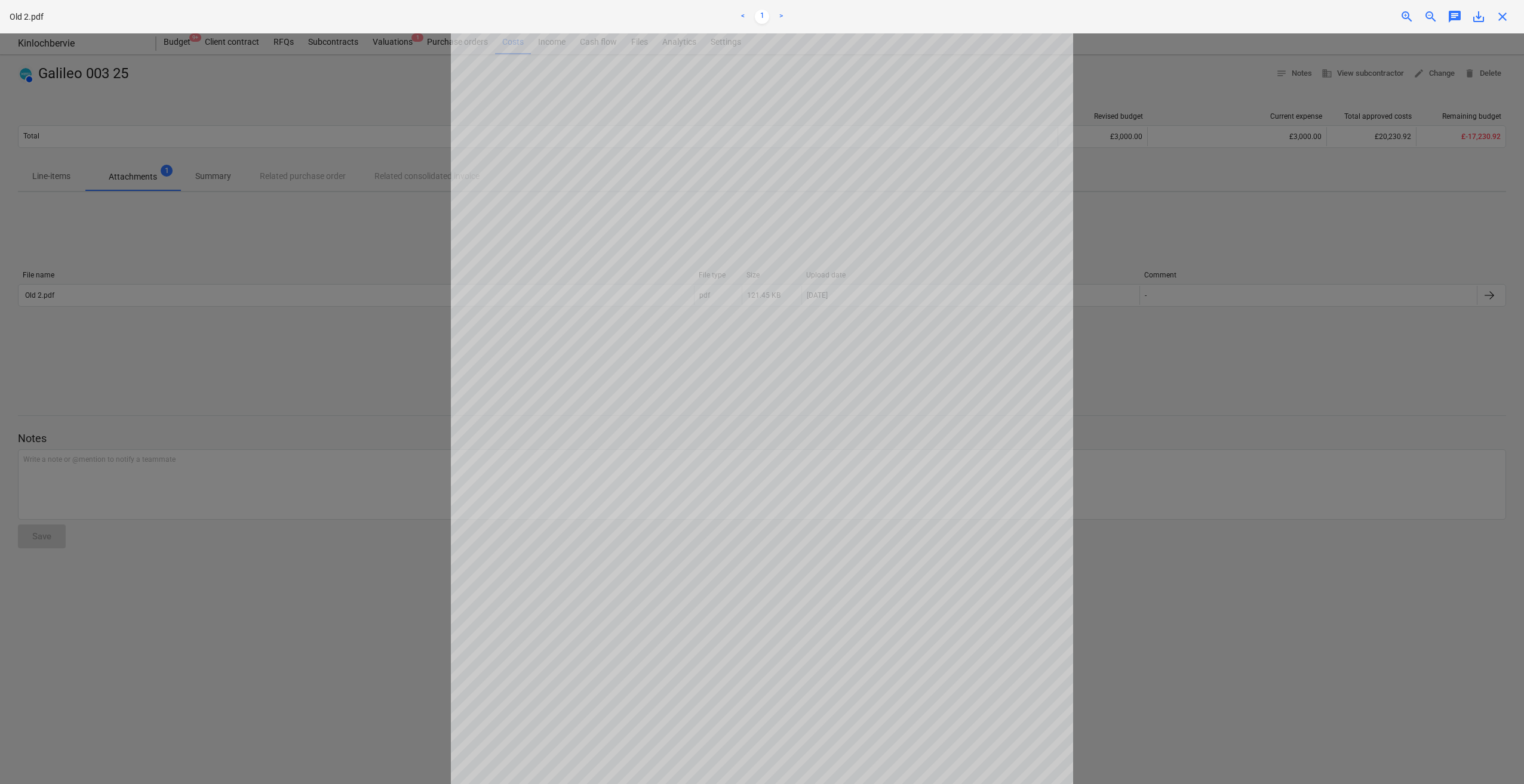
click at [1141, 22] on span "close" at bounding box center [1502, 17] width 14 height 14
